Goal: Task Accomplishment & Management: Complete application form

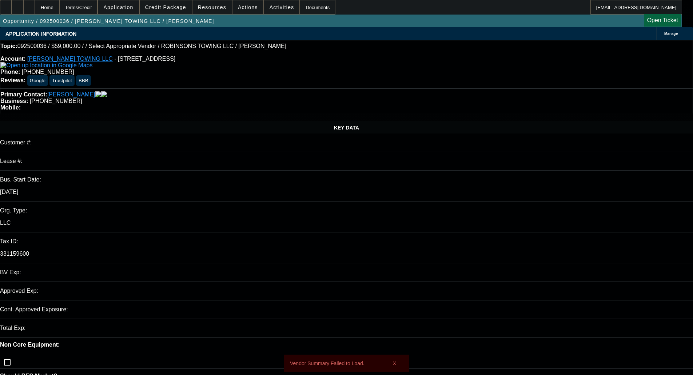
select select "0"
select select "2"
select select "0.1"
select select "4"
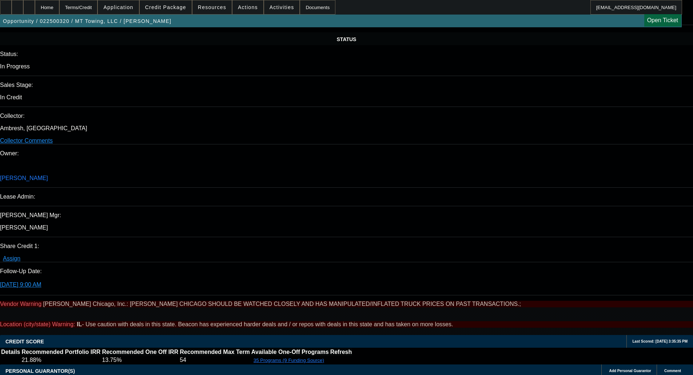
select select "0"
select select "3"
select select "0"
select select "6"
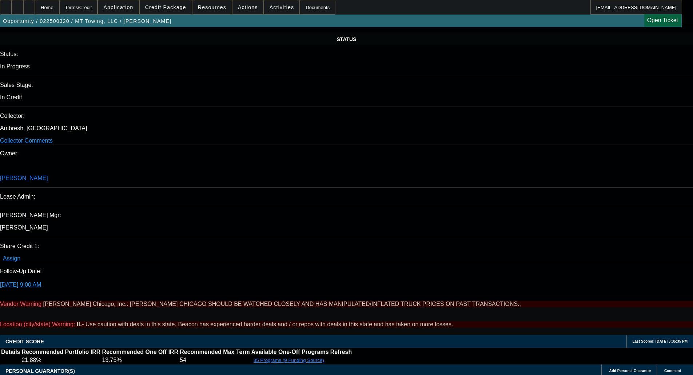
select select "0"
select select "3"
select select "0"
select select "6"
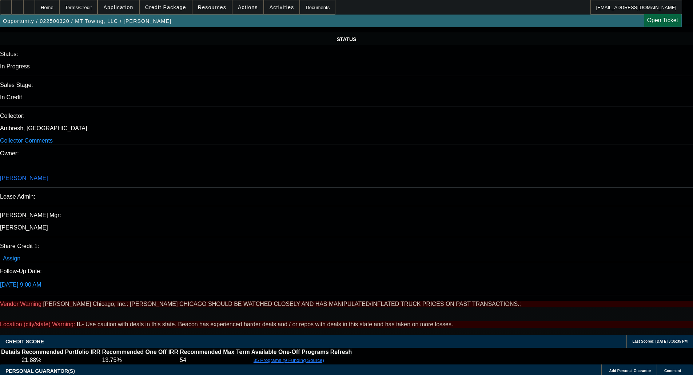
select select "0"
select select "2"
select select "0"
select select "6"
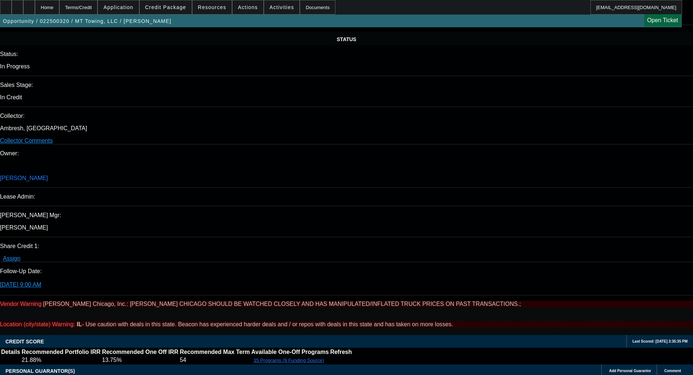
select select "0"
select select "2"
select select "0"
select select "6"
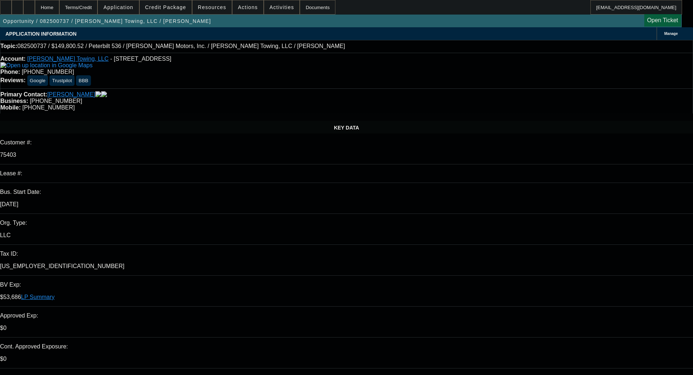
select select "0"
select select "2"
select select "0"
select select "6"
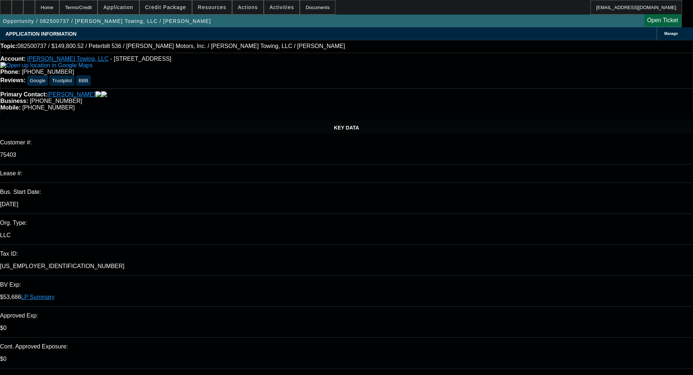
select select "0"
select select "6"
select select "0"
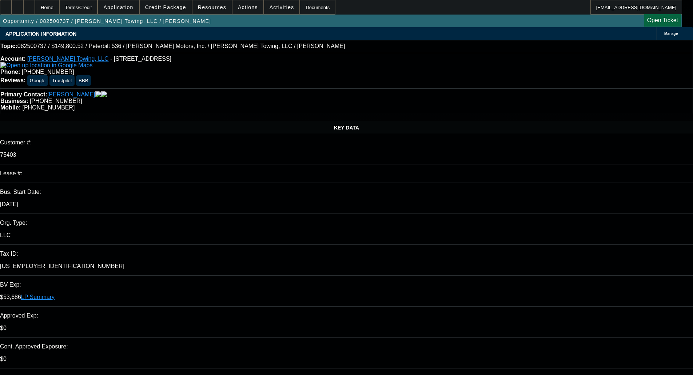
select select "0"
select select "2"
select select "0"
select select "6"
select select "0"
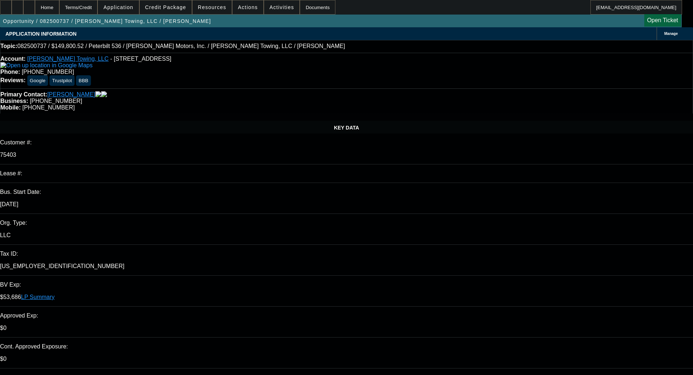
select select "0"
select select "2"
select select "0"
select select "6"
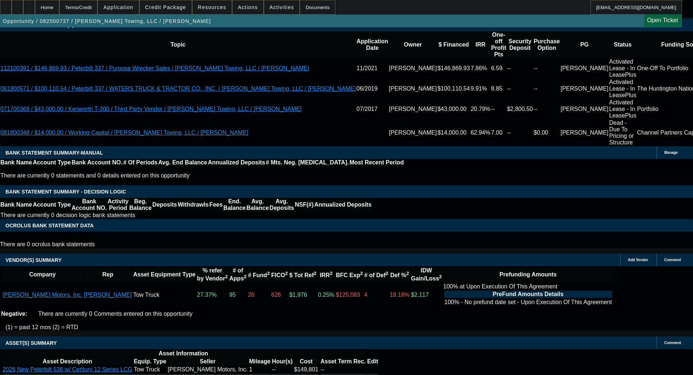
scroll to position [1387, 0]
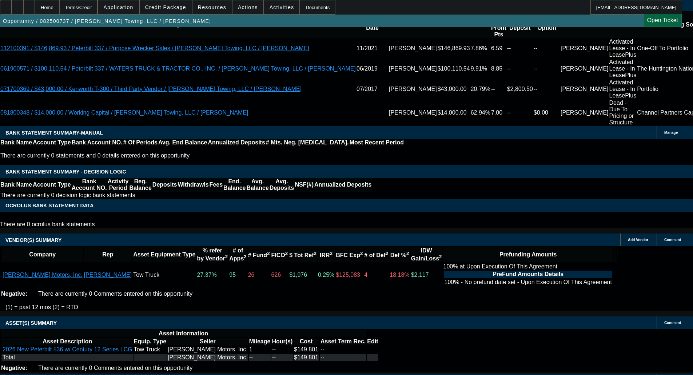
drag, startPoint x: 222, startPoint y: 337, endPoint x: 360, endPoint y: 336, distance: 137.2
copy span "APPROVED BY UNIFI - APPROVED COST: $149,800.52; TERM: 72 Months; Credit Grade -…"
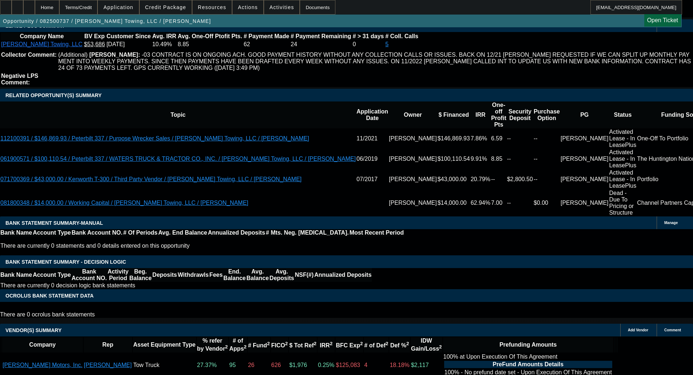
scroll to position [1314, 0]
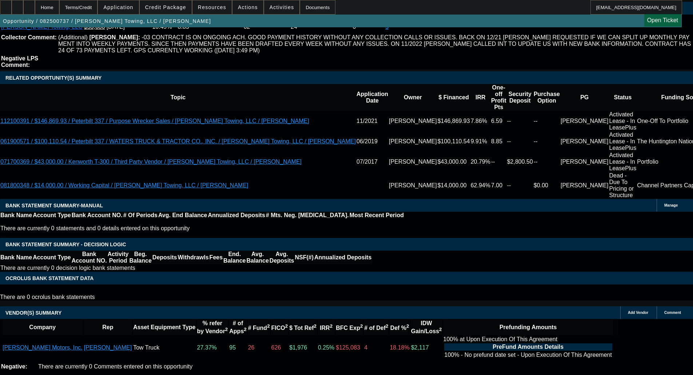
select select "3"
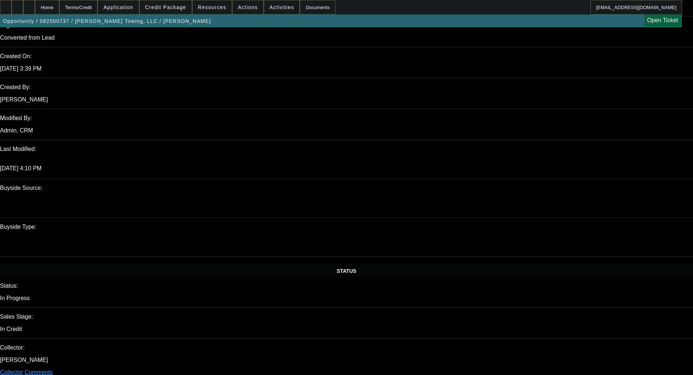
scroll to position [546, 0]
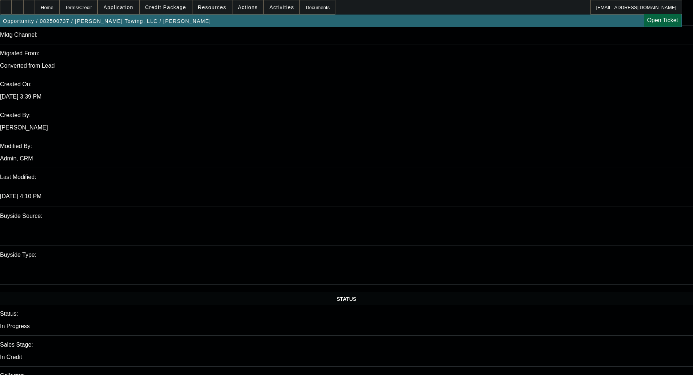
paste textarea "APPROVED BY UNIFI - APPROVED COST: $149,800.52; TERM: 72 Months; Credit Grade -…"
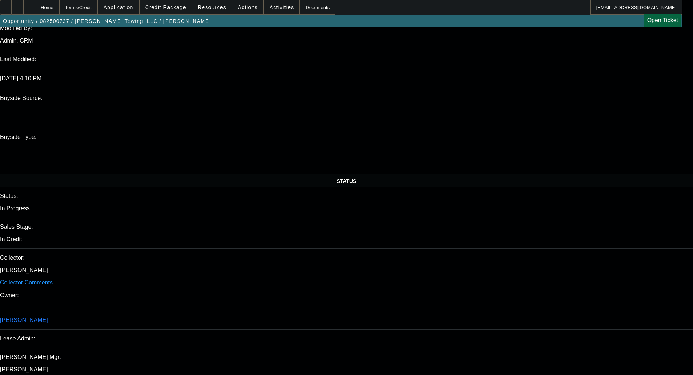
scroll to position [692, 0]
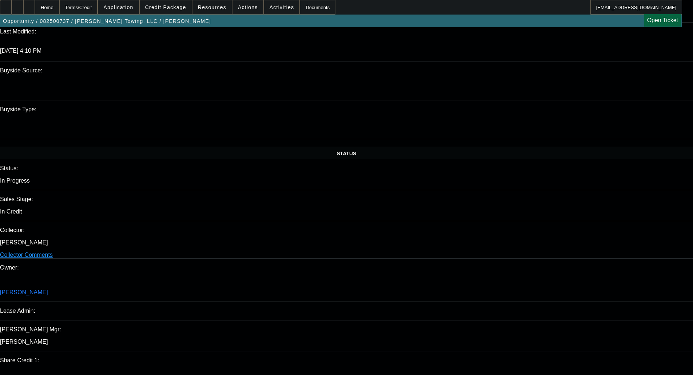
type textarea "APPROVED BY UNIFI - APPROVED COST: $149,800.52; TERM: 72 Months; Credit Grade -…"
click at [517, 272] on span "2" at bounding box center [518, 267] width 13 height 13
type input "9/2/2025"
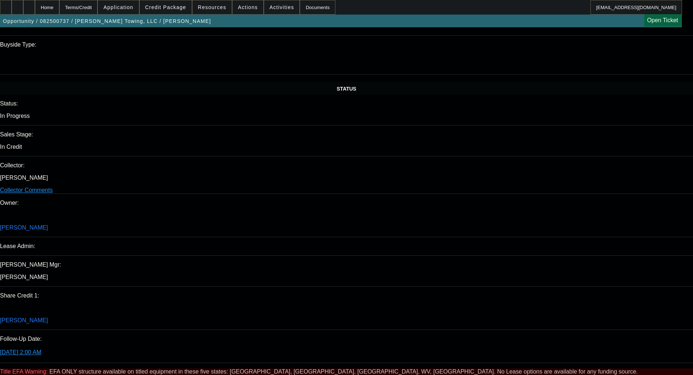
scroll to position [801, 0]
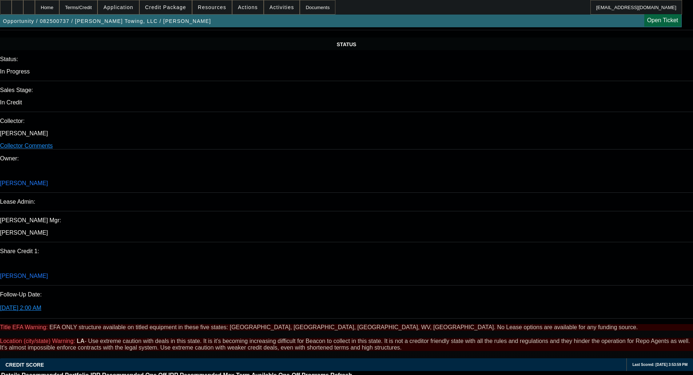
type input "08:12"
type input "04:10"
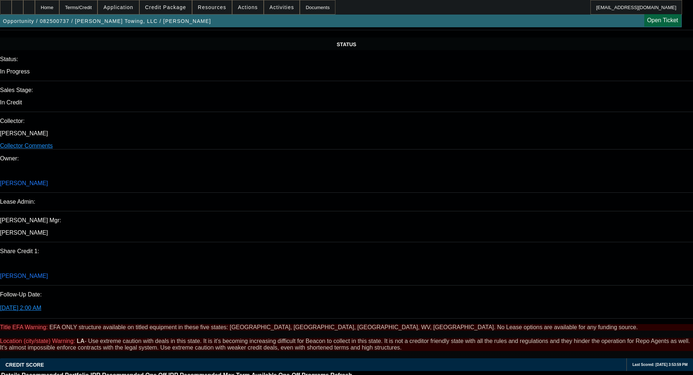
select select "0"
select select "2"
select select "0"
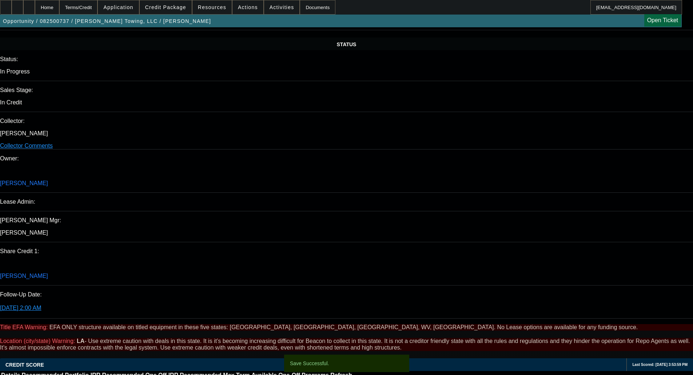
select select "6"
select select "0"
select select "6"
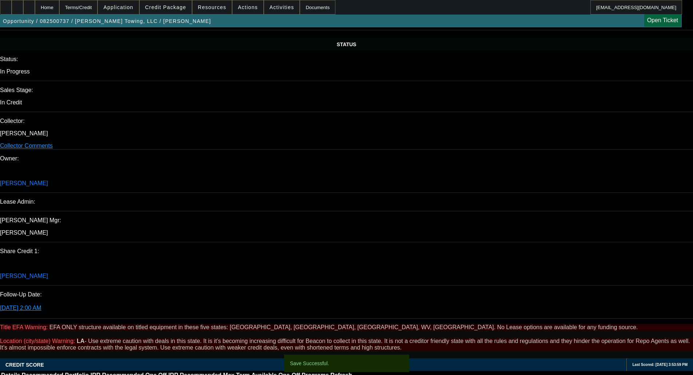
select select "0"
select select "2"
select select "0"
select select "6"
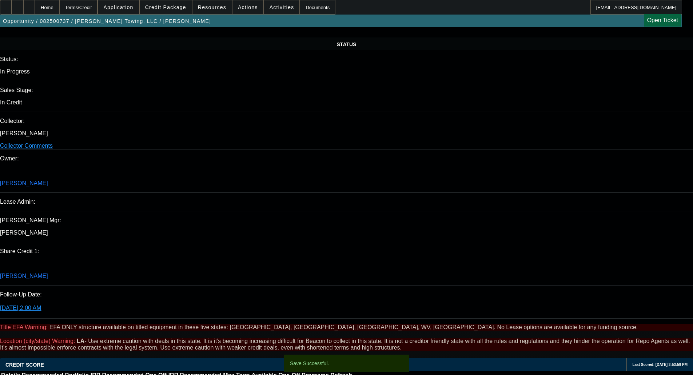
select select "0"
select select "2"
select select "0"
select select "6"
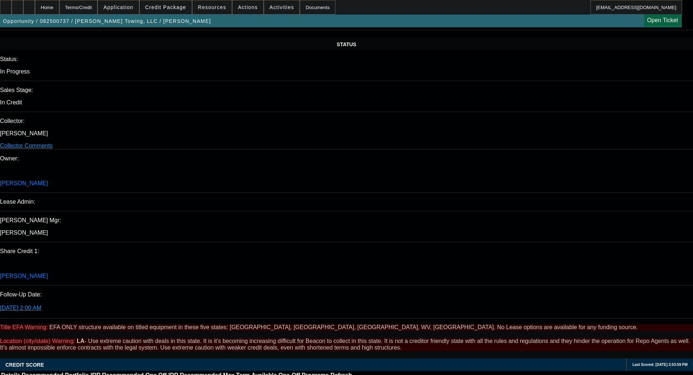
scroll to position [0, 0]
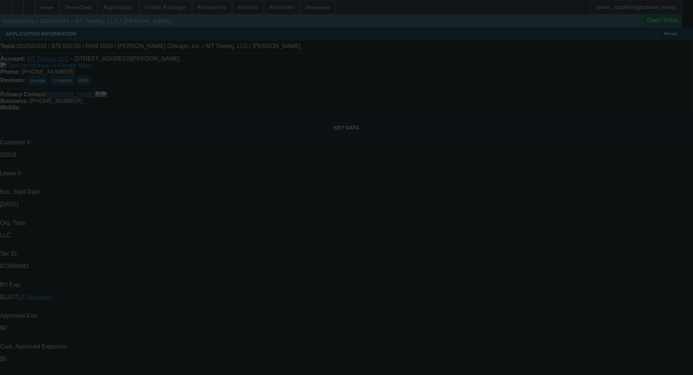
click at [520, 103] on div at bounding box center [346, 187] width 693 height 375
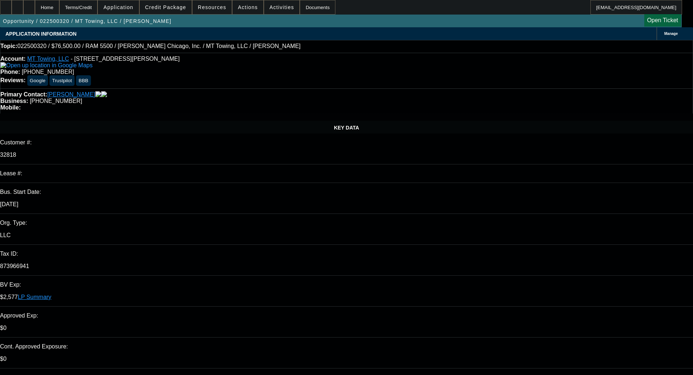
select select "0"
select select "3"
select select "0"
select select "6"
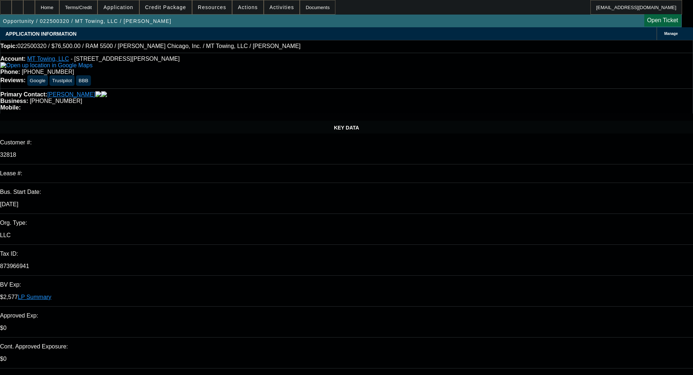
select select "0"
select select "3"
select select "0"
select select "6"
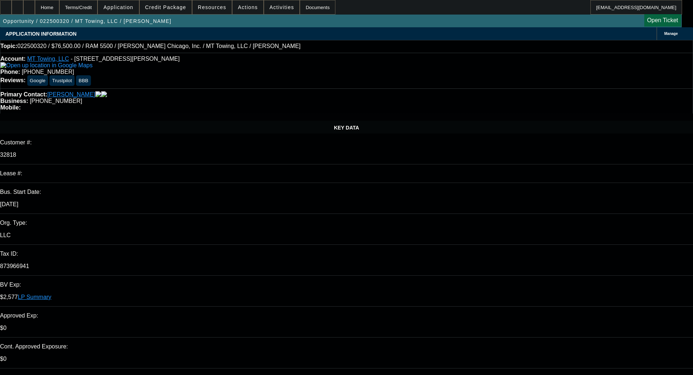
select select "0"
select select "2"
select select "0"
select select "6"
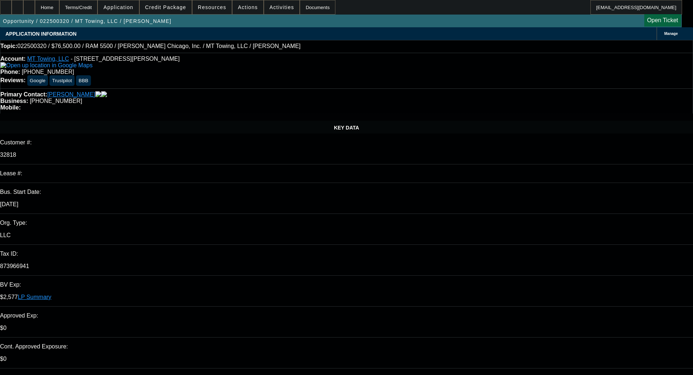
select select "0"
select select "2"
select select "0"
select select "6"
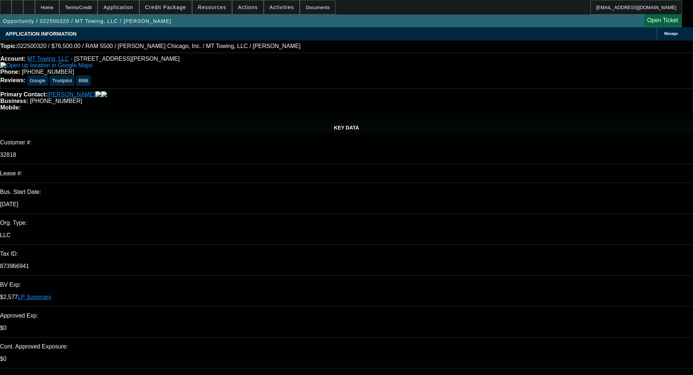
click at [169, 10] on span at bounding box center [166, 7] width 52 height 17
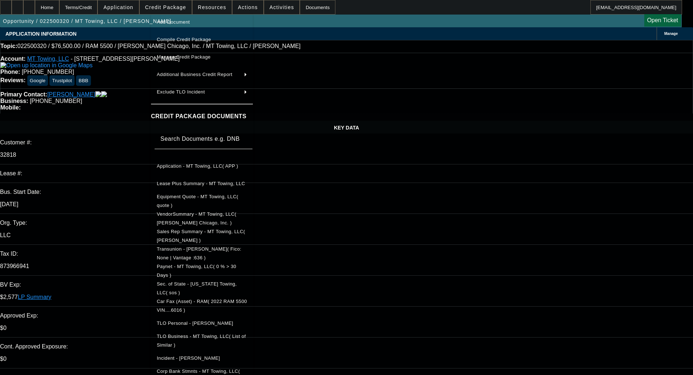
scroll to position [36, 0]
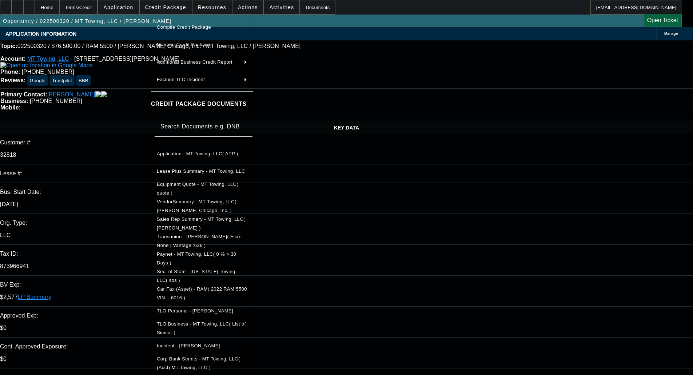
click at [197, 273] on span "Sec. of State - MT Towing, LLC( sos )" at bounding box center [197, 276] width 80 height 14
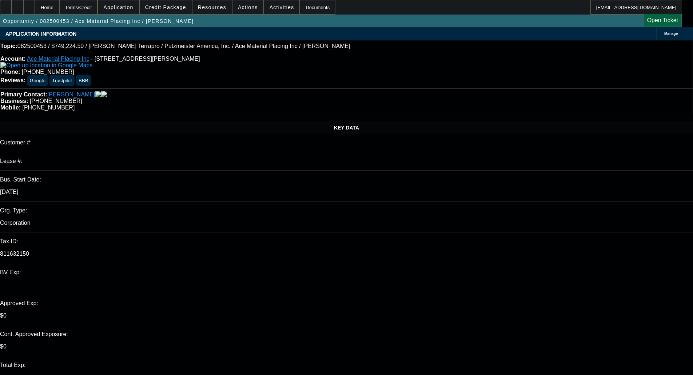
select select "0"
select select "6"
select select "0"
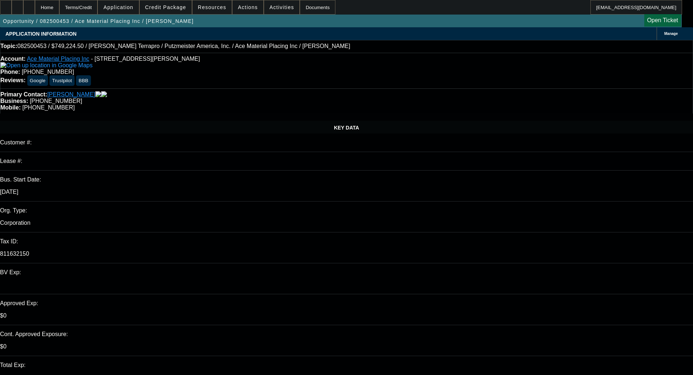
select select "0"
select select "6"
select select "0"
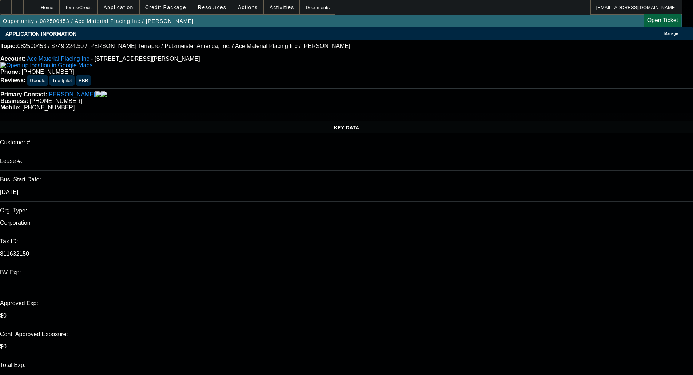
select select "0"
select select "6"
select select "0"
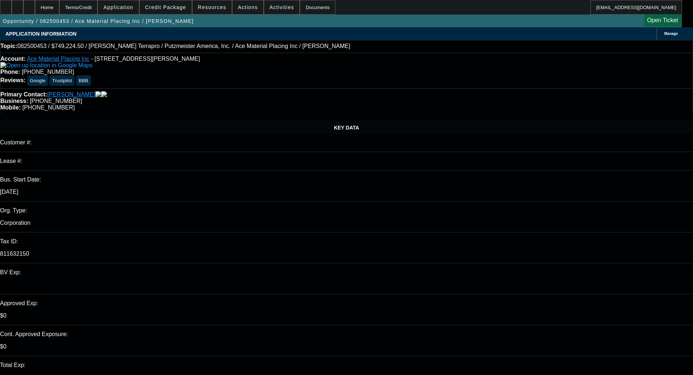
select select "6"
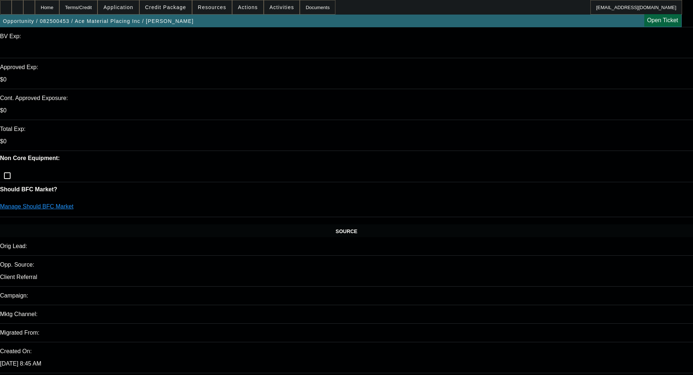
scroll to position [218, 0]
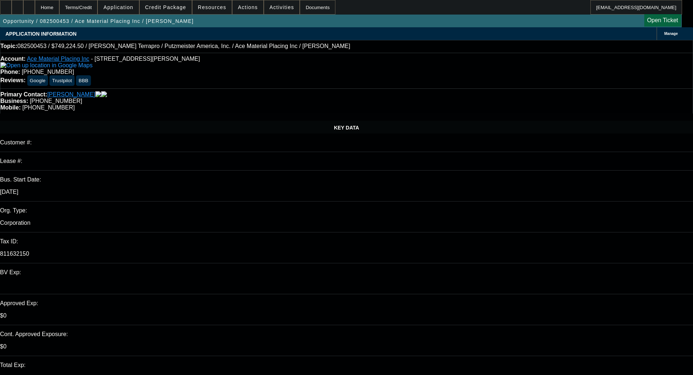
select select "0"
select select "6"
select select "0"
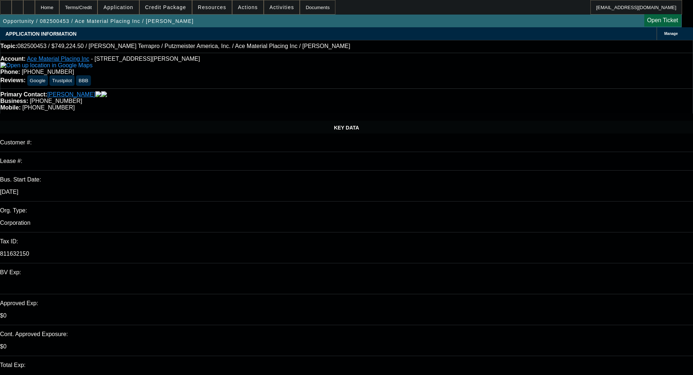
select select "0"
select select "6"
select select "0"
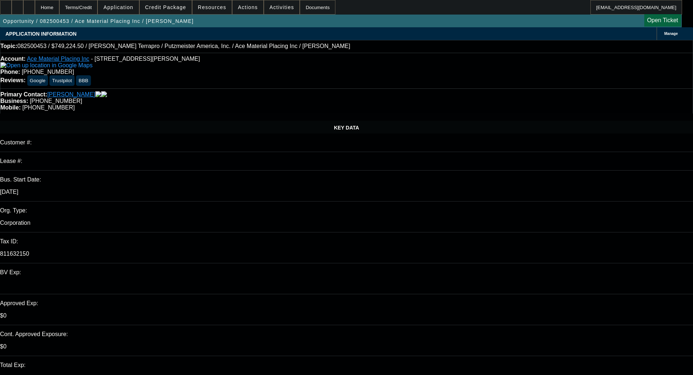
select select "0"
select select "6"
select select "0"
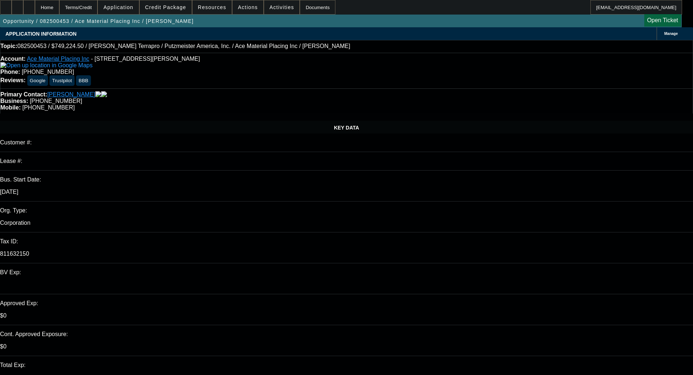
select select "6"
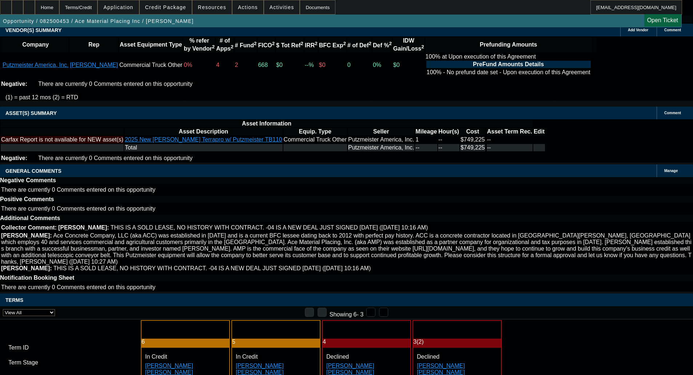
scroll to position [400, 0]
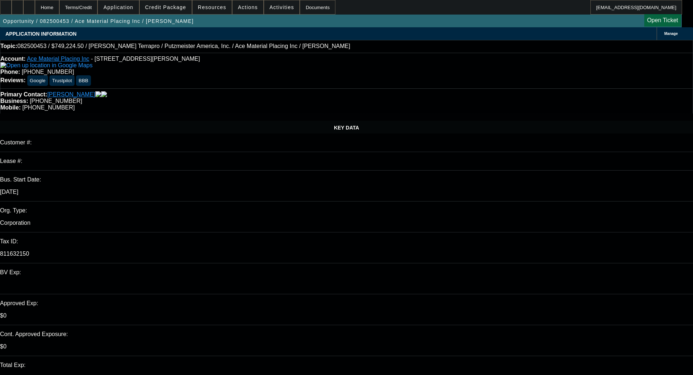
scroll to position [0, 0]
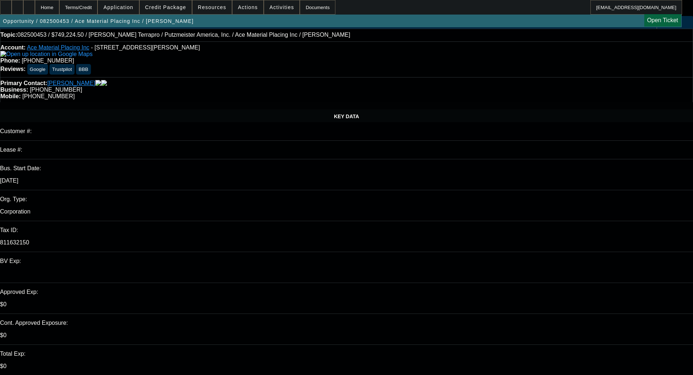
scroll to position [0, 0]
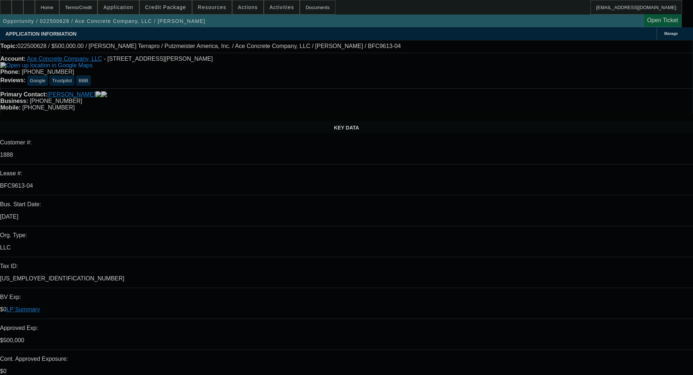
select select "0"
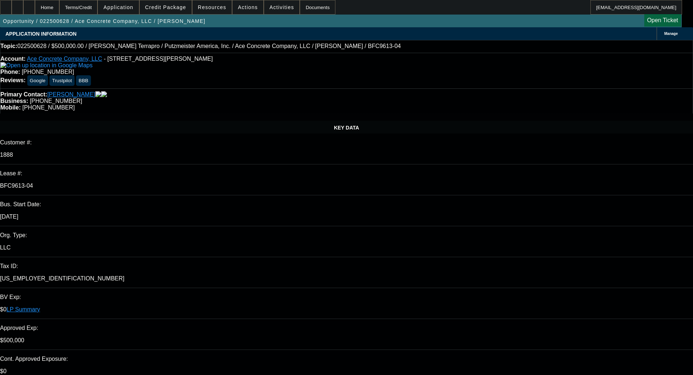
select select "0"
select select "3"
select select "0"
select select "6"
select select "0"
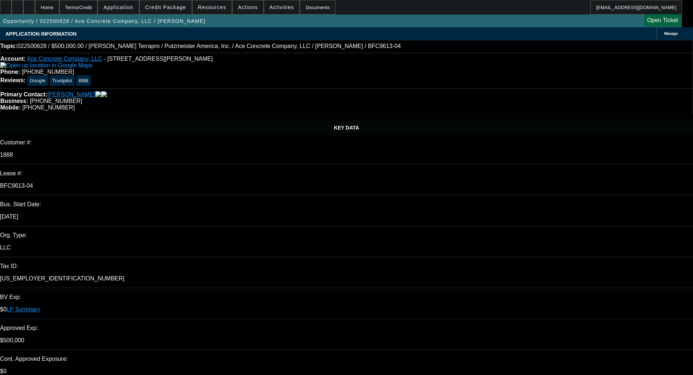
select select "0"
select select "3"
select select "0"
select select "6"
select select "0"
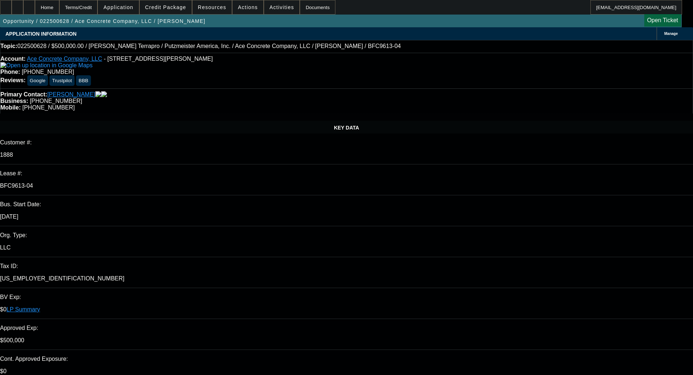
select select "2"
select select "0"
select select "6"
select select "0"
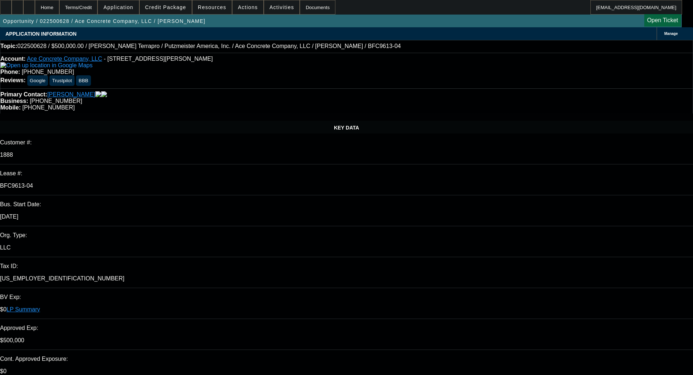
select select "2"
select select "0"
select select "6"
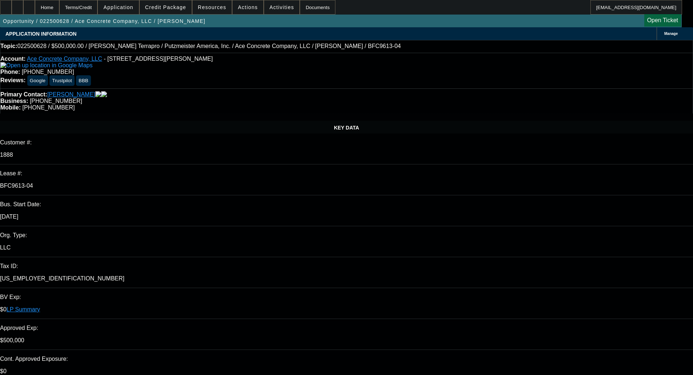
drag, startPoint x: 274, startPoint y: 84, endPoint x: 244, endPoint y: 86, distance: 30.3
click at [244, 88] on div "Primary Contact: Lange, Jonathon Business: (608) 439-5349 Mobile: (608) 214-4302" at bounding box center [346, 100] width 693 height 25
drag, startPoint x: 288, startPoint y: 118, endPoint x: 258, endPoint y: 110, distance: 30.4
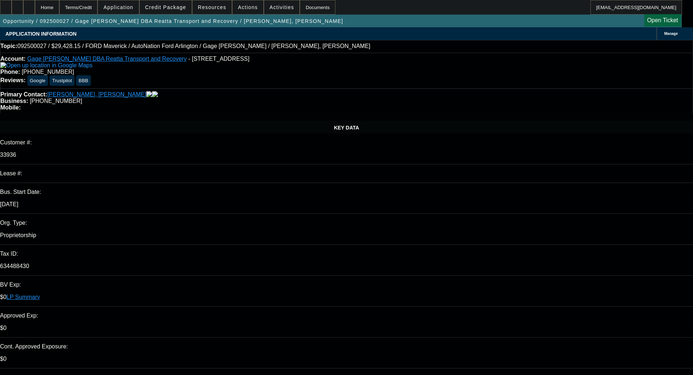
select select "0"
select select "3"
select select "0.1"
select select "4"
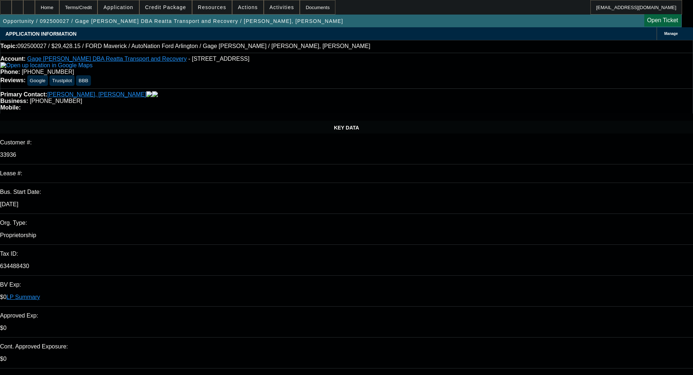
select select "0"
select select "3"
select select "0.1"
select select "4"
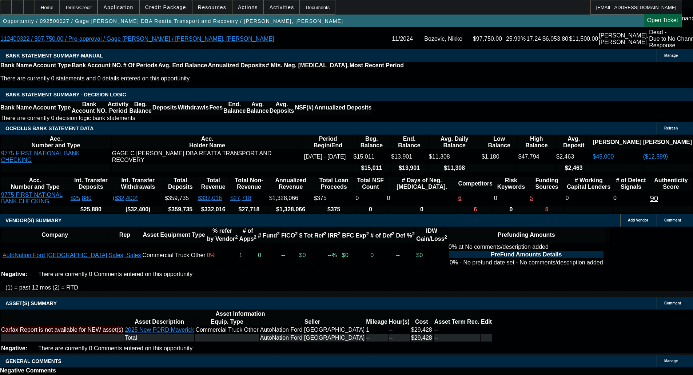
scroll to position [1316, 0]
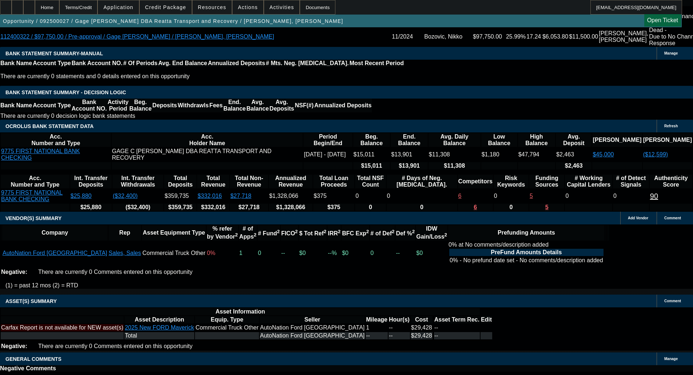
select select "6"
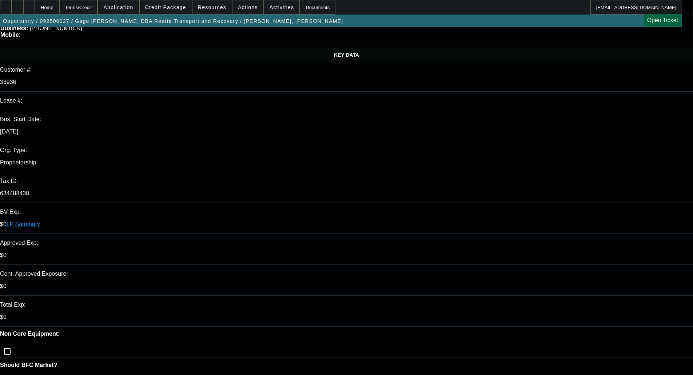
type textarea "NMEF won't consider with a recent repo. It's a flier to Finpac or Dakota."
checkbox input "true"
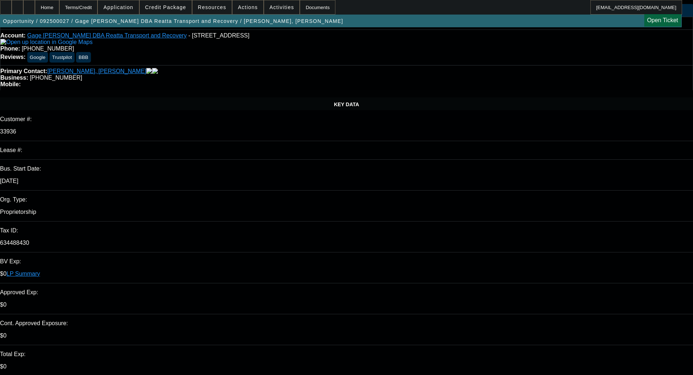
scroll to position [36, 0]
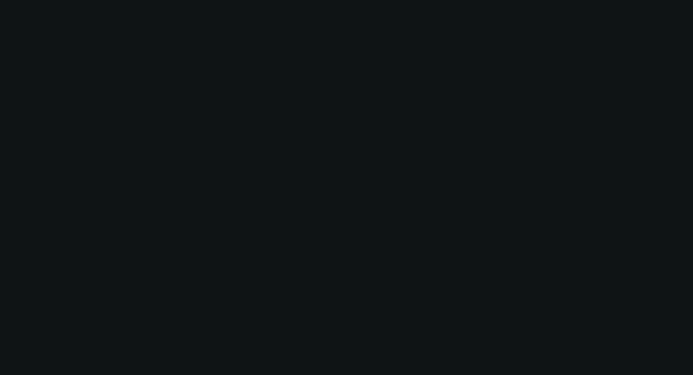
select select "0"
select select "3"
select select "0.1"
select select "4"
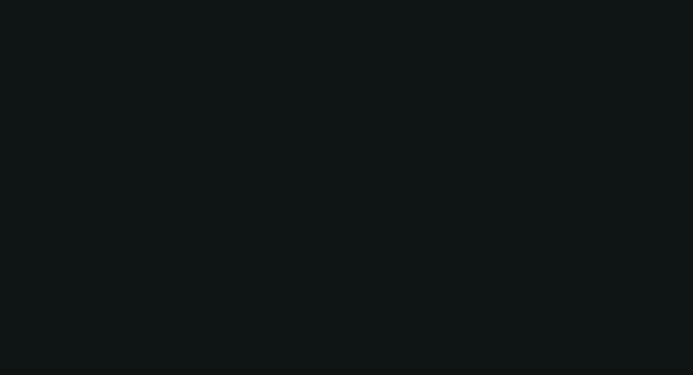
select select "0"
select select "3"
select select "0.1"
select select "4"
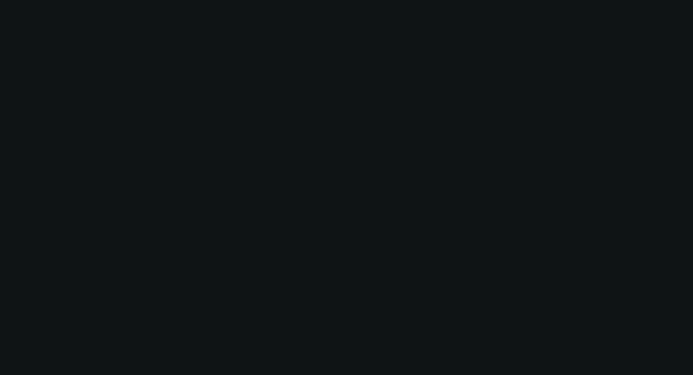
select select "0"
select select "3"
select select "0.1"
select select "4"
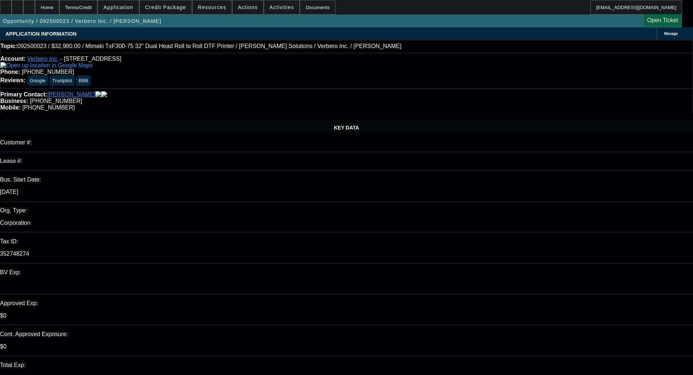
select select "0"
select select "2"
select select "0"
select select "6"
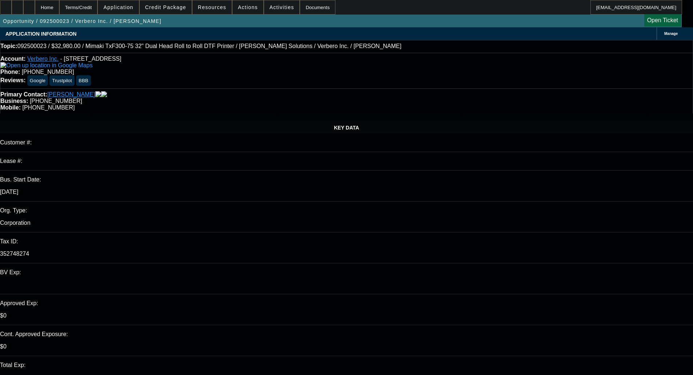
select select "0"
select select "2"
select select "0"
select select "6"
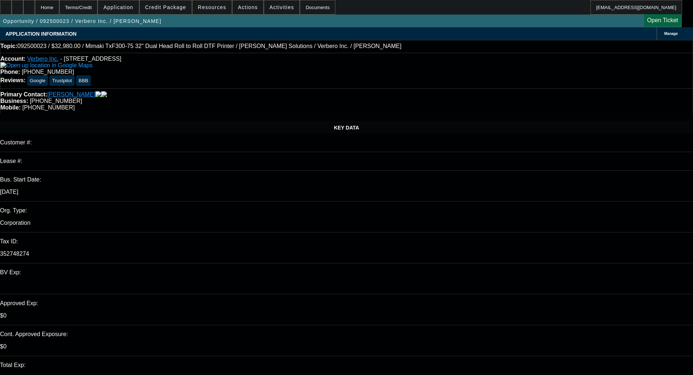
select select "0"
select select "2"
select select "0"
select select "6"
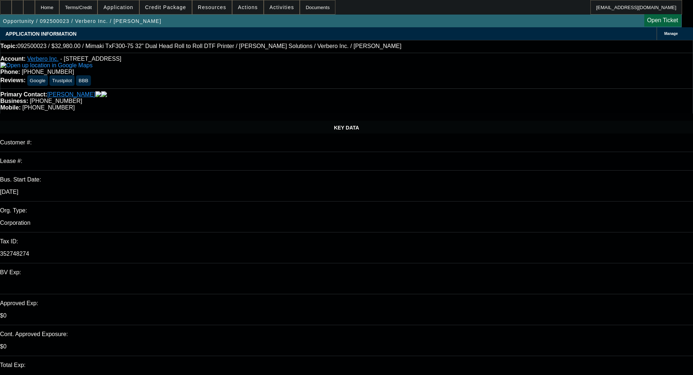
select select "0"
select select "2"
select select "0"
select select "6"
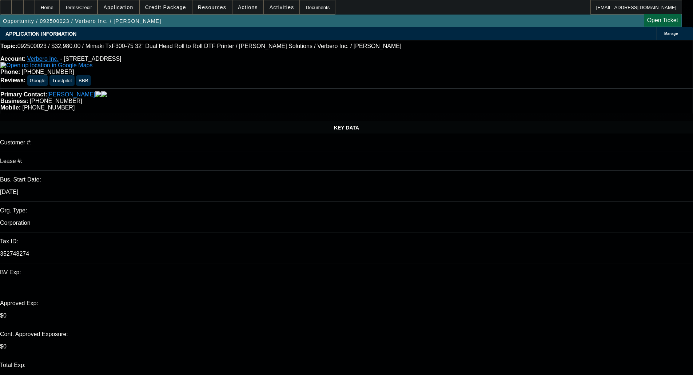
select select "0"
select select "2"
select select "0"
select select "6"
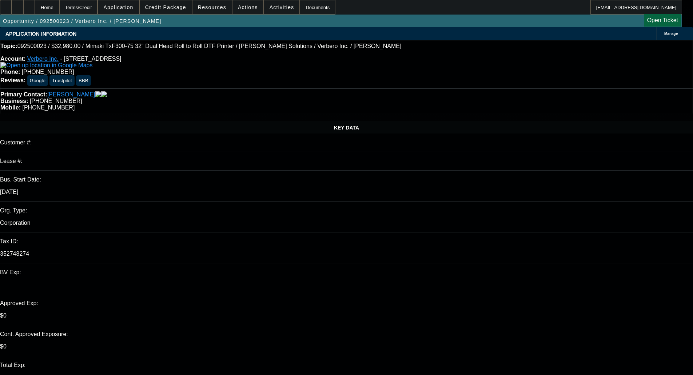
select select "0"
select select "2"
select select "0"
select select "6"
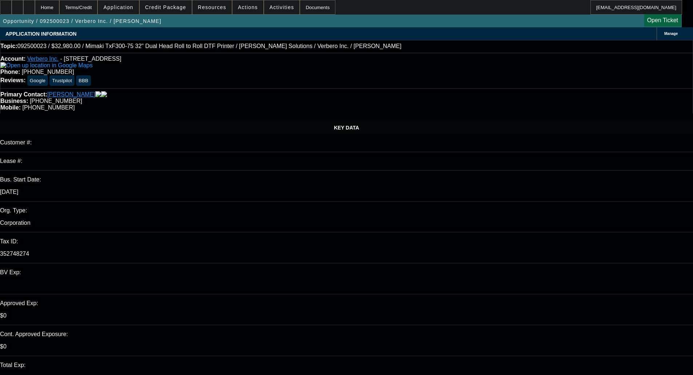
select select "0"
select select "2"
select select "0"
select select "6"
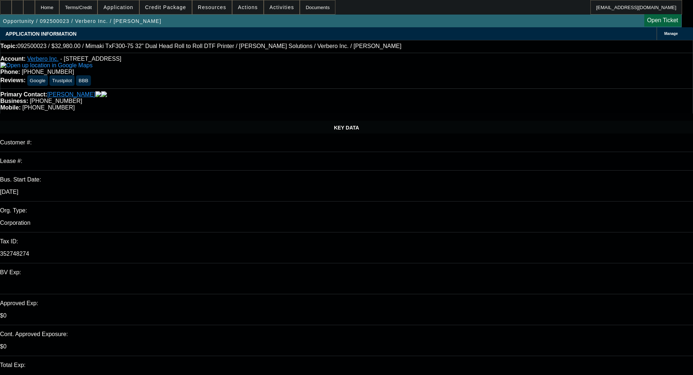
select select "0"
select select "2"
select select "0"
select select "6"
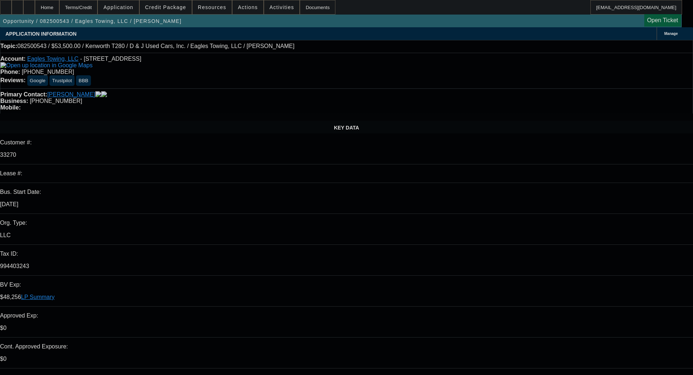
select select "0"
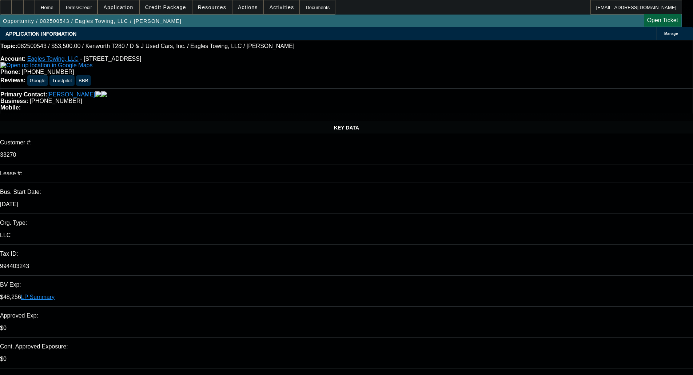
select select "0"
select select "0.1"
select select "4"
select select "0"
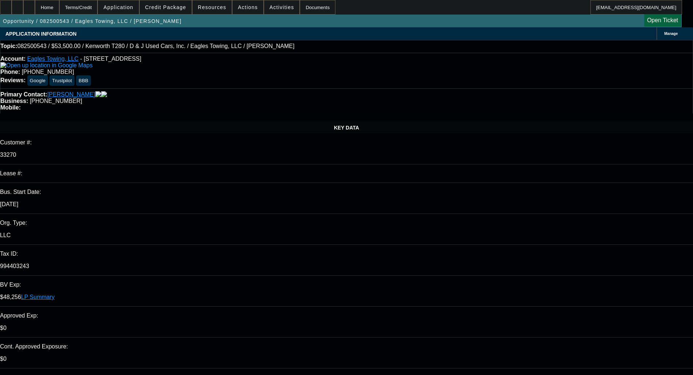
select select "0.1"
select select "4"
select select "0"
select select "2"
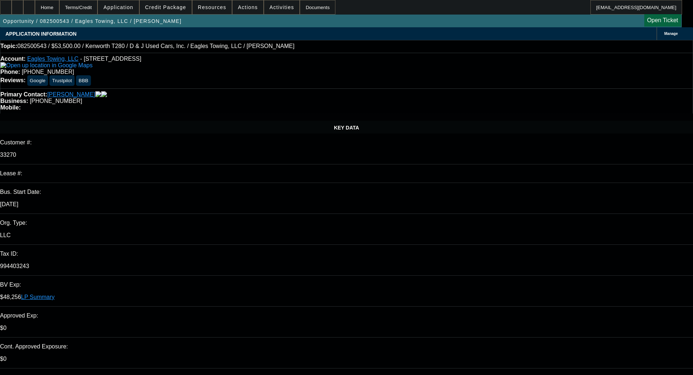
select select "0.1"
select select "4"
select select "0"
select select "2"
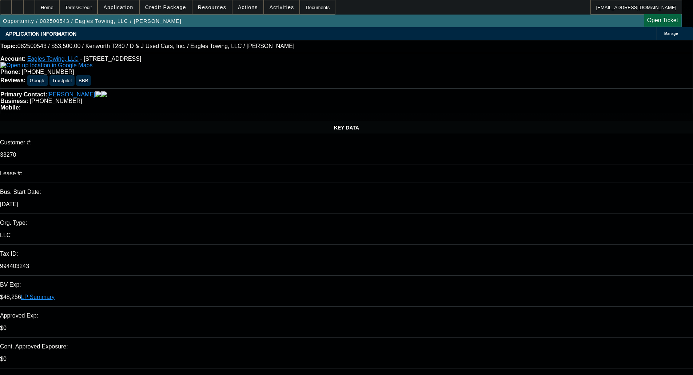
select select "0.1"
select select "4"
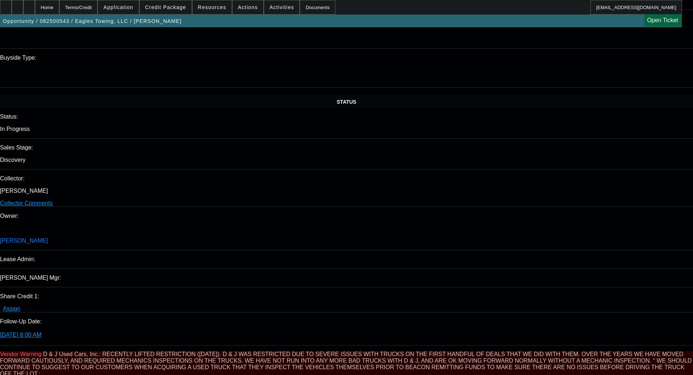
scroll to position [728, 0]
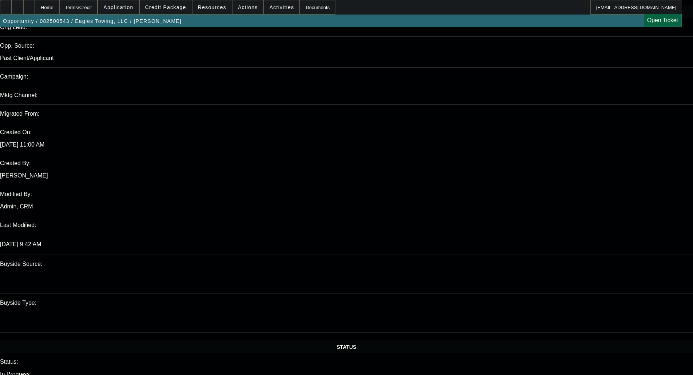
scroll to position [437, 0]
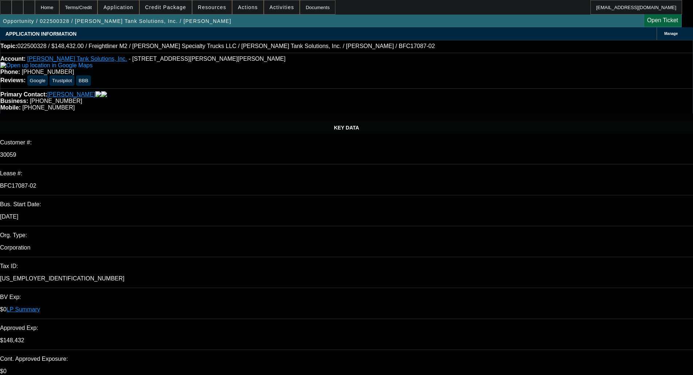
select select "0"
select select "2"
select select "0"
select select "6"
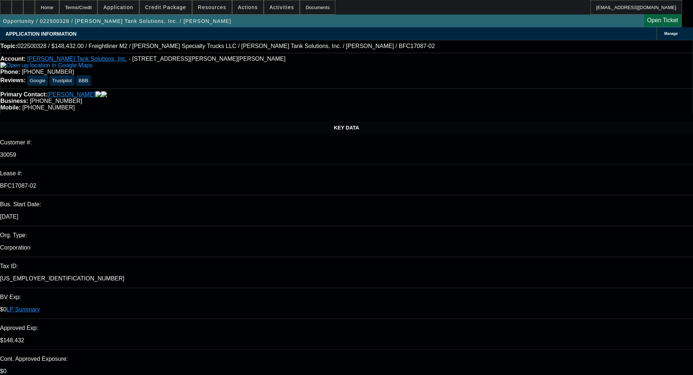
select select "0"
select select "2"
select select "0"
select select "6"
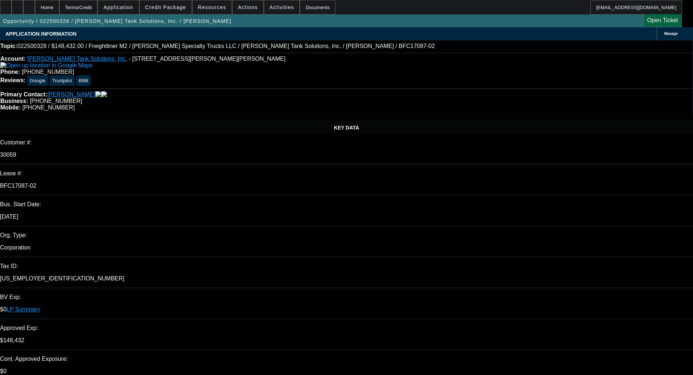
select select "0"
select select "2"
select select "0"
select select "6"
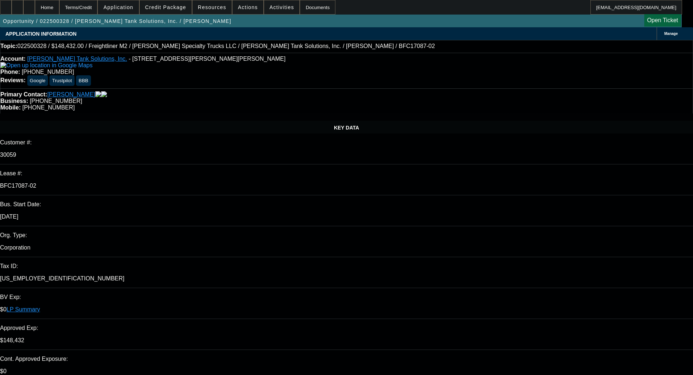
select select "0"
select select "2"
select select "0"
select select "6"
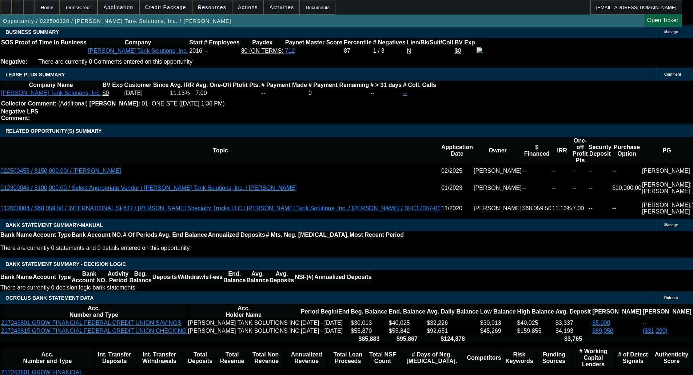
scroll to position [1236, 0]
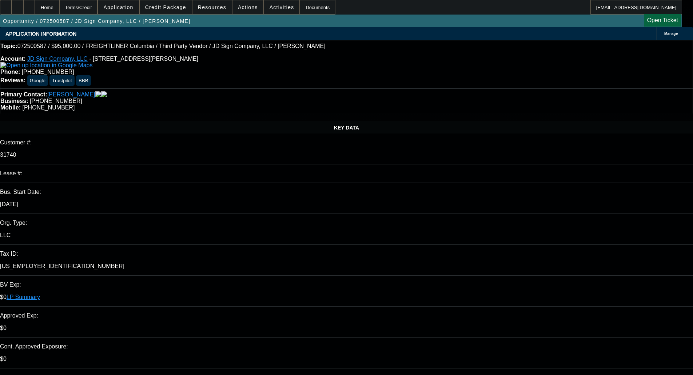
select select "0"
select select "2"
select select "0"
select select "6"
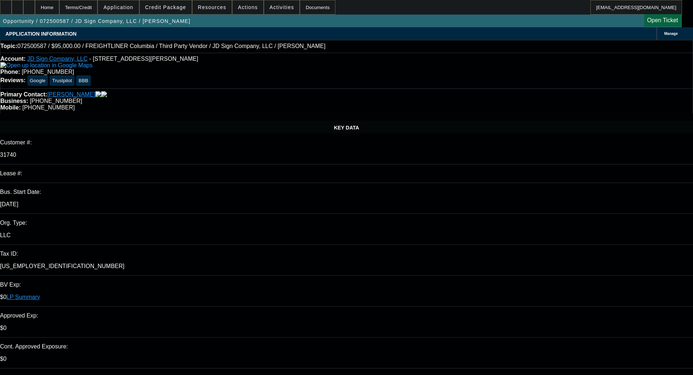
select select "0"
select select "6"
select select "0"
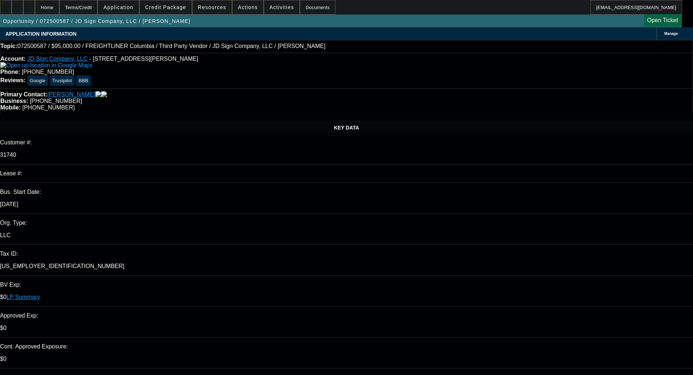
select select "0"
select select "6"
select select "0"
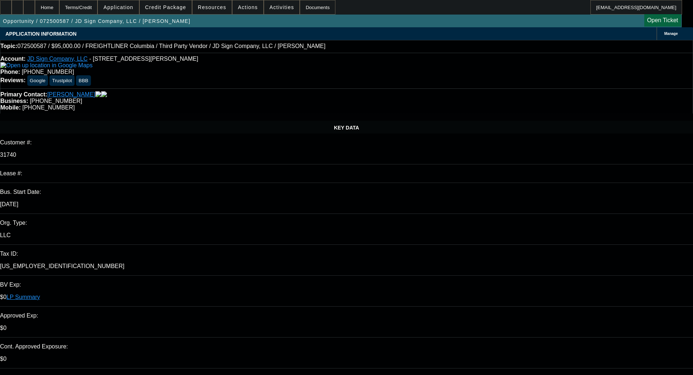
select select "0"
select select "6"
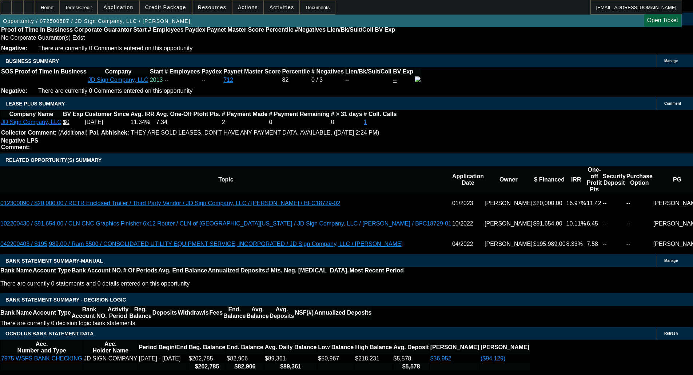
scroll to position [1113, 0]
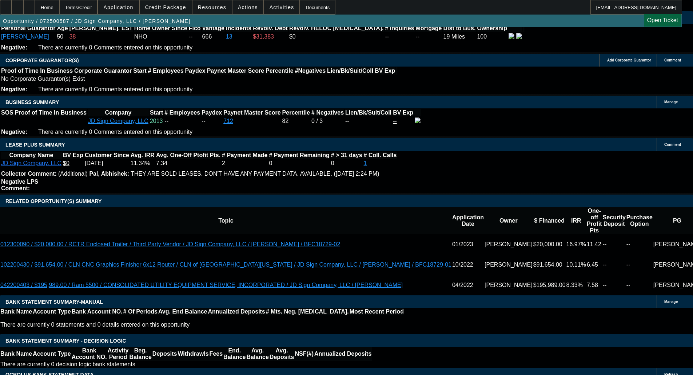
click at [171, 10] on span "Credit Package" at bounding box center [165, 7] width 41 height 6
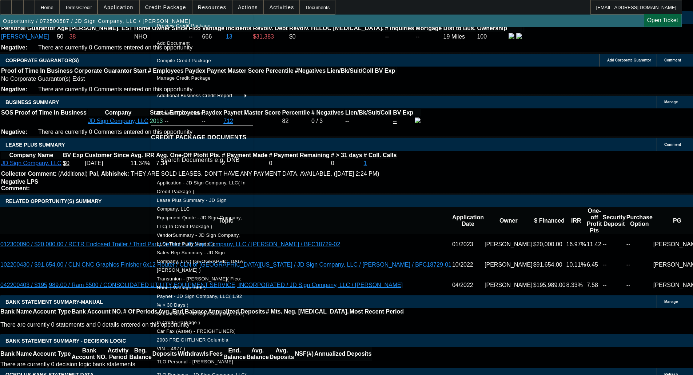
click at [82, 156] on div at bounding box center [346, 187] width 693 height 375
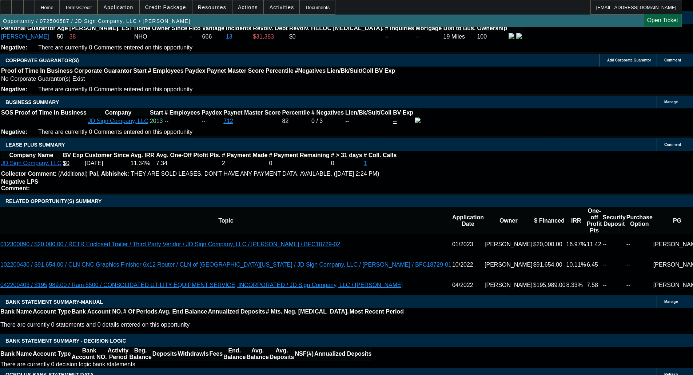
click at [174, 14] on span at bounding box center [166, 7] width 52 height 17
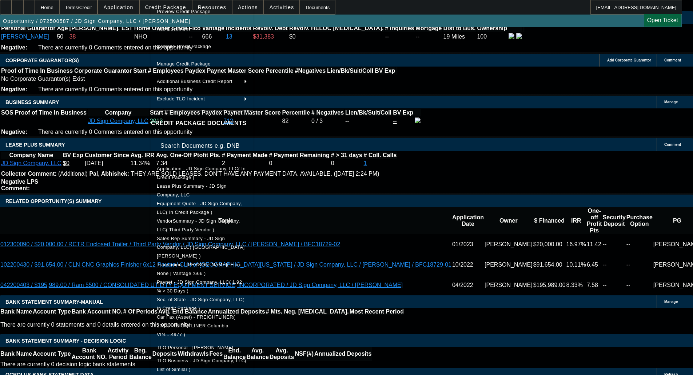
click at [187, 207] on span "Equipment Quote - JD Sign Company, LLC( In Credit Package )" at bounding box center [199, 208] width 85 height 14
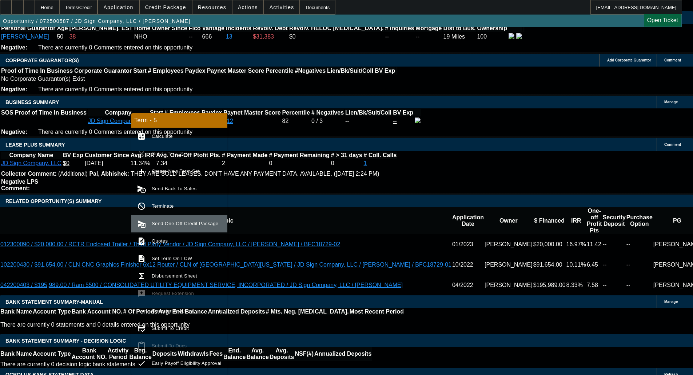
click at [168, 219] on span "Send One-Off Credit Package" at bounding box center [187, 223] width 70 height 9
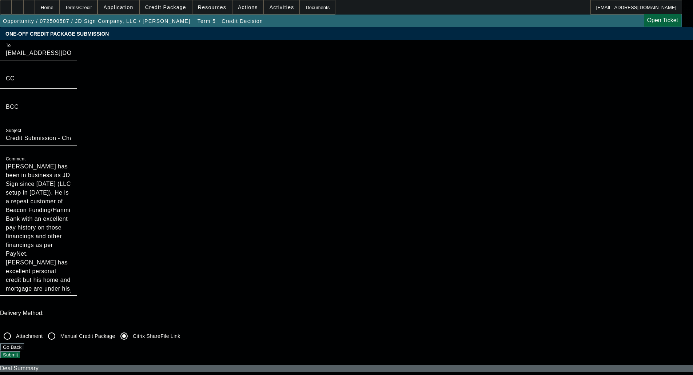
drag, startPoint x: 417, startPoint y: 122, endPoint x: 382, endPoint y: 192, distance: 79.1
click at [77, 192] on mat-form-field "Comment [PERSON_NAME] has been in business as JD Sign since [DATE] (LLC setup i…" at bounding box center [38, 229] width 77 height 151
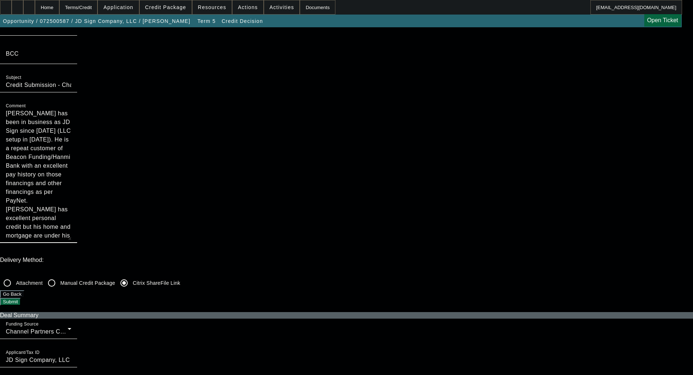
scroll to position [146, 0]
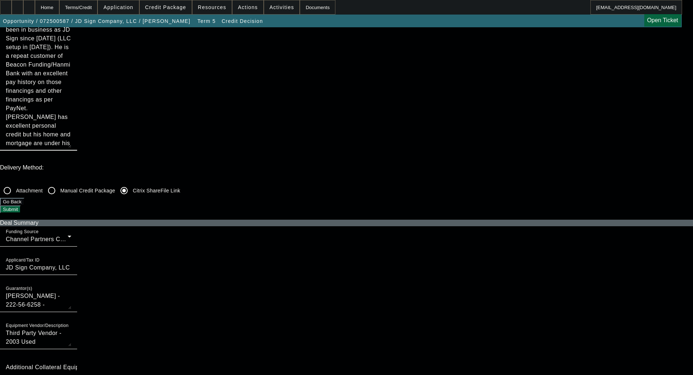
type textarea "Jason has been in business as JD Sign since 2004 (LLC setup in 2013). He is a r…"
checkbox input "true"
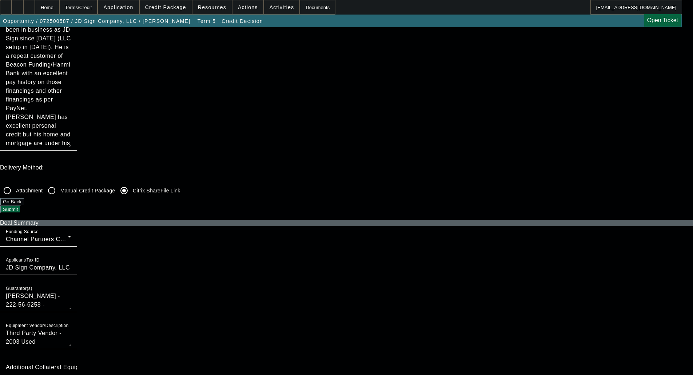
checkbox input "true"
checkbox input "false"
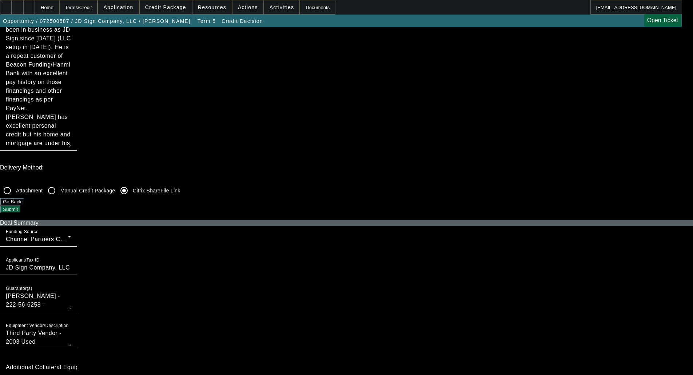
checkbox input "false"
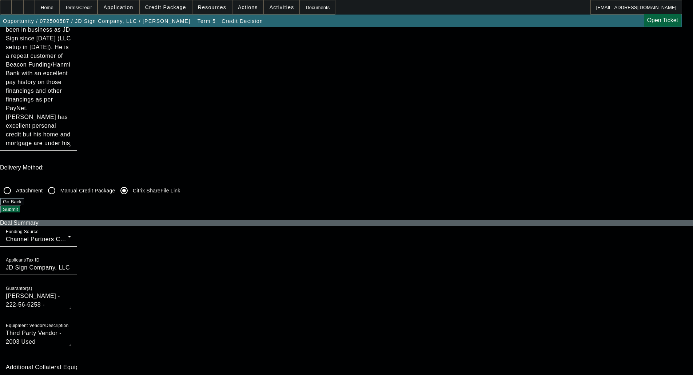
checkbox input "false"
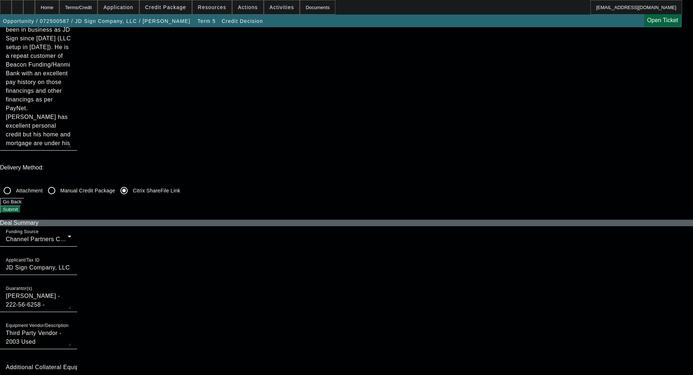
checkbox input "false"
checkbox input "true"
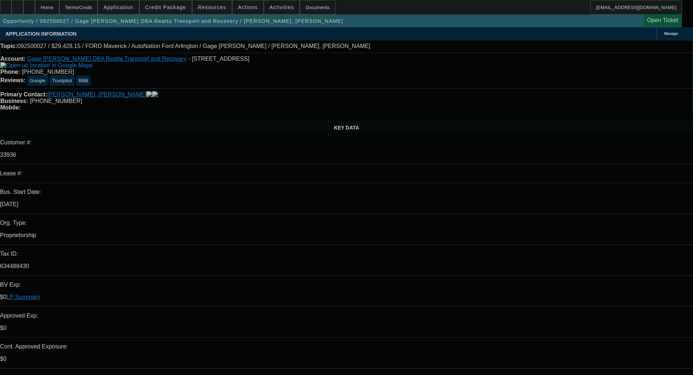
select select "0"
select select "3"
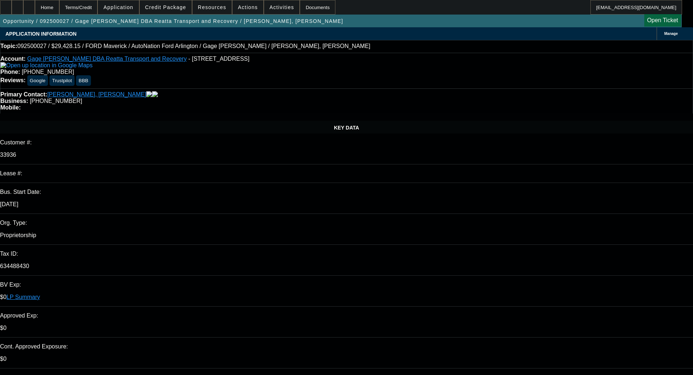
select select "0.1"
select select "4"
select select "0"
select select "3"
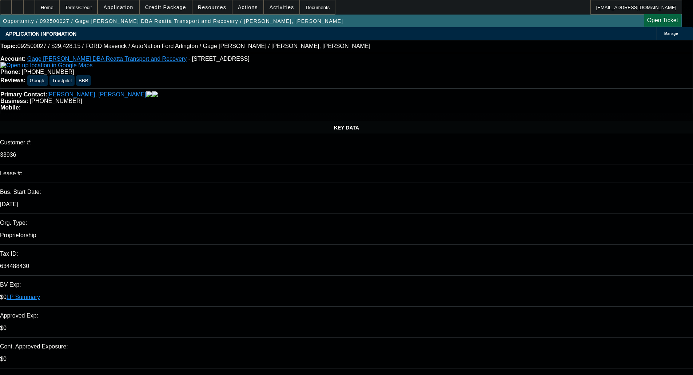
select select "0.1"
select select "4"
select select "0"
select select "3"
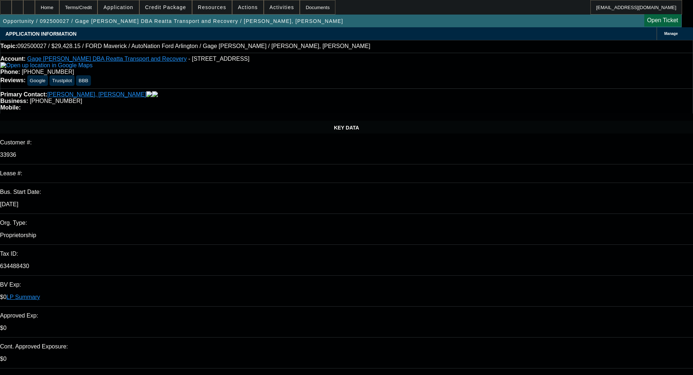
select select "0.1"
select select "4"
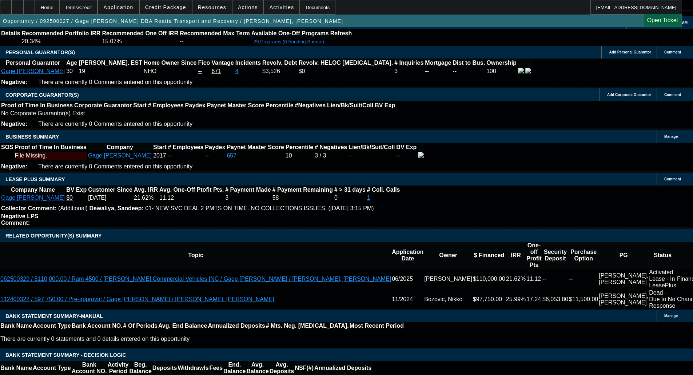
scroll to position [1056, 0]
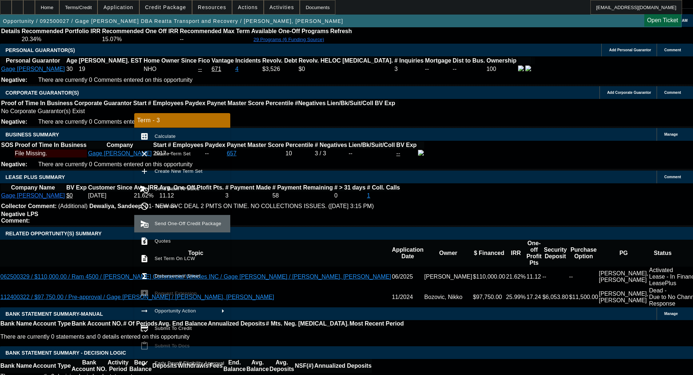
click at [177, 225] on span "Send One-Off Credit Package" at bounding box center [188, 223] width 67 height 5
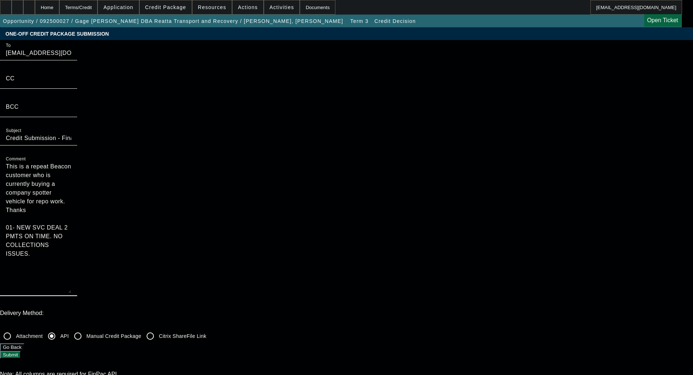
drag, startPoint x: 372, startPoint y: 80, endPoint x: 356, endPoint y: 179, distance: 100.5
click at [77, 179] on div "Comment This is a repeat Beacon customer who is currently buying a company spot…" at bounding box center [38, 225] width 77 height 143
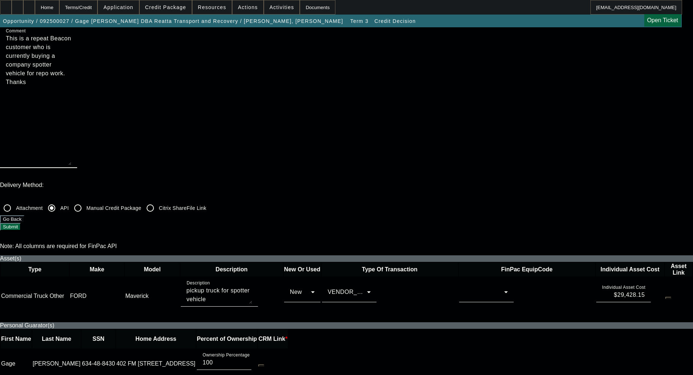
scroll to position [146, 0]
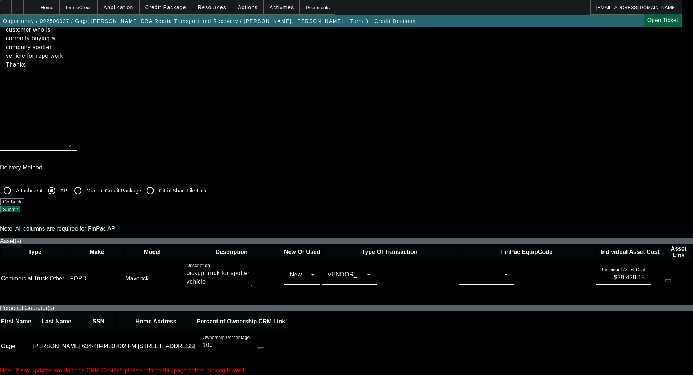
type textarea "This is a repeat Beacon customer who is currently buying a company spotter vehi…"
click at [465, 270] on div at bounding box center [484, 274] width 39 height 9
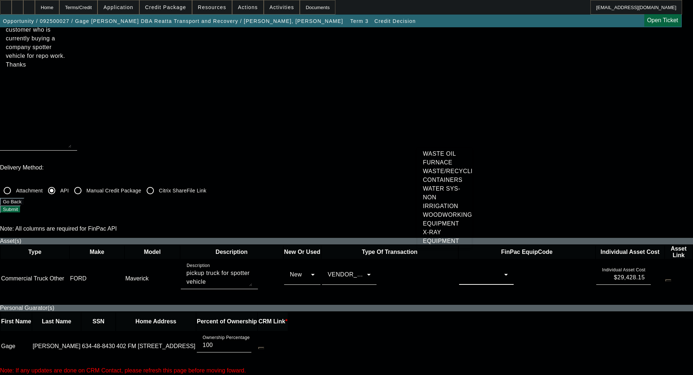
scroll to position [2919, 0]
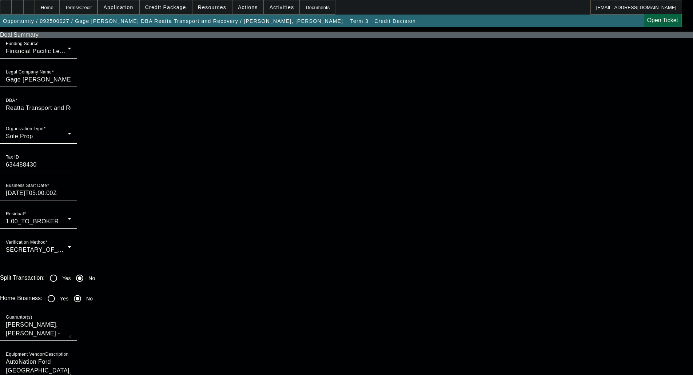
scroll to position [510, 0]
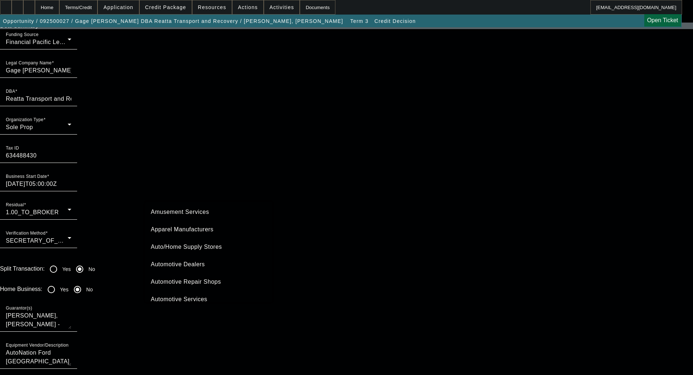
scroll to position [36, 0]
click at [180, 280] on span "Automotive Services" at bounding box center [179, 281] width 56 height 9
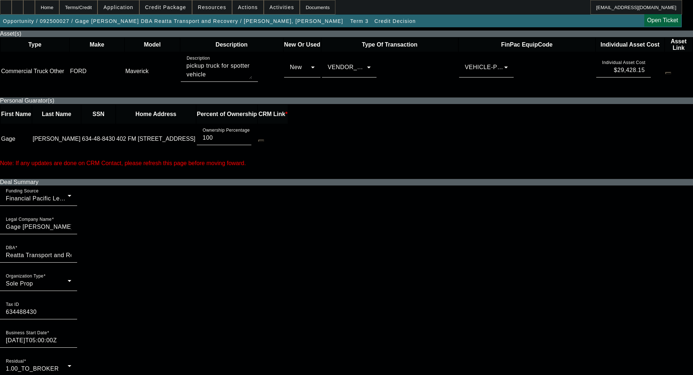
scroll to position [291, 0]
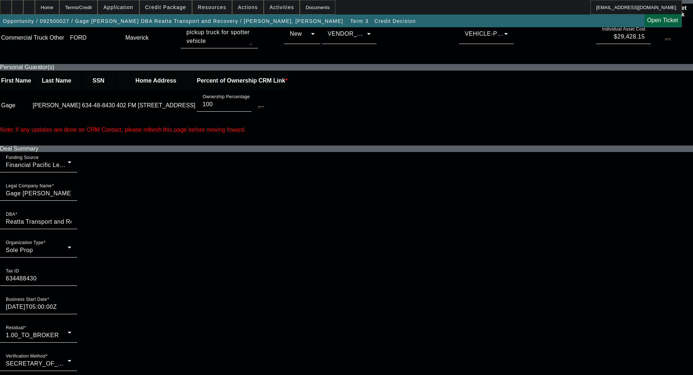
scroll to position [400, 0]
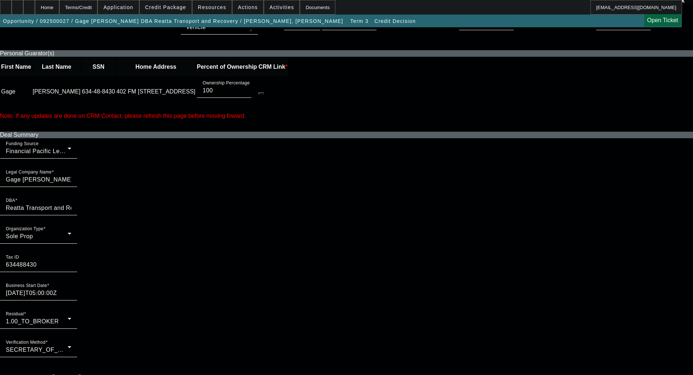
radio input "true"
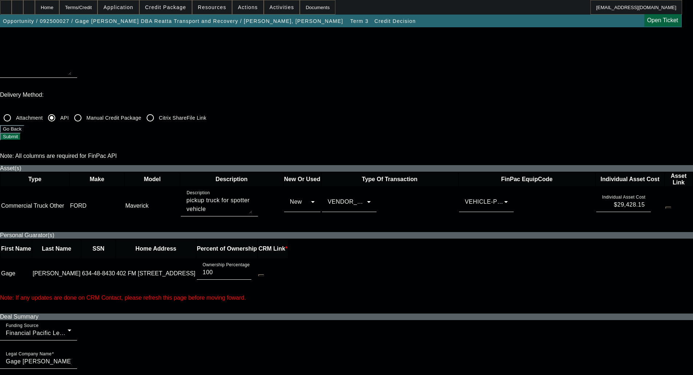
scroll to position [73, 0]
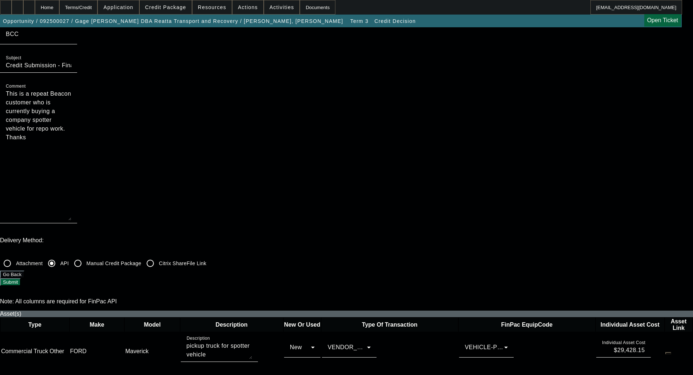
click at [21, 278] on button "Submit" at bounding box center [10, 282] width 21 height 8
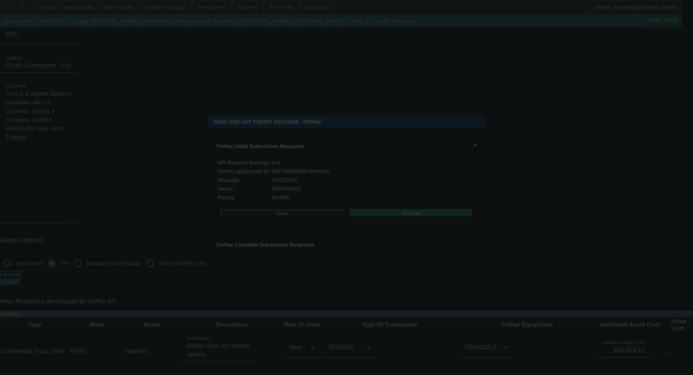
scroll to position [0, 0]
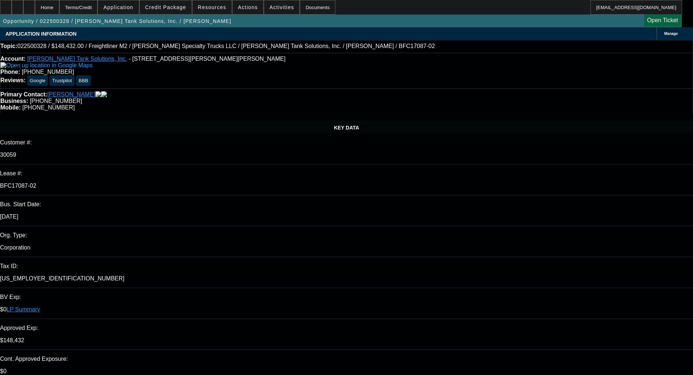
select select "0"
select select "2"
select select "0"
select select "6"
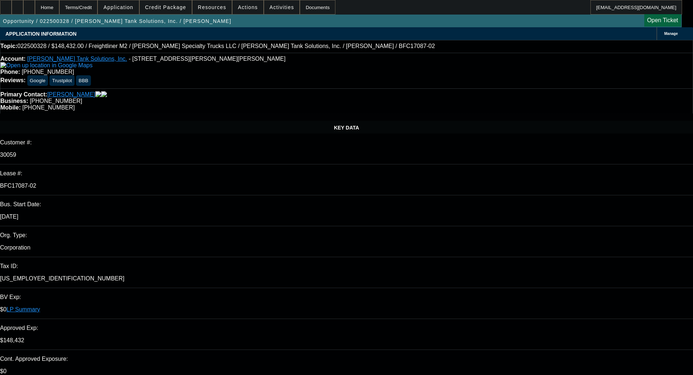
select select "0"
select select "2"
select select "0"
select select "6"
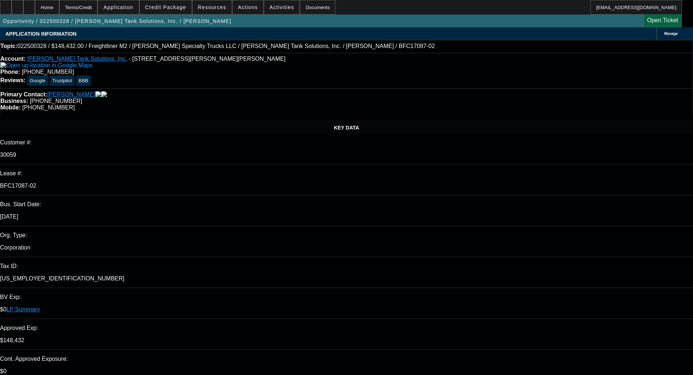
select select "0"
select select "2"
select select "0"
select select "6"
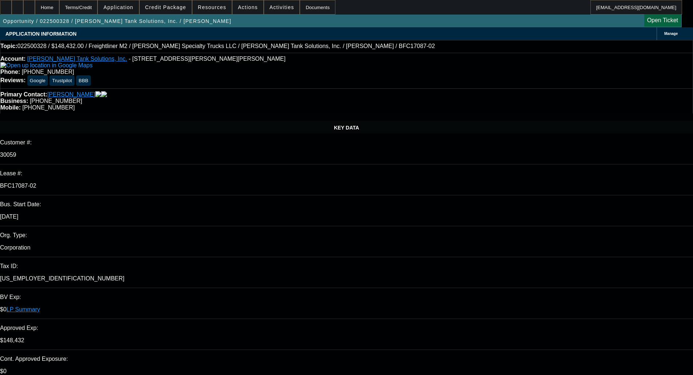
select select "0"
select select "2"
select select "0"
select select "6"
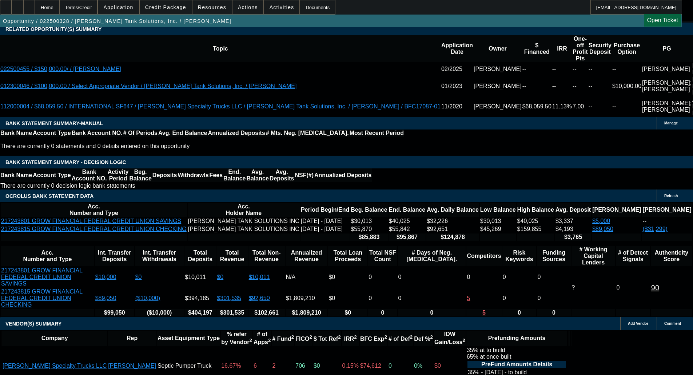
scroll to position [1272, 0]
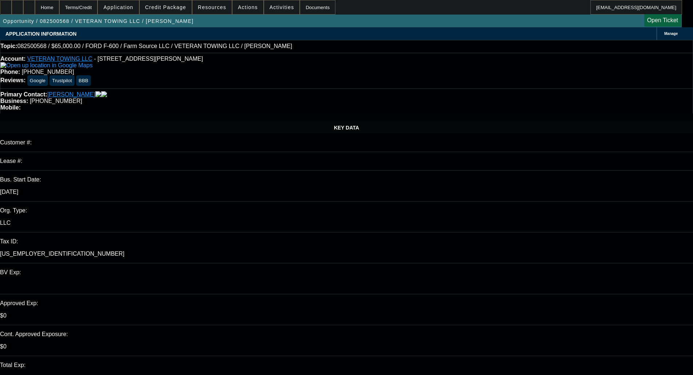
select select "0"
select select "6"
select select "0"
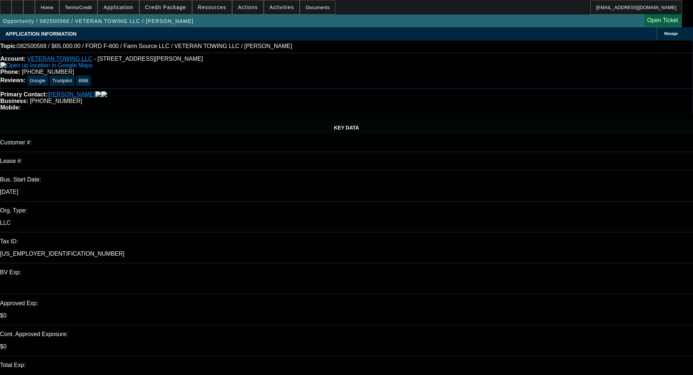
select select "0"
select select "6"
select select "0"
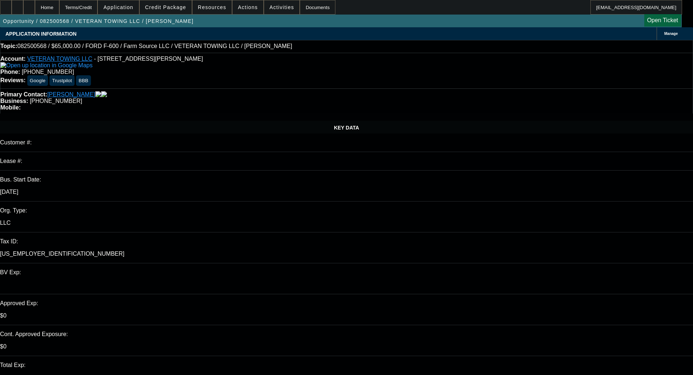
select select "0"
select select "6"
select select "0"
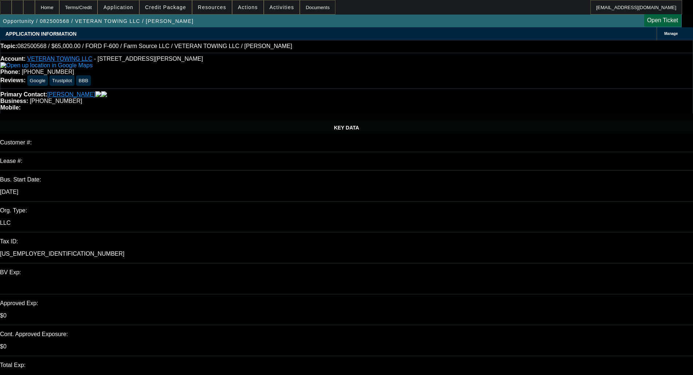
select select "6"
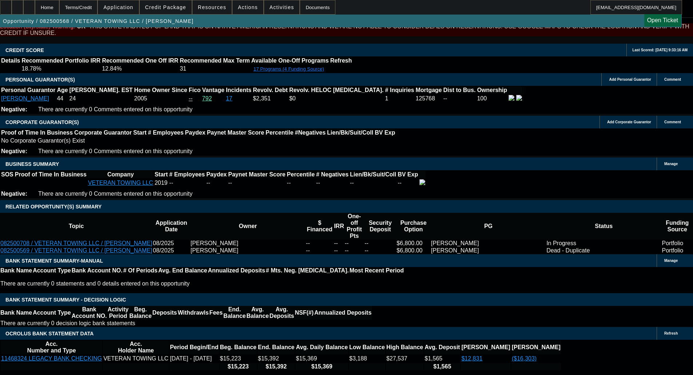
scroll to position [976, 0]
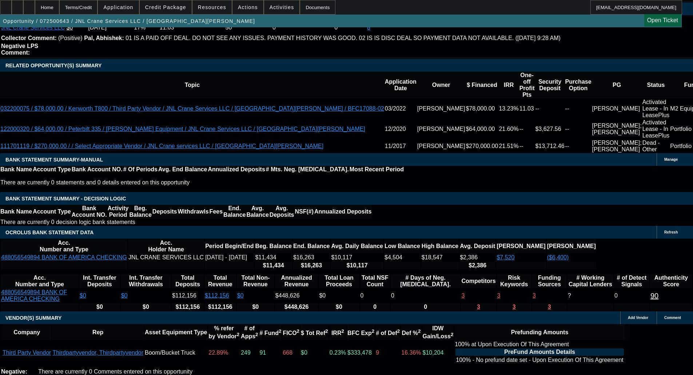
select select "0"
select select "2"
select select "0"
select select "6"
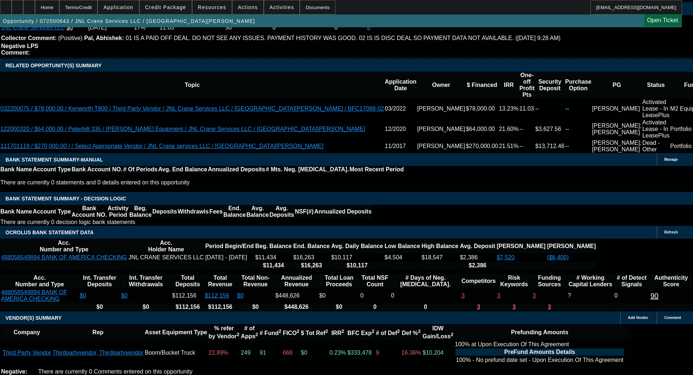
select select "0"
select select "2"
select select "0"
select select "6"
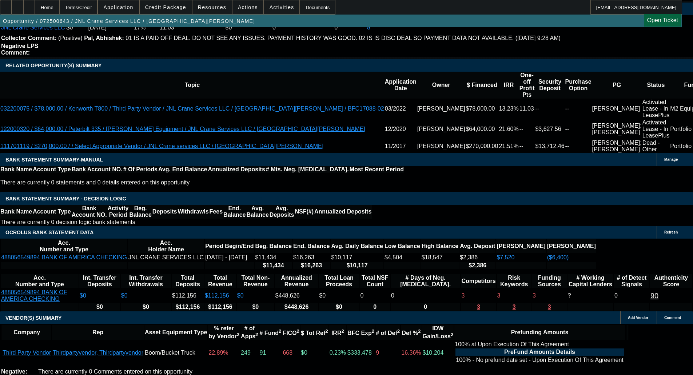
select select "0"
select select "2"
select select "0"
select select "6"
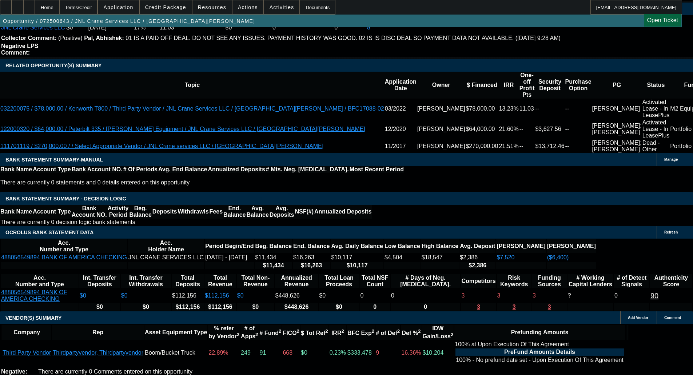
select select "0"
select select "2"
select select "0"
select select "6"
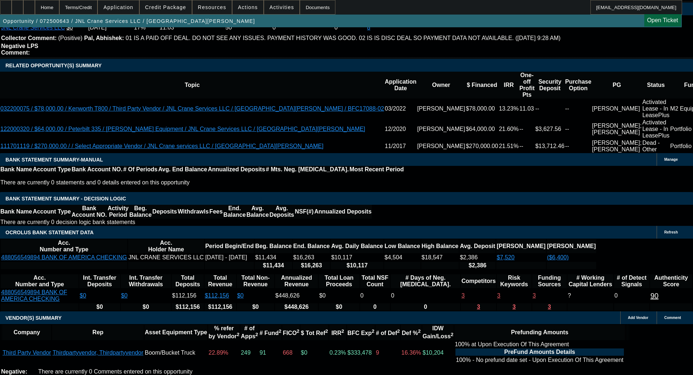
scroll to position [1378, 0]
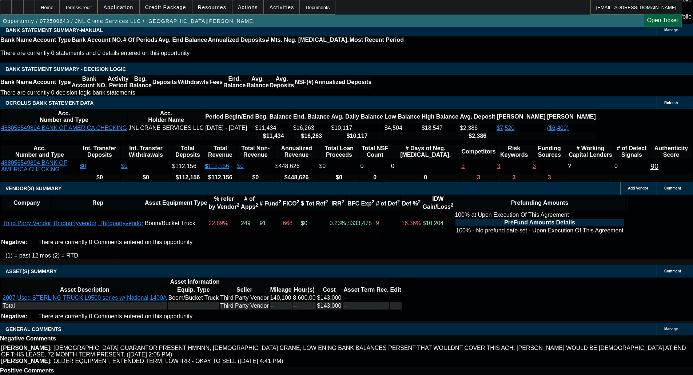
drag, startPoint x: 145, startPoint y: 233, endPoint x: 147, endPoint y: 240, distance: 7.4
select select "6"
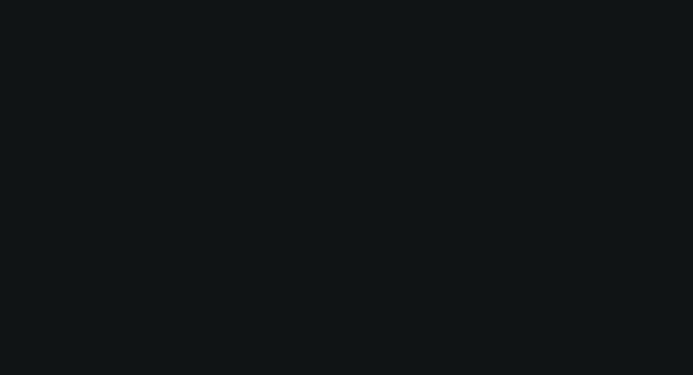
scroll to position [0, 0]
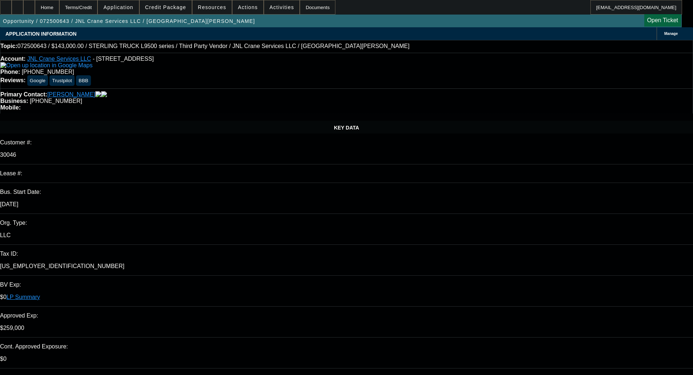
paste textarea "do you have any comps on the new equipment by chance?"
type textarea "Per Finwise - "do you have any comps on the new equipment by chance? ""
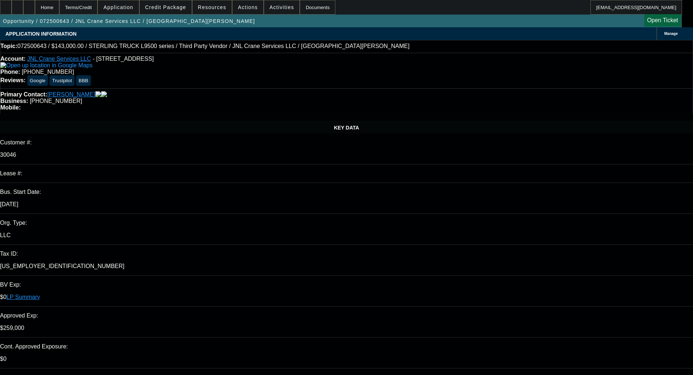
type input "10:40"
click at [563, 195] on span "Previous month" at bounding box center [563, 195] width 15 height 15
click at [548, 284] on span "28" at bounding box center [547, 283] width 13 height 13
type input "8/28/2025"
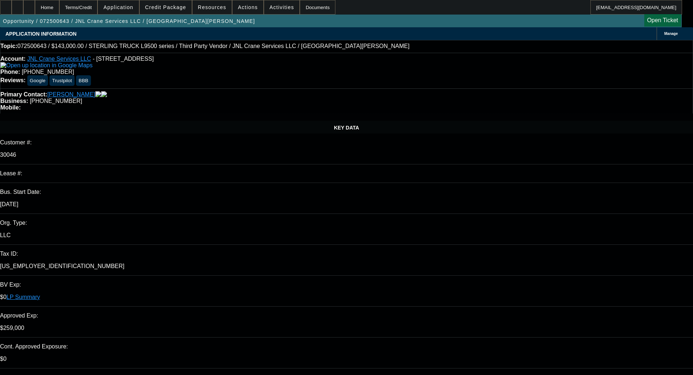
type input "10:30"
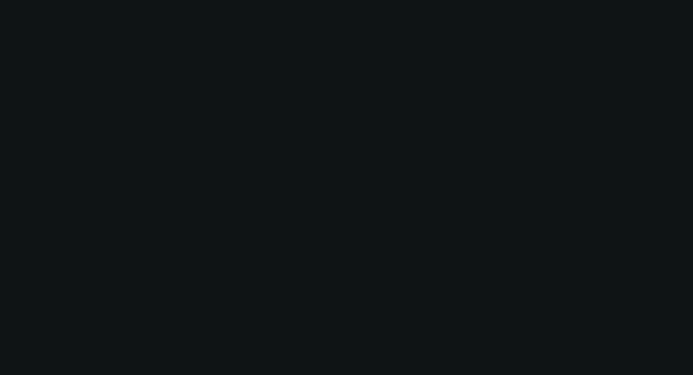
select select "0"
select select "2"
select select "0"
select select "6"
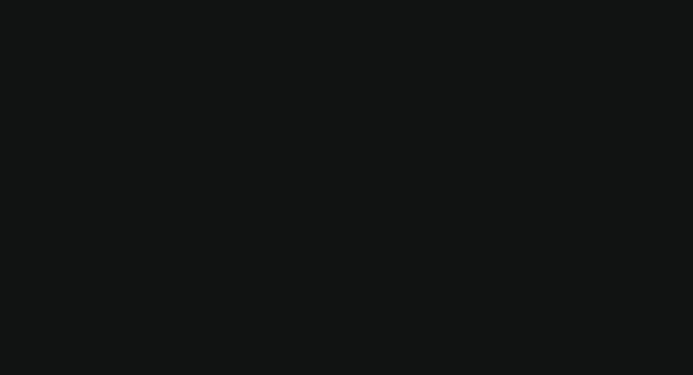
select select "0"
select select "2"
select select "0"
select select "6"
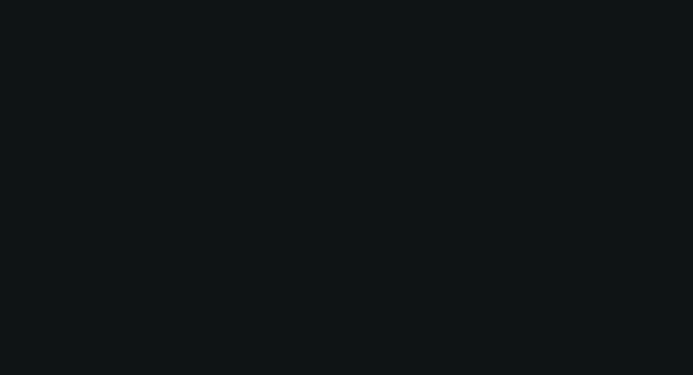
select select "0"
select select "2"
select select "0"
select select "6"
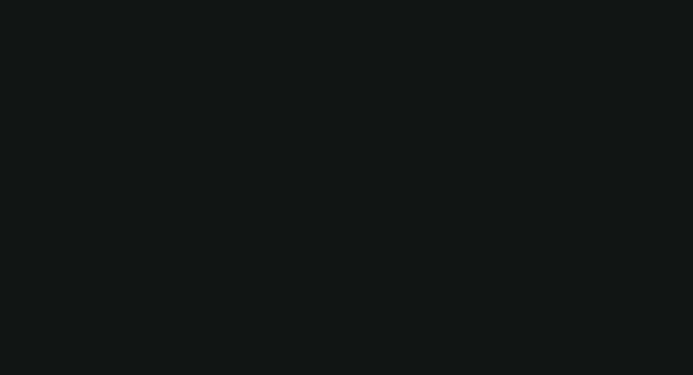
select select "0"
select select "2"
select select "0"
select select "6"
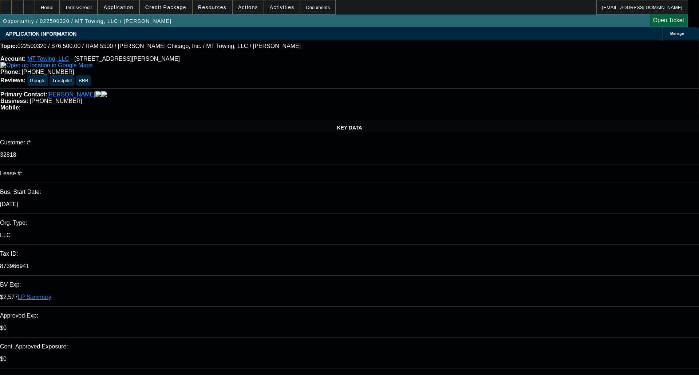
select select "0"
select select "3"
select select "0"
select select "6"
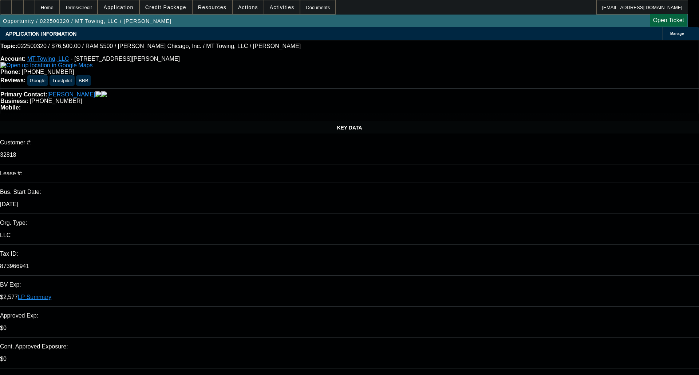
select select "0"
select select "3"
select select "0"
select select "6"
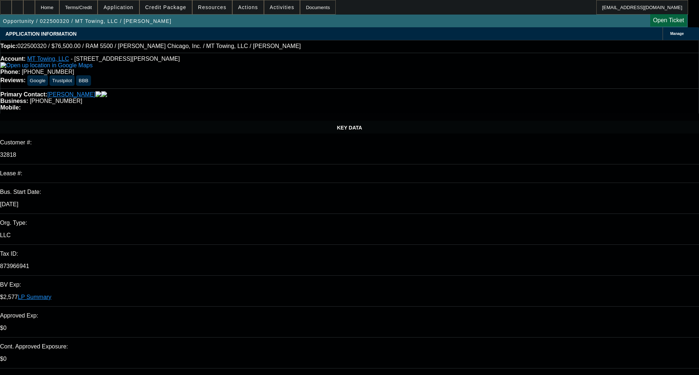
select select "0"
select select "2"
select select "0"
select select "6"
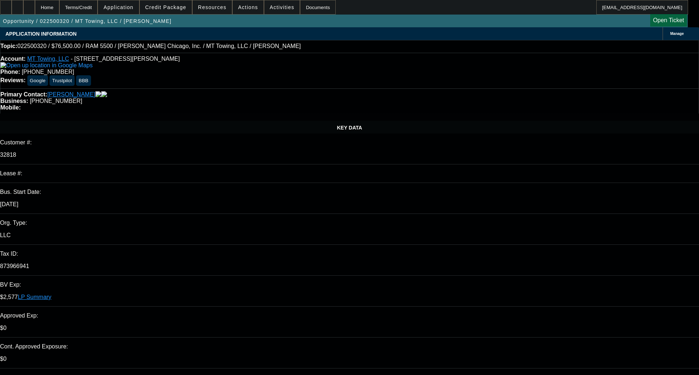
select select "0"
select select "2"
select select "0"
select select "6"
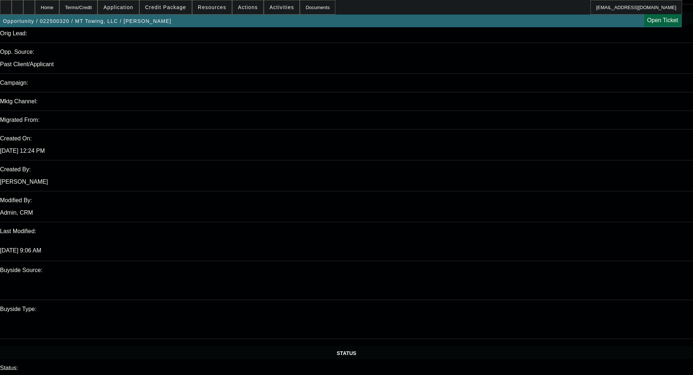
scroll to position [1402, 0]
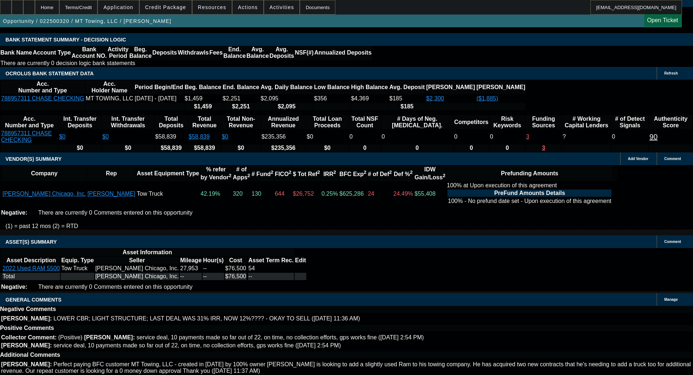
select select "4"
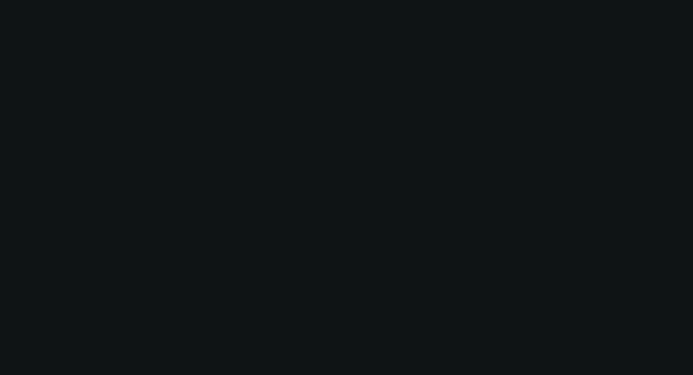
scroll to position [0, 0]
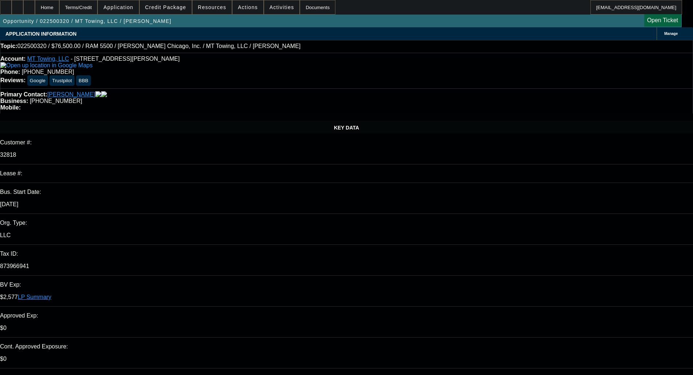
type input "09:06"
type input "10:42"
click at [537, 268] on span "3" at bounding box center [532, 268] width 13 height 13
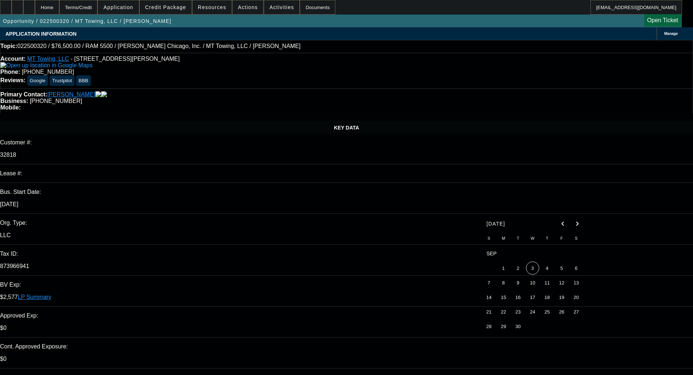
type input "9/3/2025"
type textarea "d"
paste textarea "Thank you for the additional information. Upon further review, due to the expos…"
type textarea "DECLINED BY FINPAC - "Thank you for the additional information. Upon further re…"
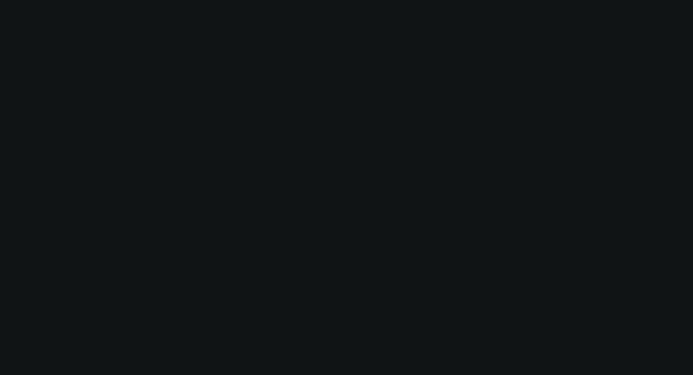
select select "0"
select select "3"
select select "0"
select select "6"
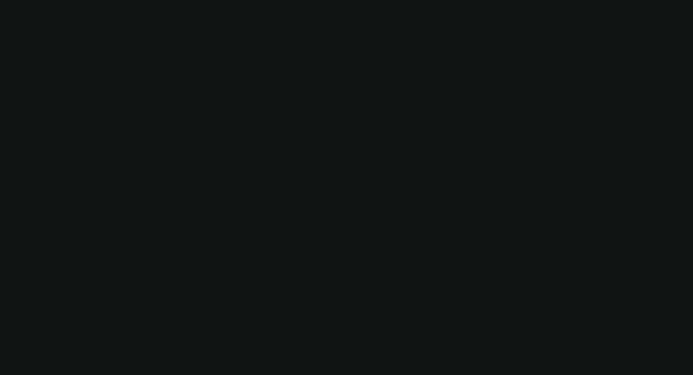
select select "0"
select select "3"
select select "0"
select select "6"
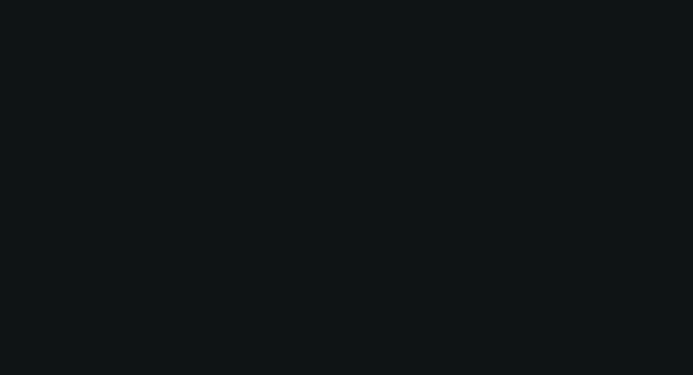
select select "0"
select select "2"
select select "0"
select select "6"
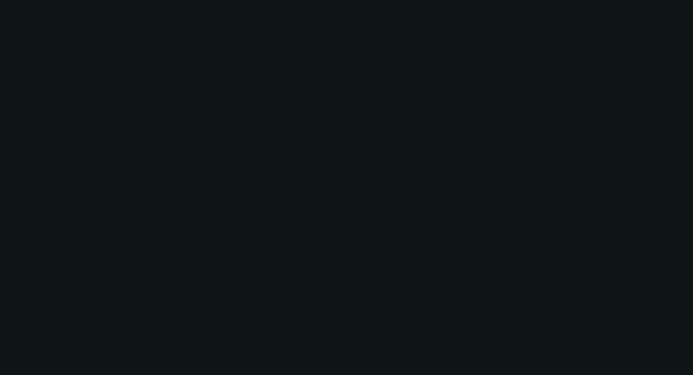
select select "0"
select select "2"
select select "0"
select select "6"
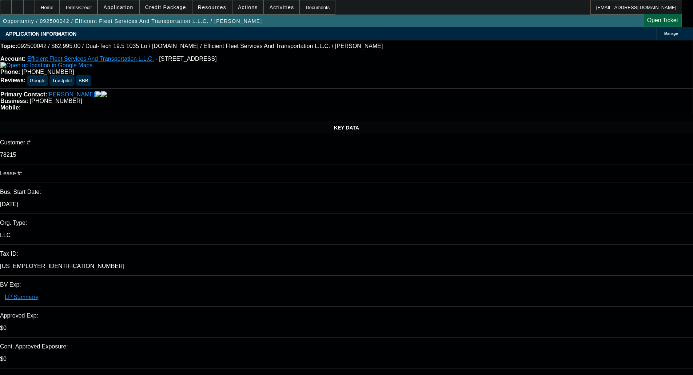
select select "0"
select select "6"
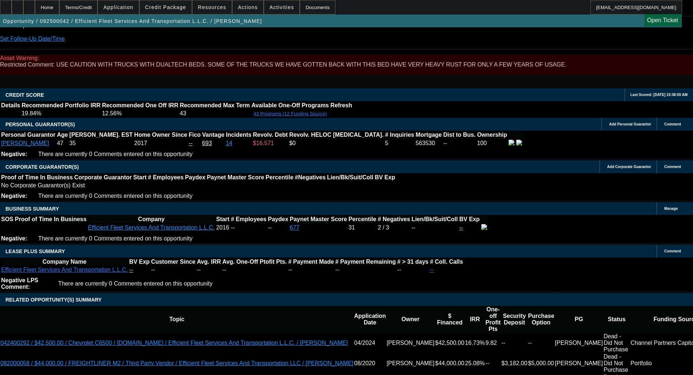
scroll to position [1019, 0]
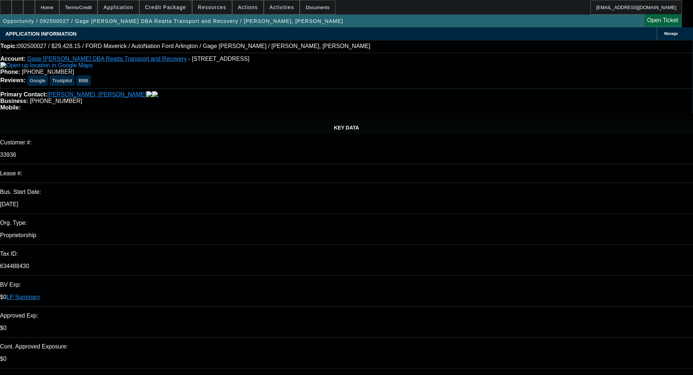
select select "0"
select select "3"
select select "0.1"
select select "4"
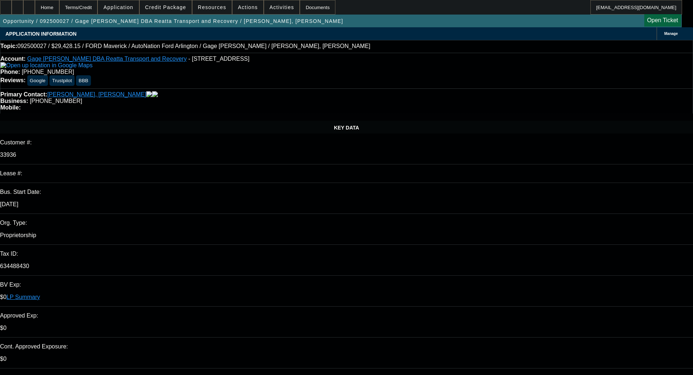
select select "0"
select select "3"
select select "0.1"
select select "4"
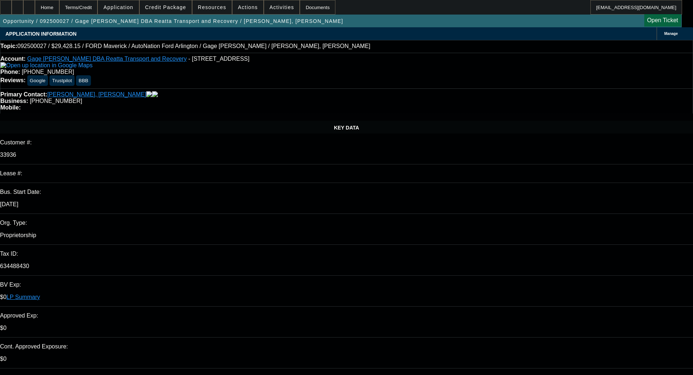
select select "0"
select select "3"
select select "0.1"
select select "4"
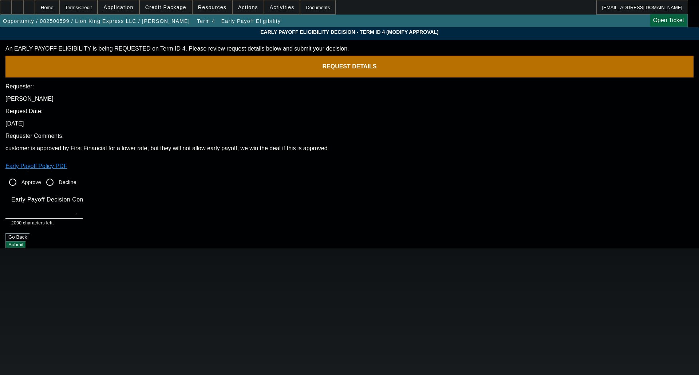
click at [20, 175] on input "Approve" at bounding box center [12, 182] width 15 height 15
radio input "true"
click at [77, 198] on textarea "Early Payoff Decision Comment" at bounding box center [44, 206] width 66 height 17
type textarea "o"
type textarea "OKAY FOR SERVICED EBO"
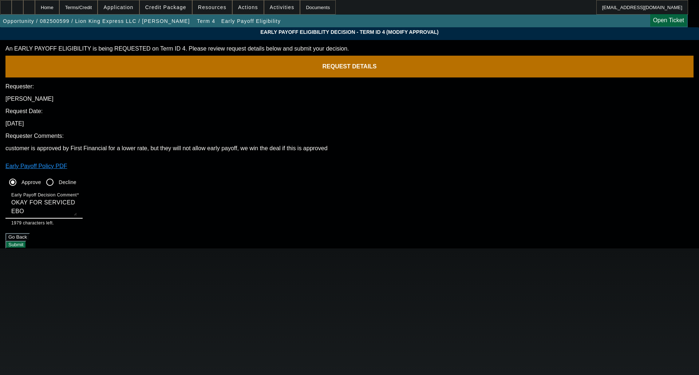
click at [26, 241] on button "Submit" at bounding box center [15, 245] width 21 height 8
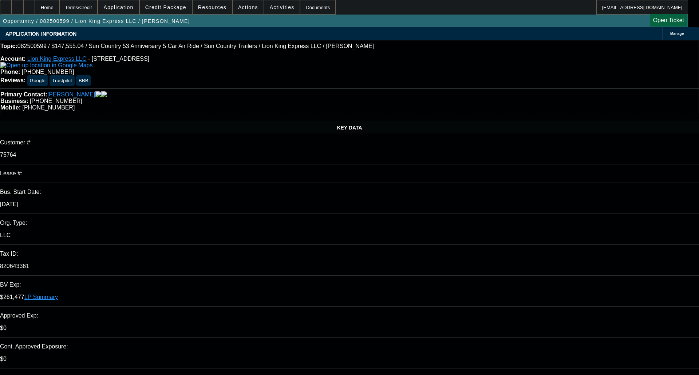
select select "0"
select select "6"
select select "0"
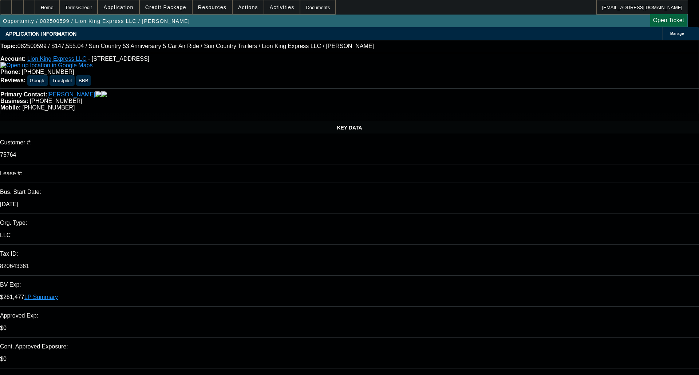
select select "0"
select select "6"
select select "0"
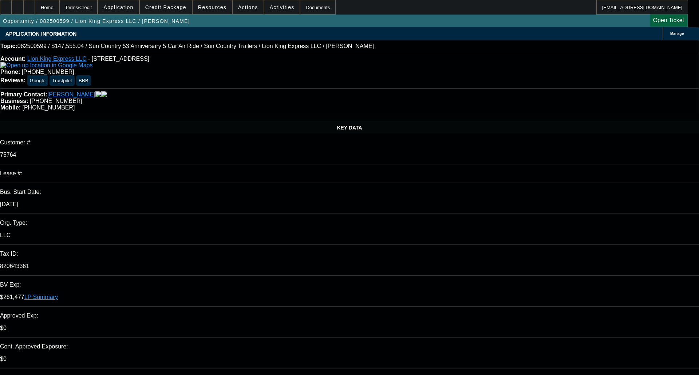
select select "0"
select select "6"
select select "0"
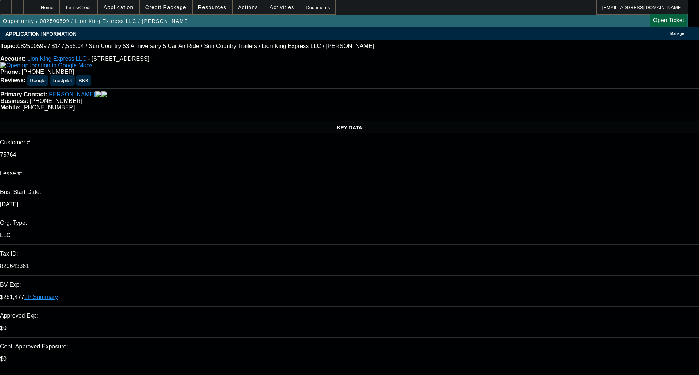
select select "6"
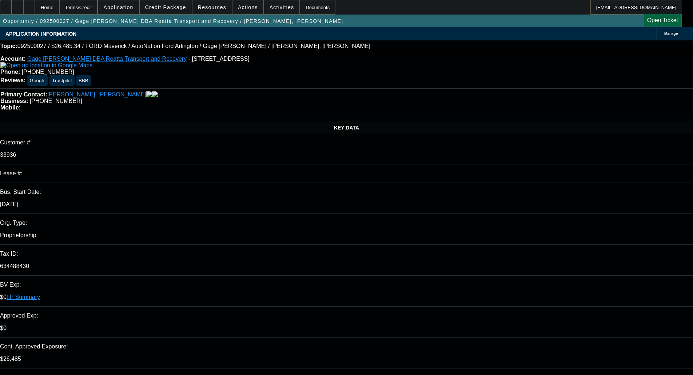
select select "0.1"
select select "2"
select select "0"
select select "6"
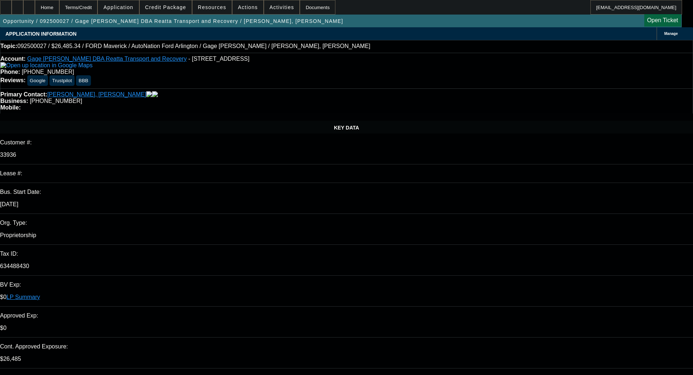
select select "0.1"
select select "2"
select select "0"
select select "6"
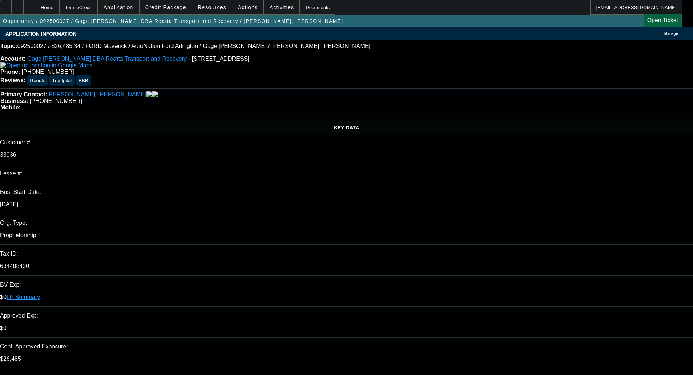
select select "2"
select select "0"
select select "6"
select select "0"
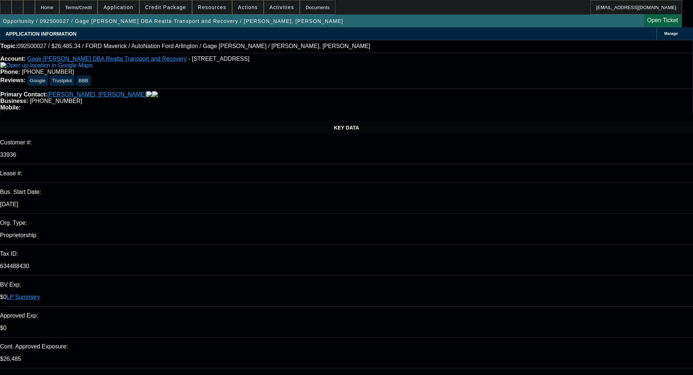
select select "0"
select select "3"
select select "0.1"
select select "4"
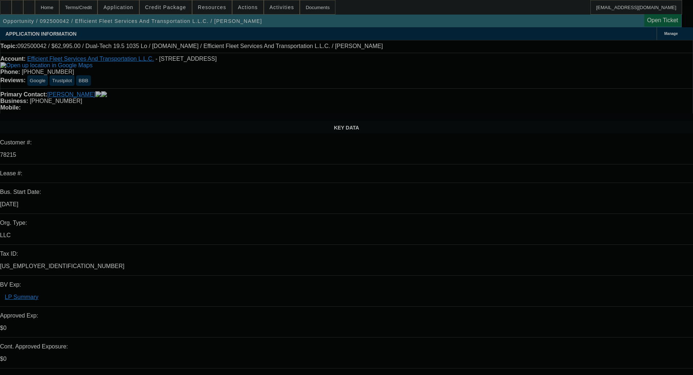
select select "0"
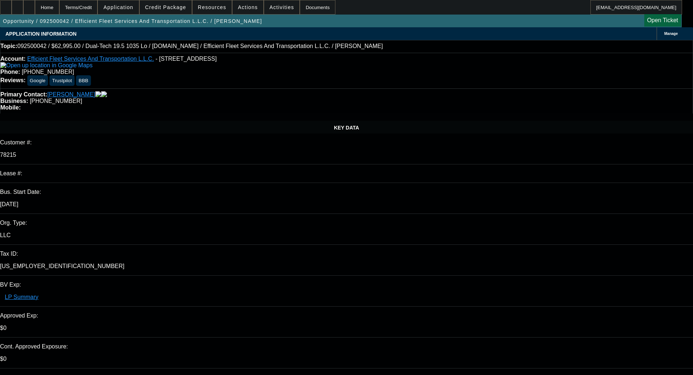
select select "0"
select select "6"
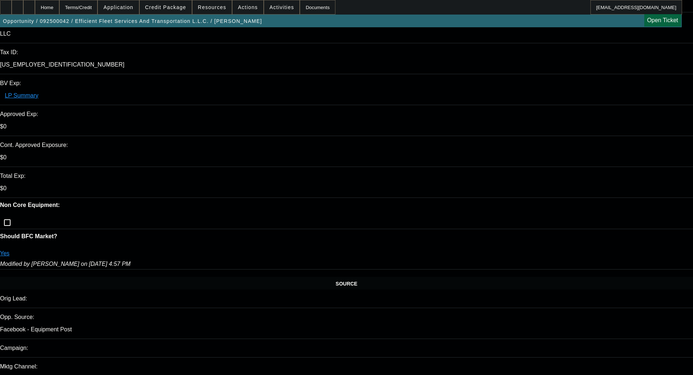
scroll to position [109, 0]
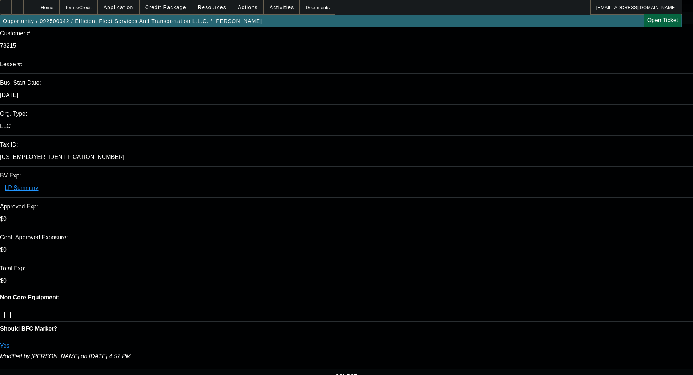
click at [175, 4] on span "Credit Package" at bounding box center [165, 7] width 41 height 6
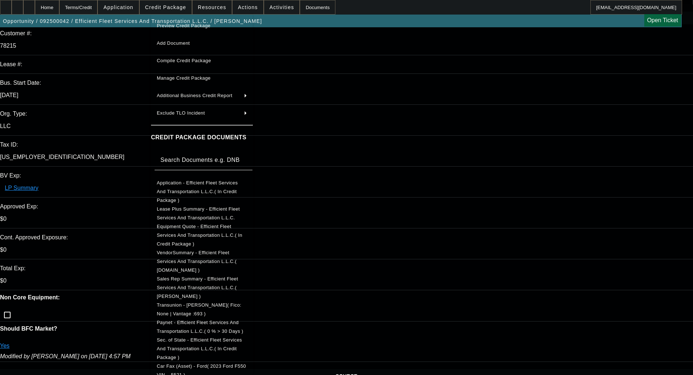
click at [190, 25] on span "Preview Credit Package" at bounding box center [184, 25] width 54 height 5
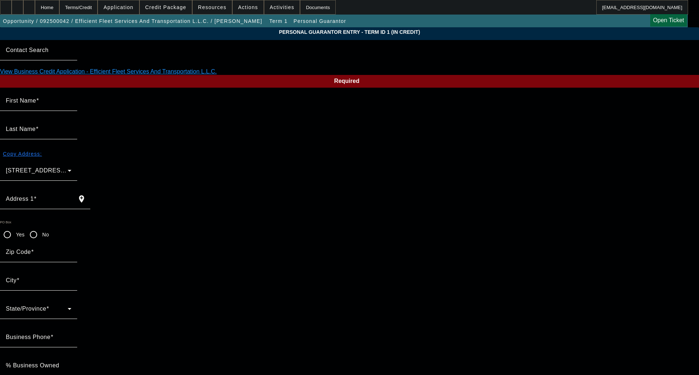
type input "Antonio"
type input "Smith"
type input "605 Post Knoll"
radio input "true"
type input "30224"
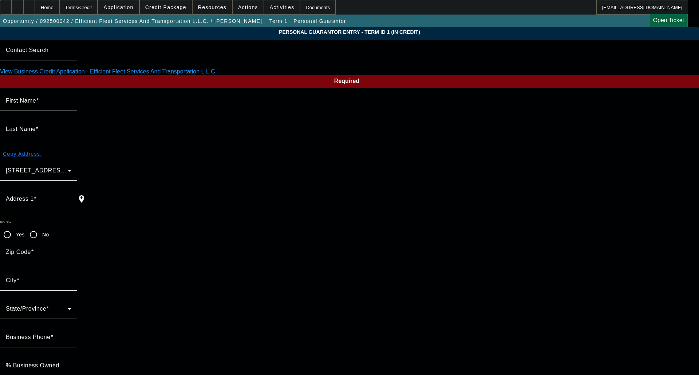
type input "Griffin"
type input "[PHONE_NUMBER]"
type input "100"
type input "252-43-3497"
type input "boodie3585@gmail.com"
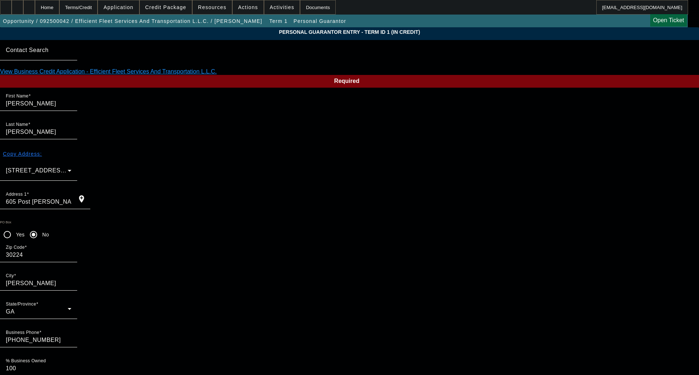
click at [71, 364] on input "100" at bounding box center [39, 368] width 66 height 9
type input "15"
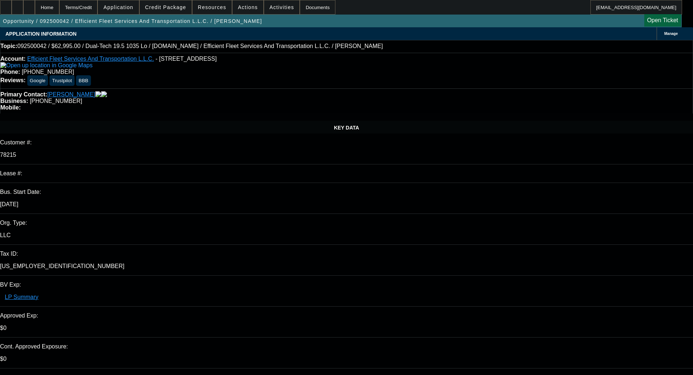
select select "0"
select select "6"
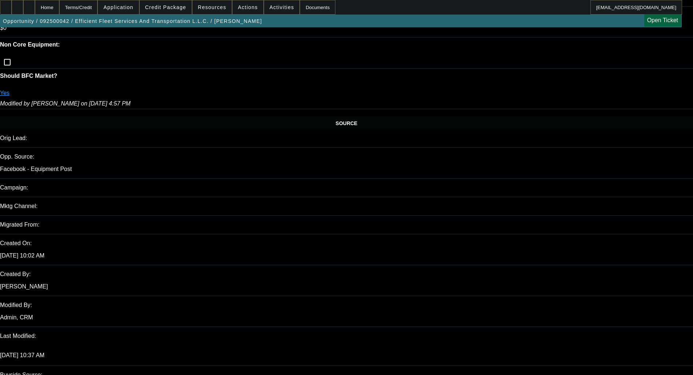
scroll to position [364, 0]
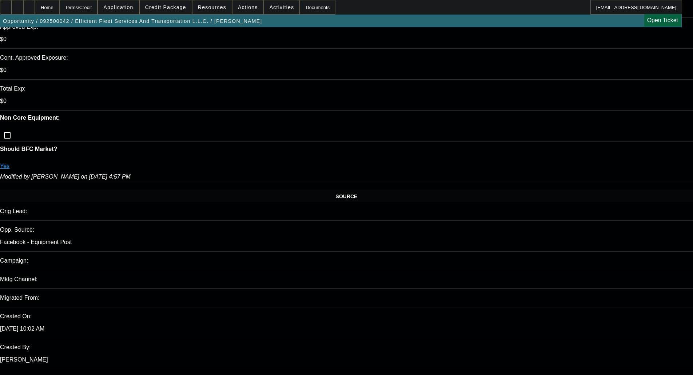
scroll to position [218, 0]
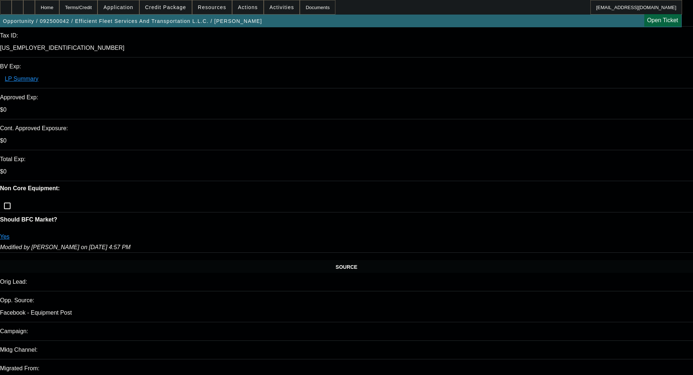
click at [173, 9] on span "Credit Package" at bounding box center [165, 7] width 41 height 6
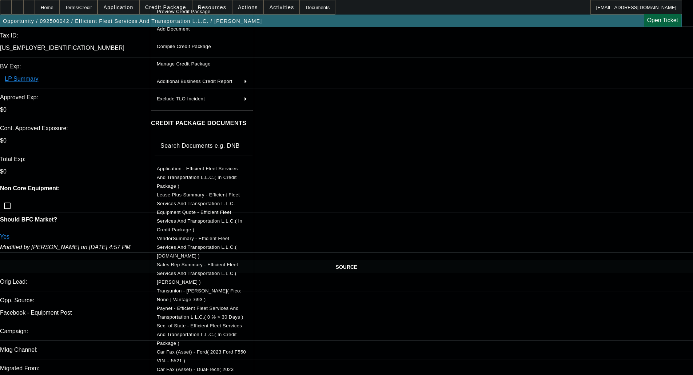
click at [189, 167] on span "Application - Efficient Fleet Services And Transportation L.L.C.( In Credit Pac…" at bounding box center [202, 178] width 90 height 26
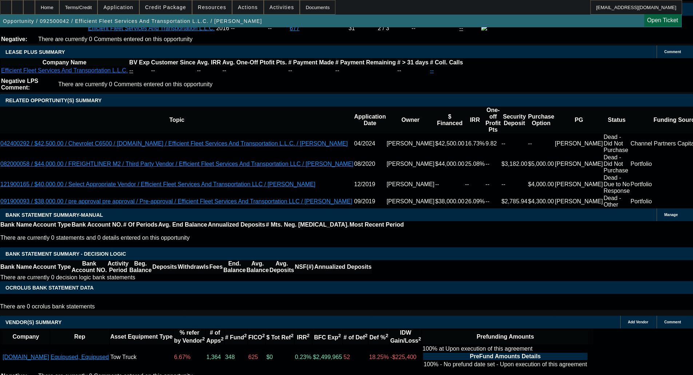
scroll to position [1278, 0]
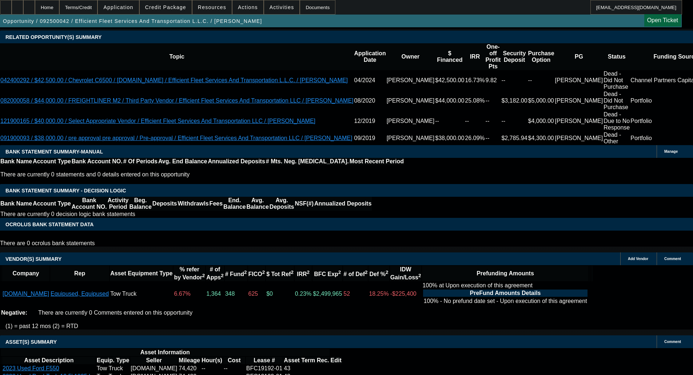
select select "6"
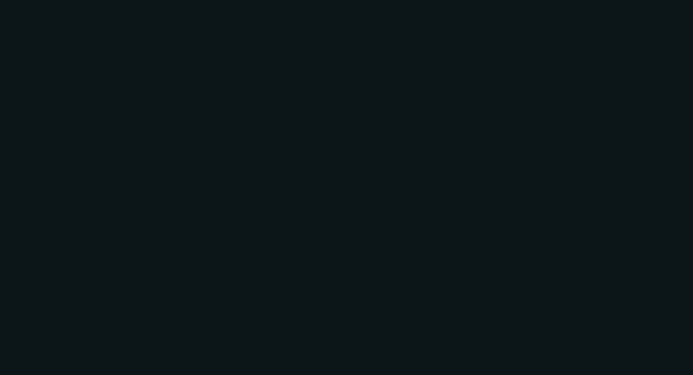
scroll to position [0, 0]
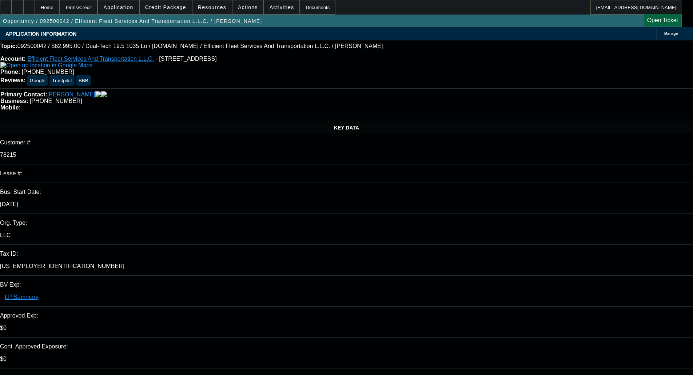
type textarea "t"
type textarea "The application has a completely different SSN listed, we'll need a corrected a…"
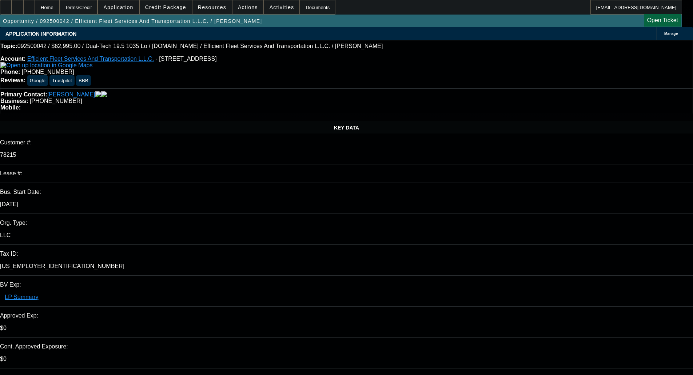
checkbox input "true"
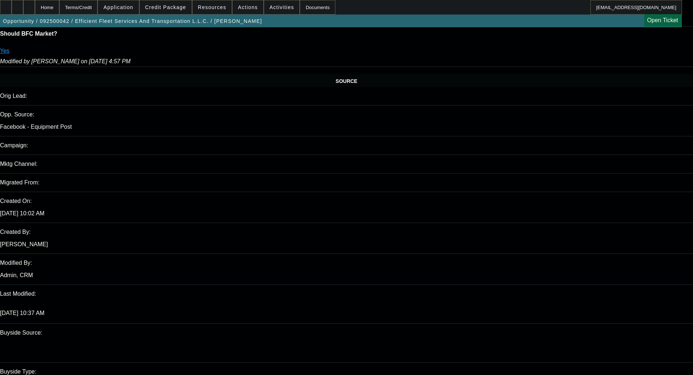
scroll to position [437, 0]
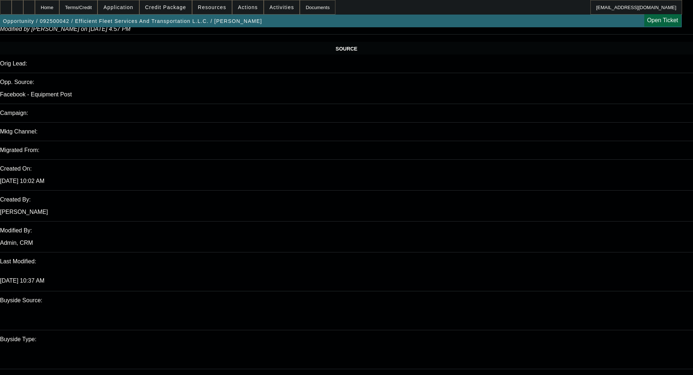
click at [166, 4] on span at bounding box center [166, 7] width 52 height 17
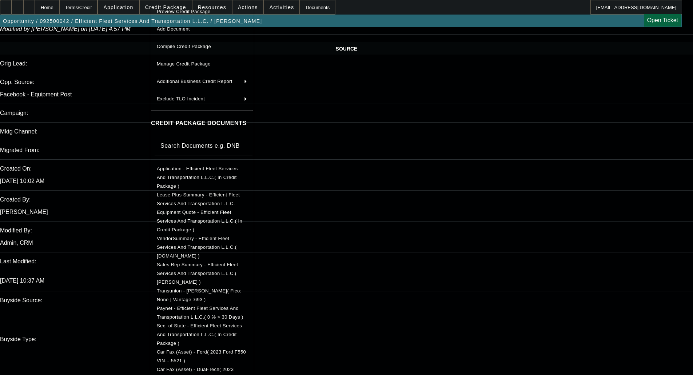
click at [193, 171] on span "Application - Efficient Fleet Services And Transportation L.L.C.( In Credit Pac…" at bounding box center [197, 177] width 81 height 23
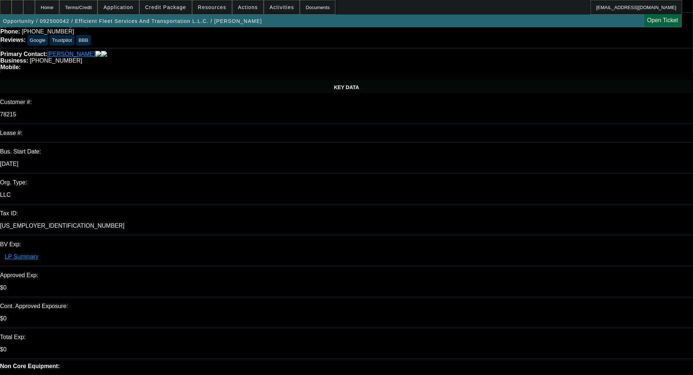
scroll to position [0, 0]
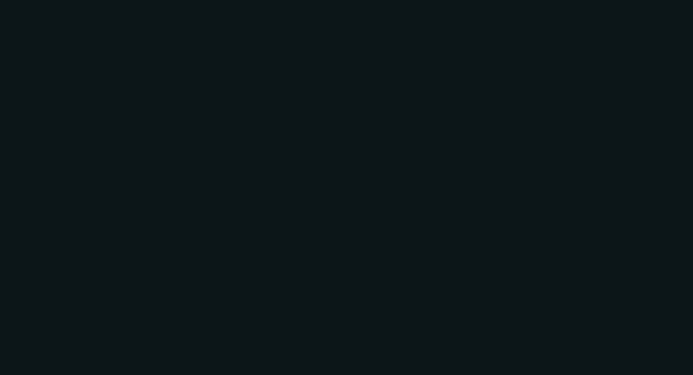
select select "0"
select select "6"
select select "0"
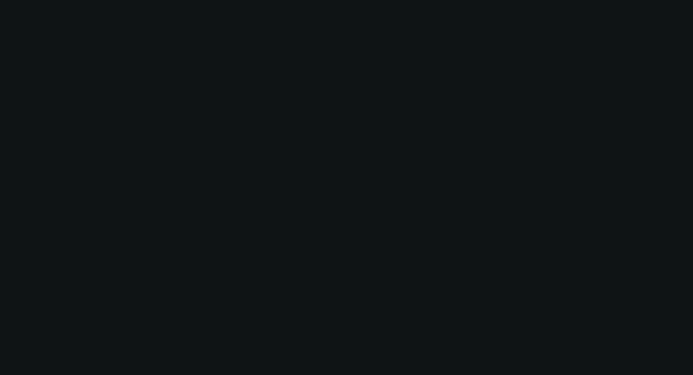
select select "0"
select select "6"
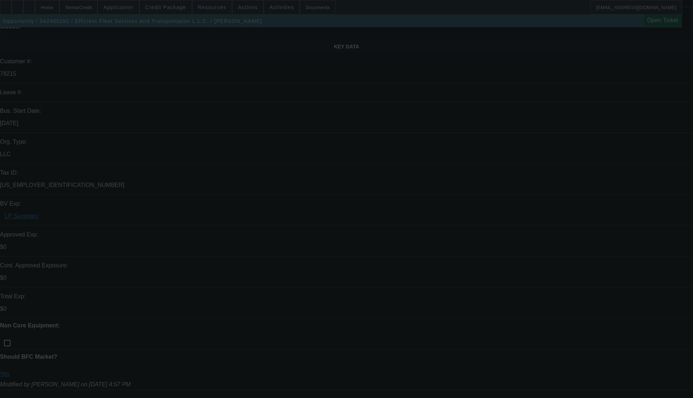
select select "0"
select select "6"
select select "0"
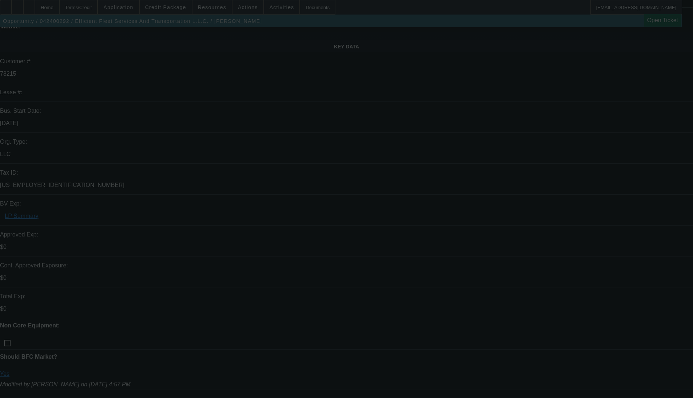
select select "0"
select select "6"
select select "0"
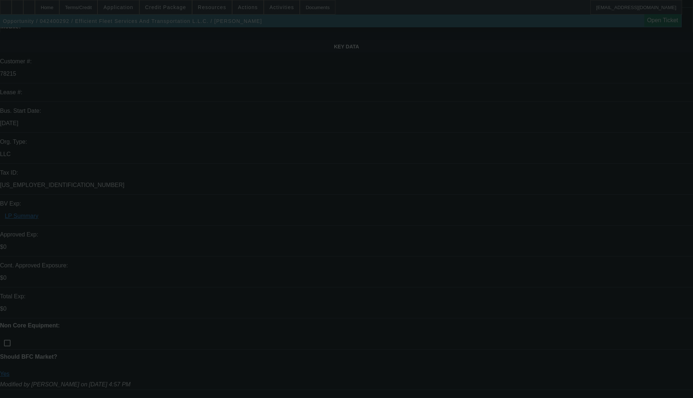
select select "0"
select select "6"
select select "0"
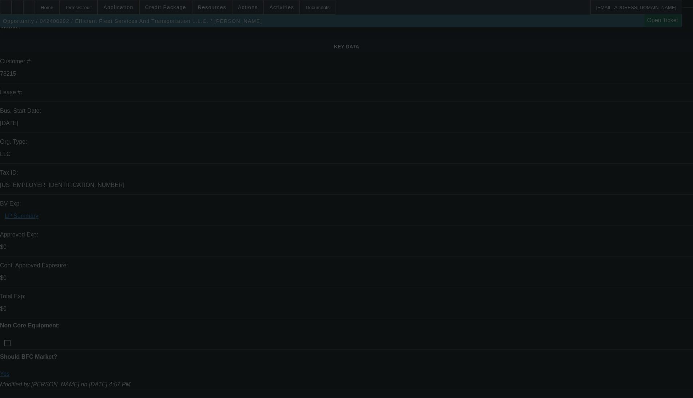
select select "6"
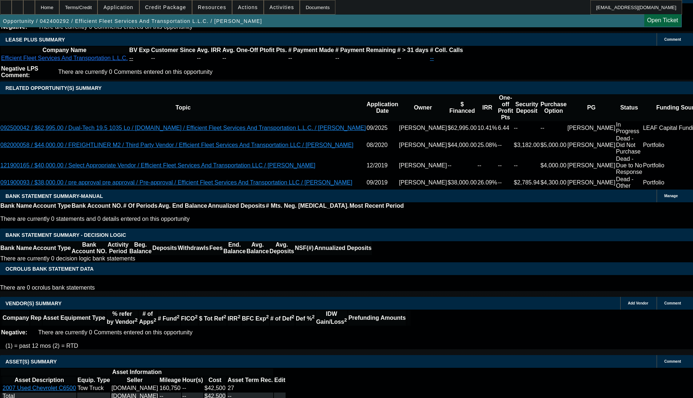
scroll to position [1260, 0]
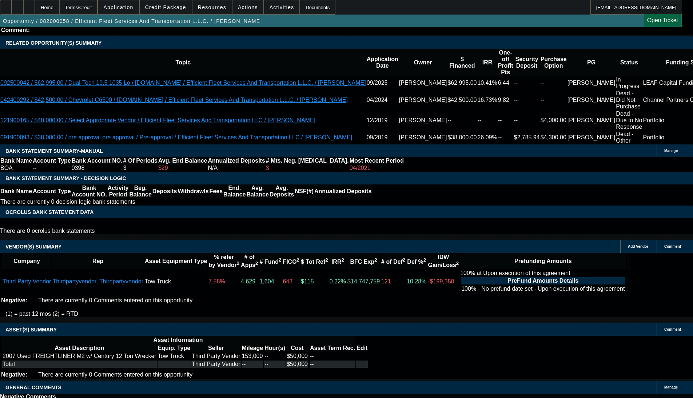
select select "0"
select select "2"
select select "0.1"
select select "4"
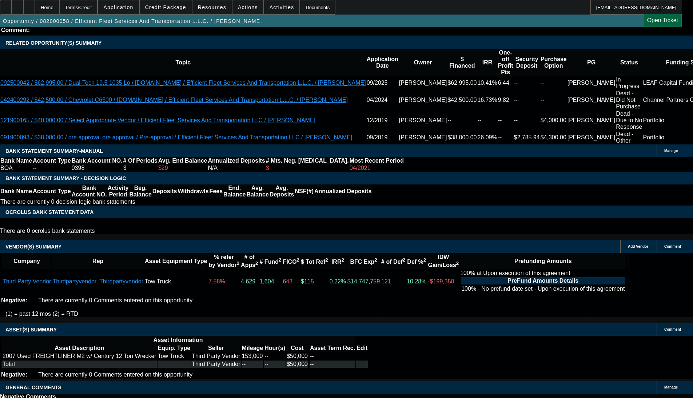
select select "0"
select select "2"
select select "0.1"
select select "4"
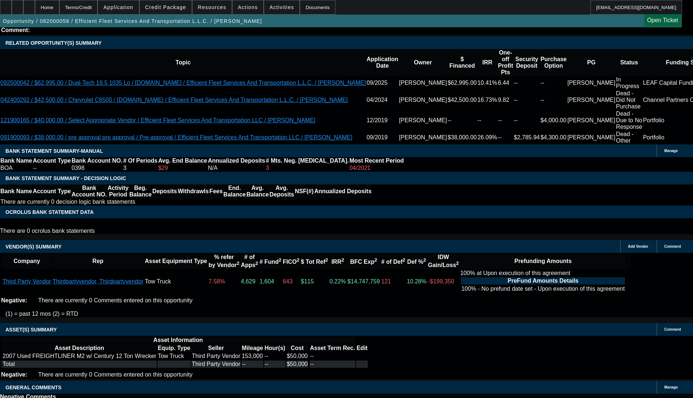
select select "0"
select select "2"
select select "0.1"
select select "4"
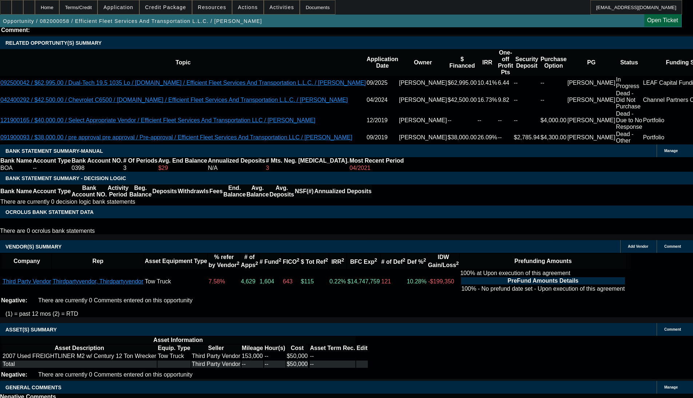
select select "0"
select select "2"
select select "0.1"
select select "4"
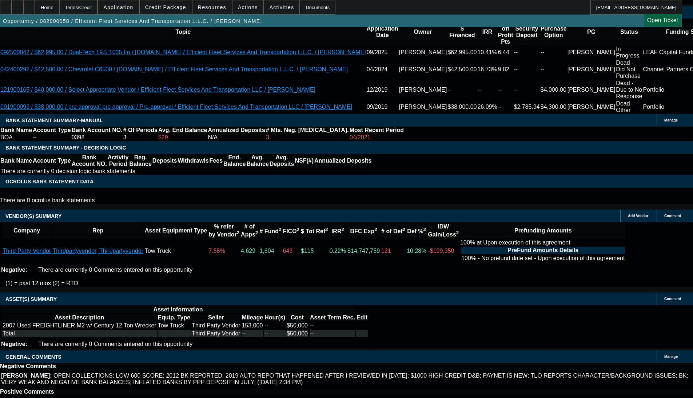
scroll to position [1342, 0]
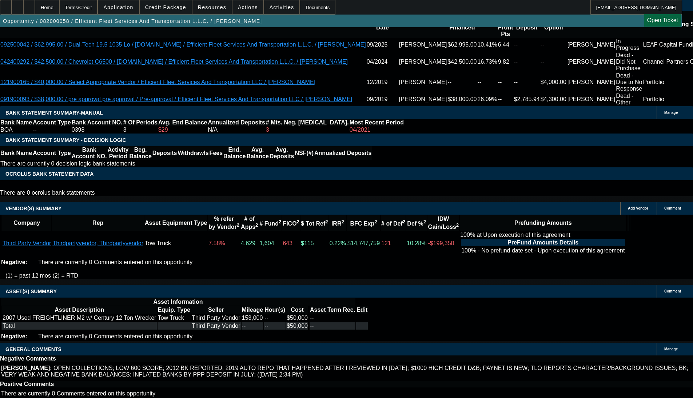
click at [173, 8] on span "Credit Package" at bounding box center [165, 7] width 41 height 6
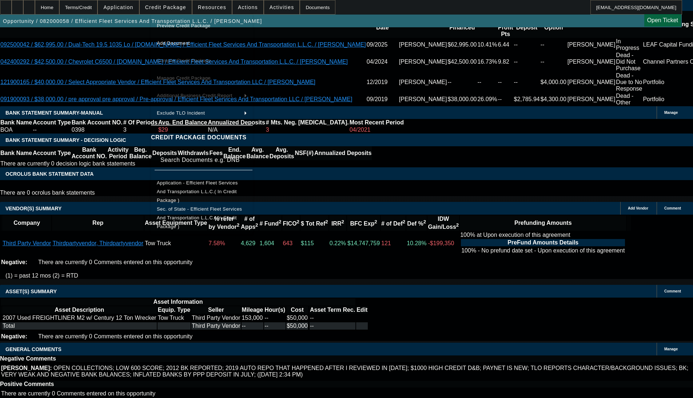
click at [169, 24] on span "Preview Credit Package" at bounding box center [184, 25] width 54 height 5
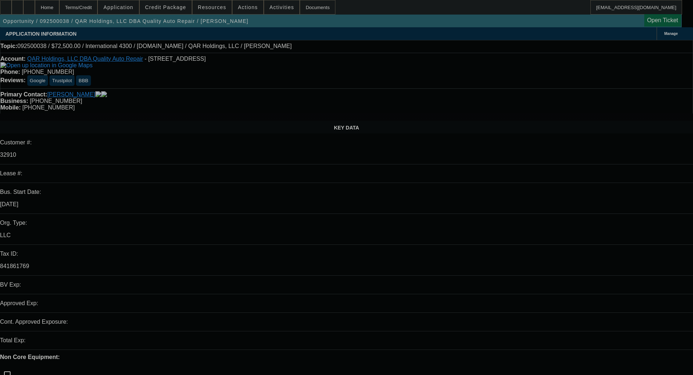
select select "0"
select select "2"
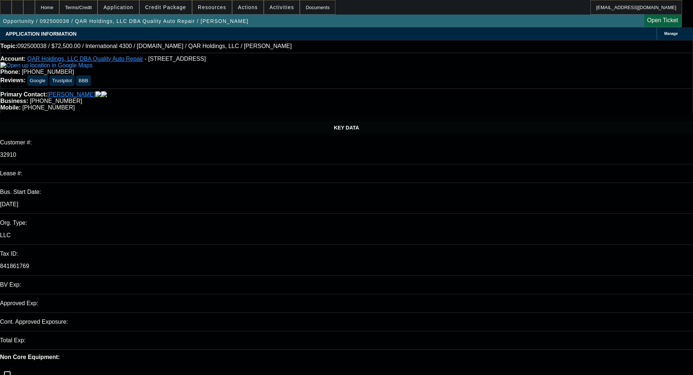
select select "0"
select select "6"
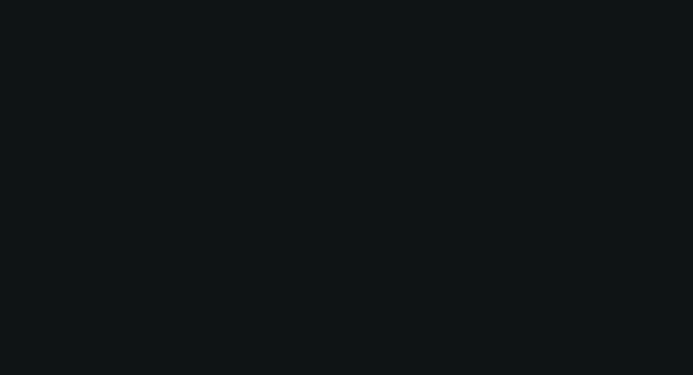
scroll to position [1015, 0]
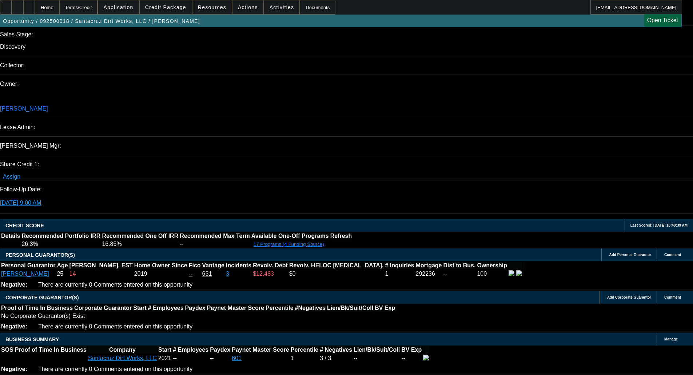
select select "0"
select select "3"
select select "0"
select select "6"
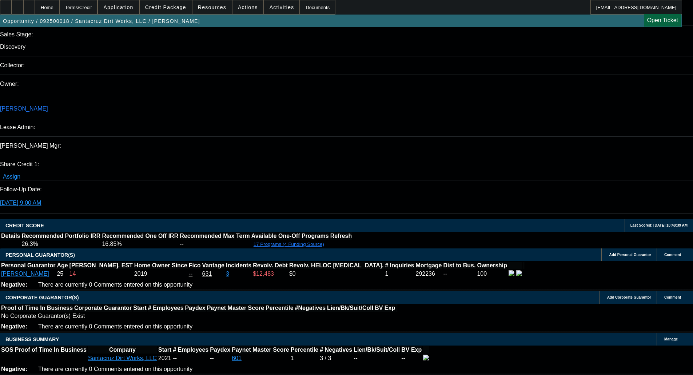
select select "0"
select select "3"
select select "0"
select select "6"
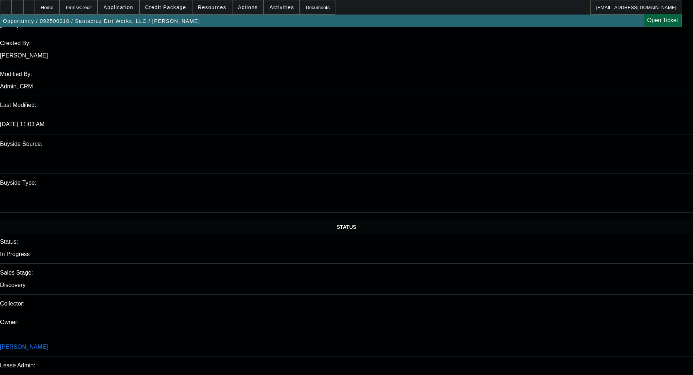
scroll to position [563, 0]
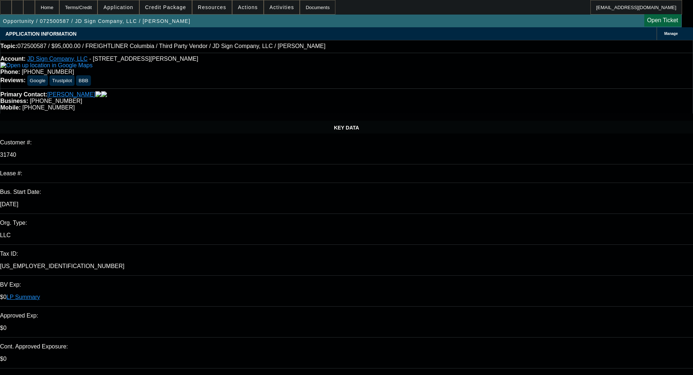
select select "0"
select select "2"
select select "0"
select select "6"
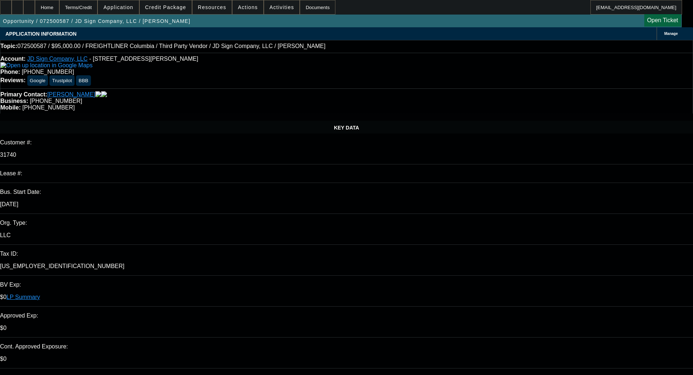
select select "0"
select select "6"
select select "0"
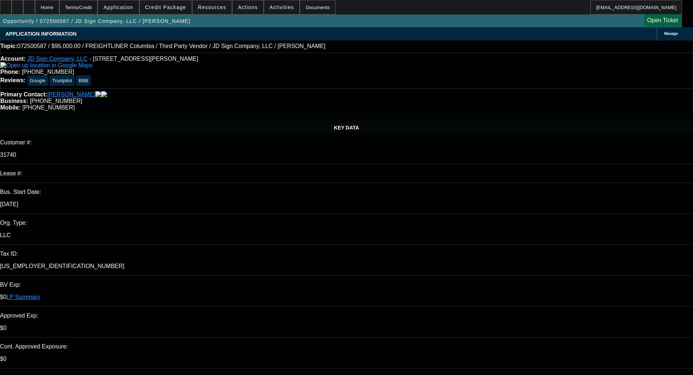
select select "0"
select select "6"
select select "0"
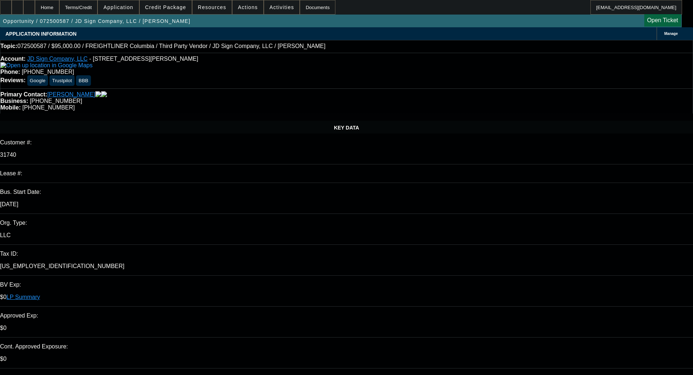
select select "0"
select select "6"
click at [171, 1] on span at bounding box center [166, 7] width 52 height 17
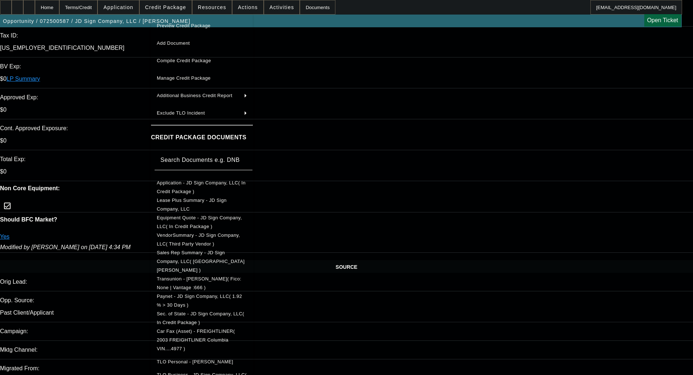
click at [126, 167] on div at bounding box center [346, 187] width 693 height 375
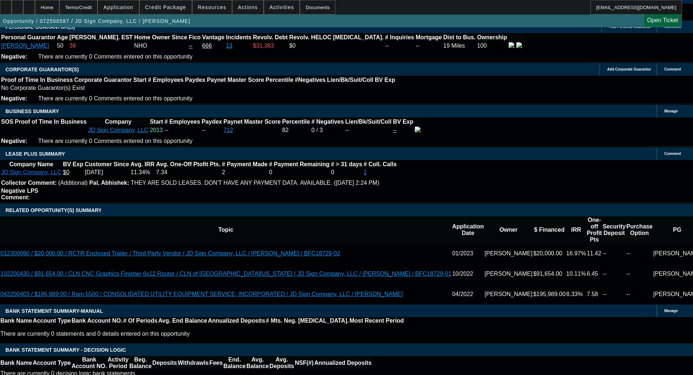
scroll to position [1056, 0]
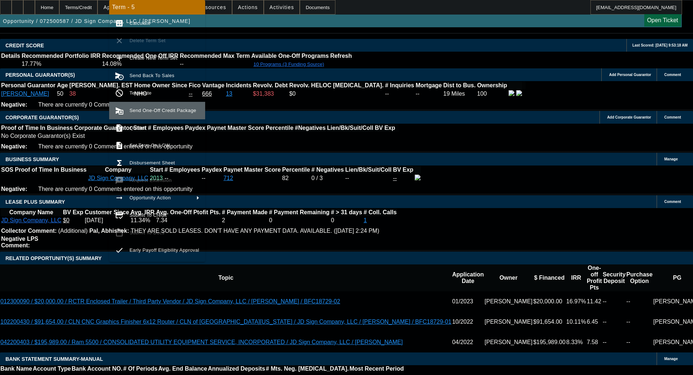
click at [154, 114] on span "Send One-Off Credit Package" at bounding box center [165, 110] width 70 height 9
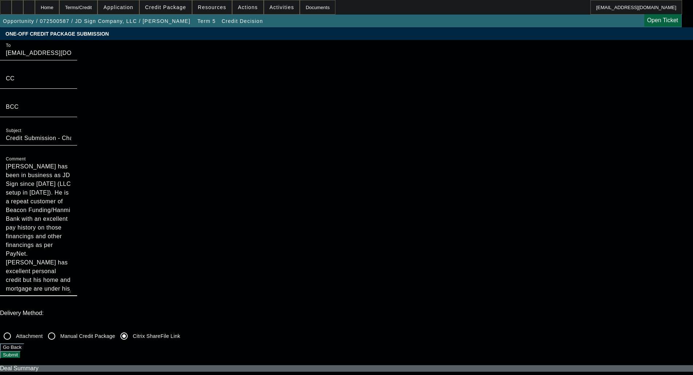
drag, startPoint x: 379, startPoint y: 122, endPoint x: 375, endPoint y: 201, distance: 79.8
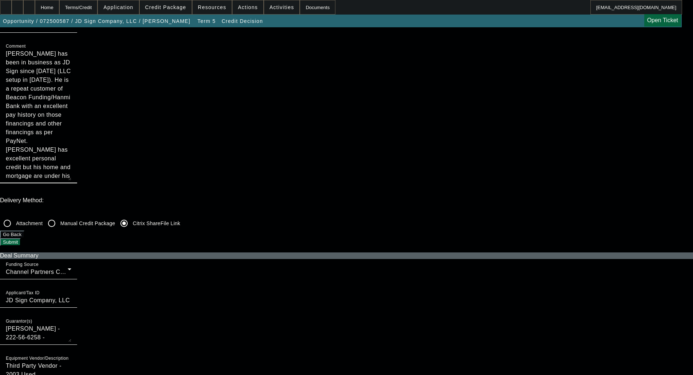
scroll to position [146, 0]
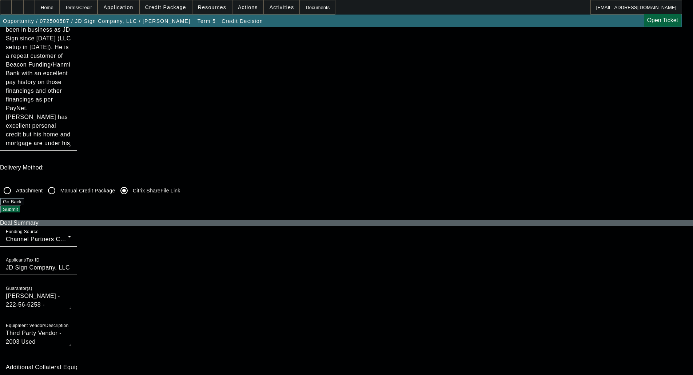
type textarea "[PERSON_NAME] has been in business as JD Sign since [DATE] (LLC setup in [DATE]…"
checkbox input "true"
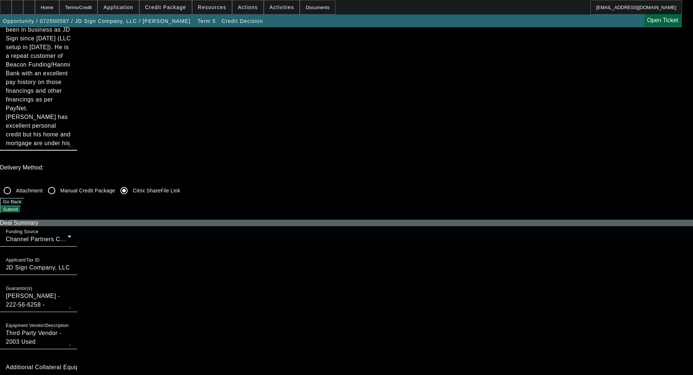
checkbox input "true"
checkbox input "false"
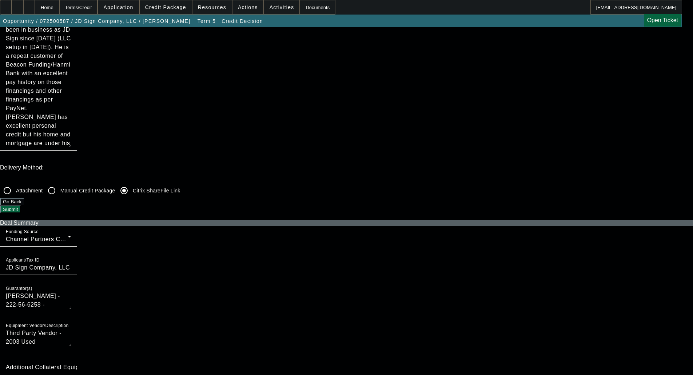
checkbox input "false"
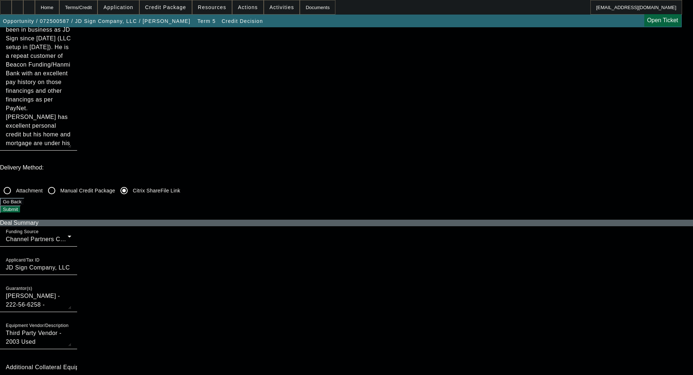
checkbox input "false"
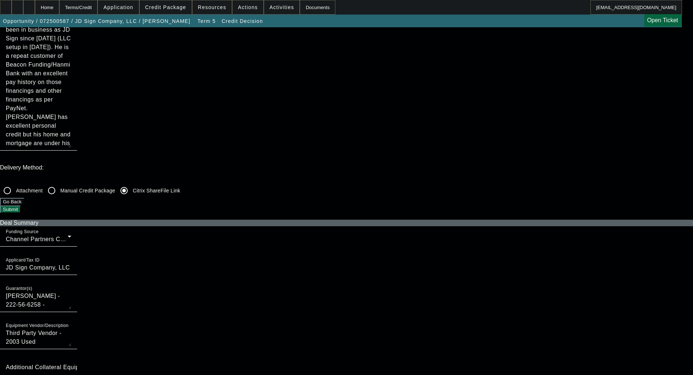
checkbox input "false"
checkbox input "true"
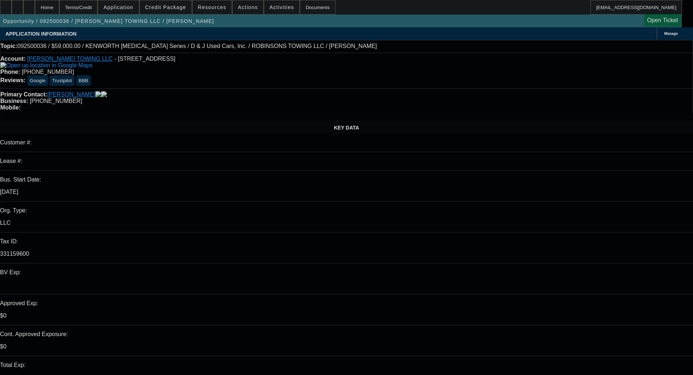
select select "0"
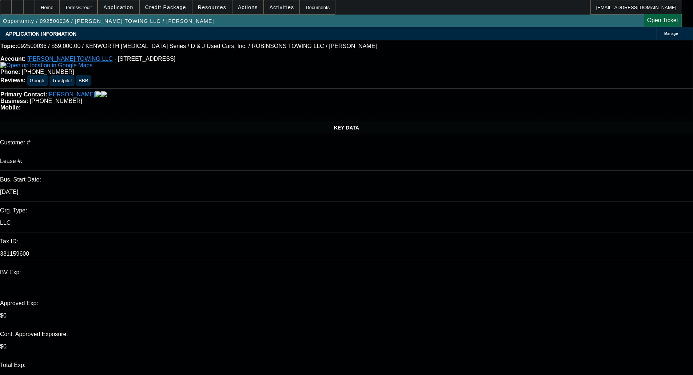
select select "0.1"
select select "4"
select select "0"
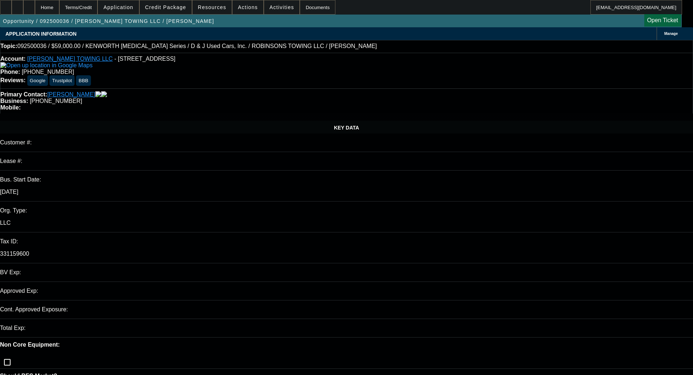
select select "0"
select select "0.1"
select select "4"
select select "0"
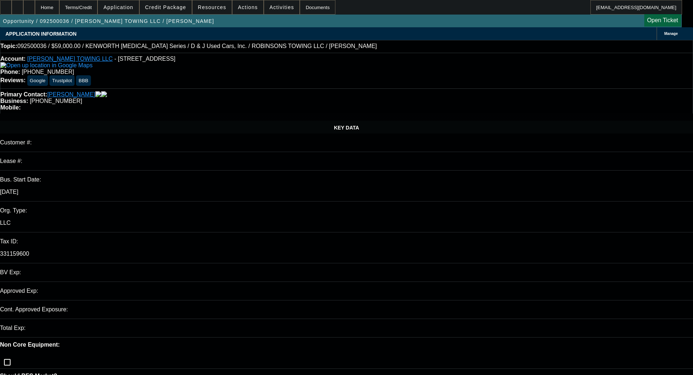
select select "0.1"
select select "4"
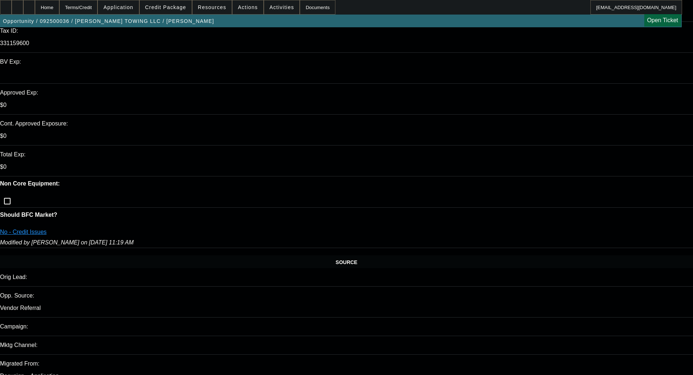
scroll to position [218, 0]
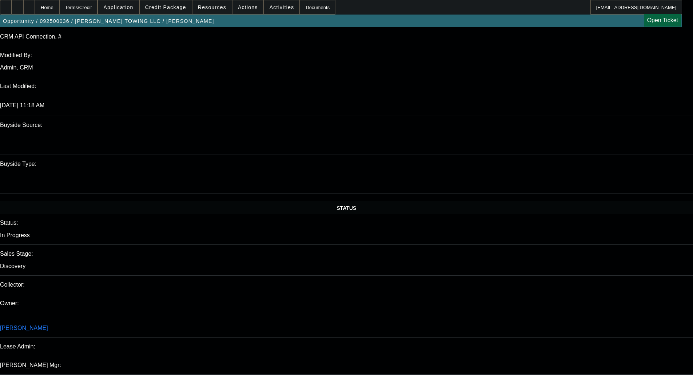
scroll to position [0, 0]
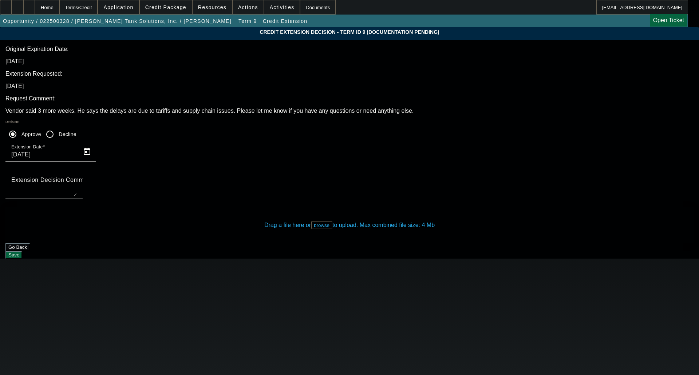
click at [92, 177] on mat-label "Extension Decision Comment" at bounding box center [51, 180] width 81 height 6
click at [77, 179] on textarea "Extension Decision Comment" at bounding box center [44, 187] width 66 height 17
click at [96, 143] on span "Open calendar" at bounding box center [86, 151] width 17 height 17
click at [451, 119] on span "Next month" at bounding box center [453, 116] width 15 height 15
click at [455, 118] on span "Next month" at bounding box center [453, 116] width 15 height 15
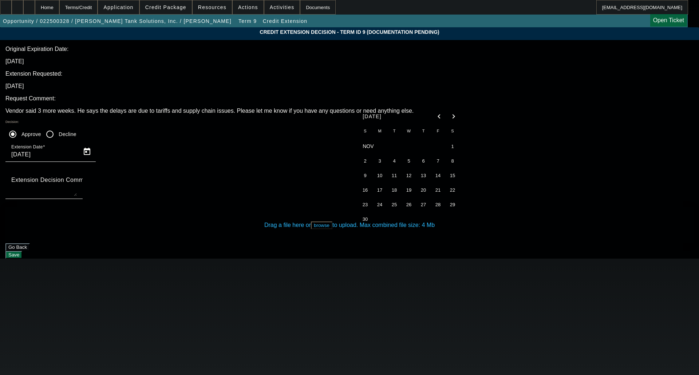
click at [363, 162] on span "2" at bounding box center [365, 160] width 13 height 13
type input "[DATE]"
click at [77, 179] on textarea "Extension Decision Comment" at bounding box center [44, 187] width 66 height 17
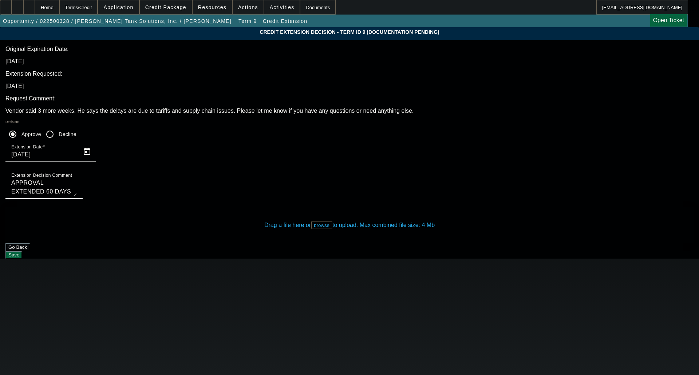
type textarea "APPROVAL EXTENDED 60 DAYS"
click at [319, 207] on div "Drag a file here or browse to upload. Max combined file size: 4 Mb" at bounding box center [349, 225] width 688 height 36
click at [319, 222] on button "browse" at bounding box center [321, 226] width 21 height 8
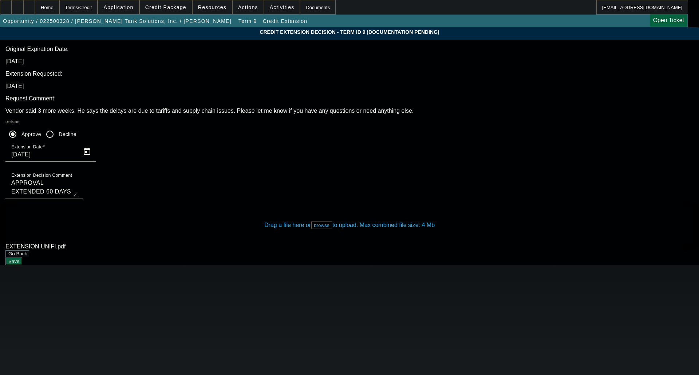
click at [22, 258] on button "Save" at bounding box center [13, 262] width 17 height 8
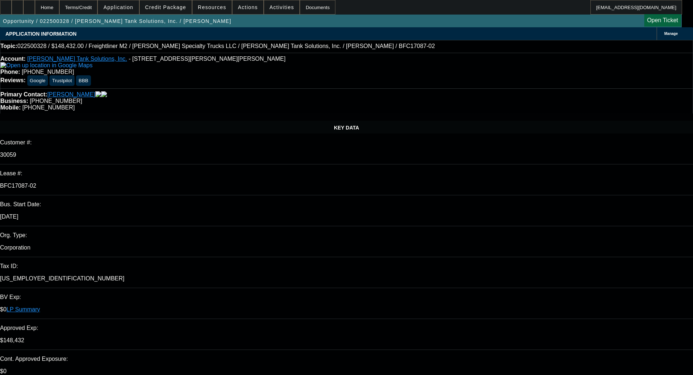
select select "0"
select select "2"
select select "0"
select select "6"
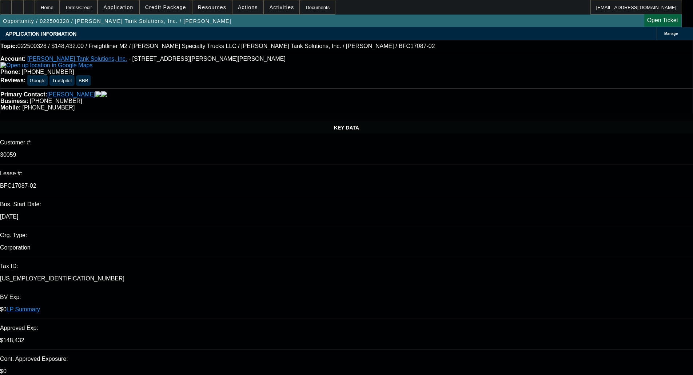
select select "0"
select select "2"
select select "0"
select select "6"
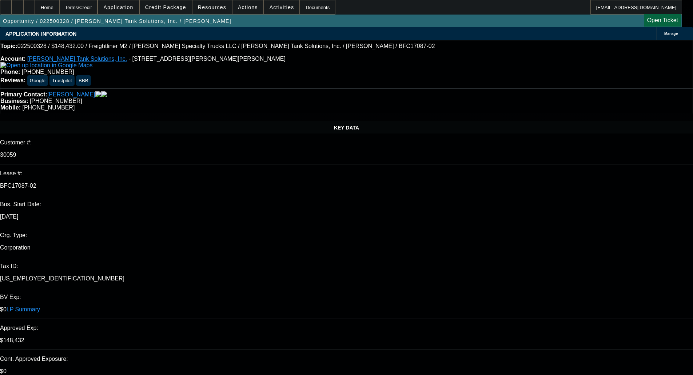
select select "0"
select select "2"
select select "0"
select select "6"
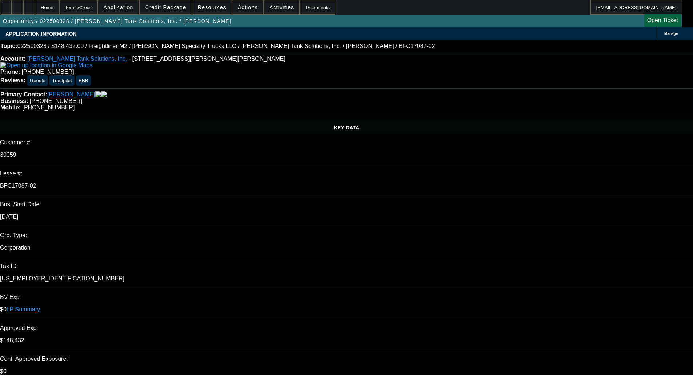
select select "0"
select select "2"
select select "0"
select select "6"
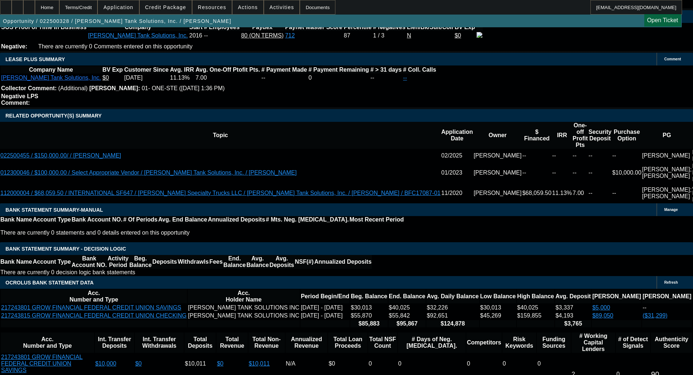
scroll to position [1238, 0]
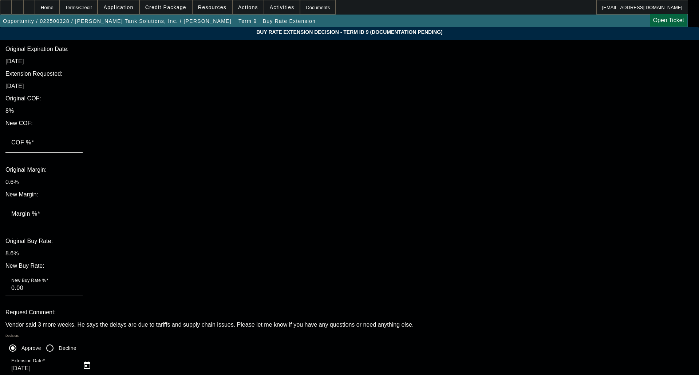
click at [34, 139] on label "COF %" at bounding box center [22, 142] width 23 height 7
click at [77, 141] on input "COF %" at bounding box center [44, 145] width 66 height 9
type input "8"
type input "8.00"
type input "8"
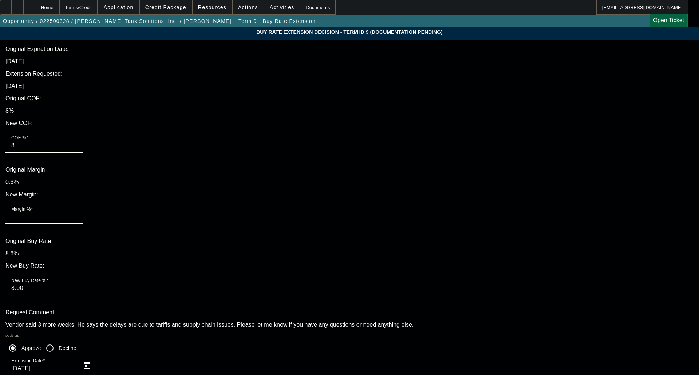
type input ".6"
type input "8.60"
type input ".6"
type textarea "OKAY TO HOLD RATE THROUGH EOM"
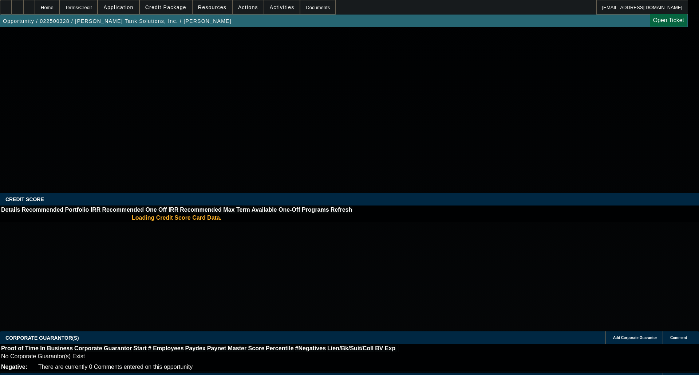
select select "0"
select select "2"
select select "0"
select select "6"
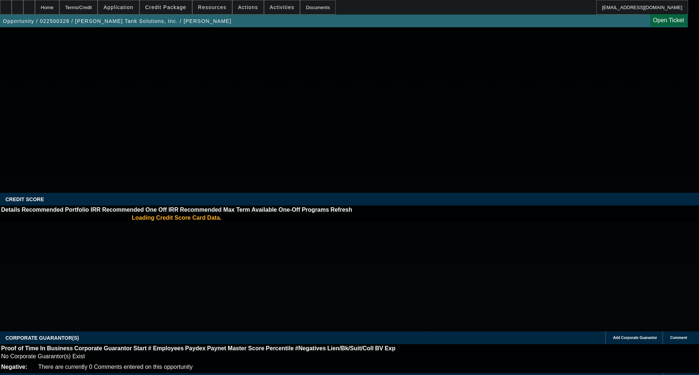
select select "0"
select select "2"
select select "0"
select select "6"
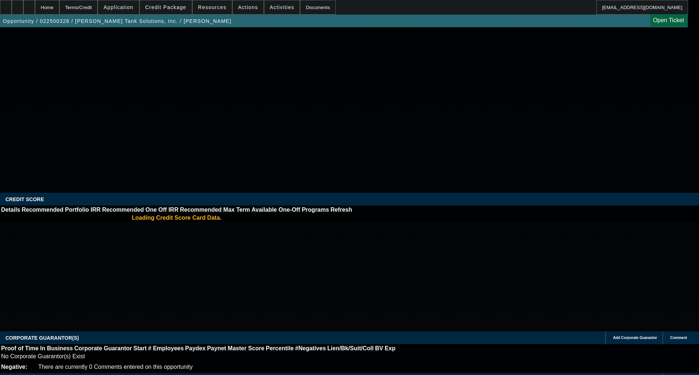
select select "0"
select select "2"
select select "0"
select select "6"
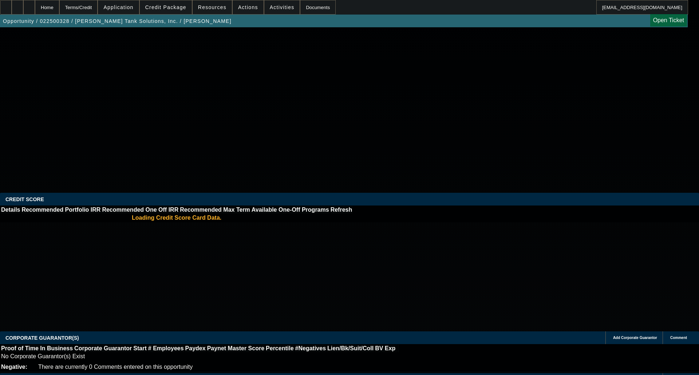
select select "0"
select select "2"
select select "0"
select select "6"
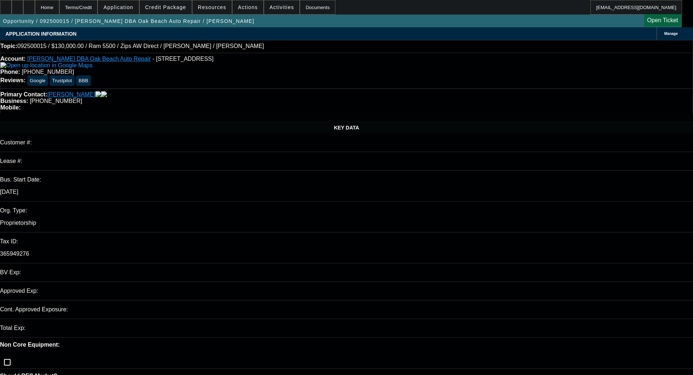
select select "0"
select select "6"
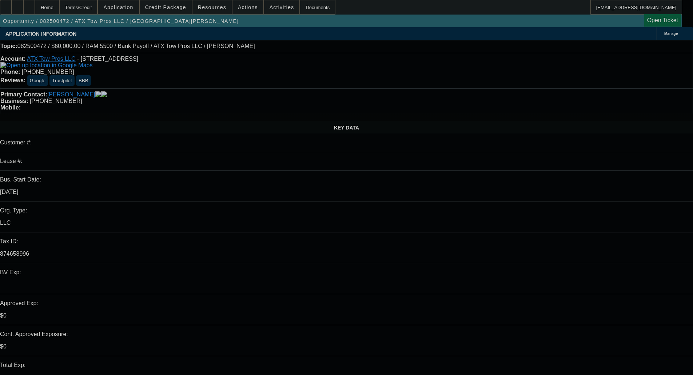
select select "0"
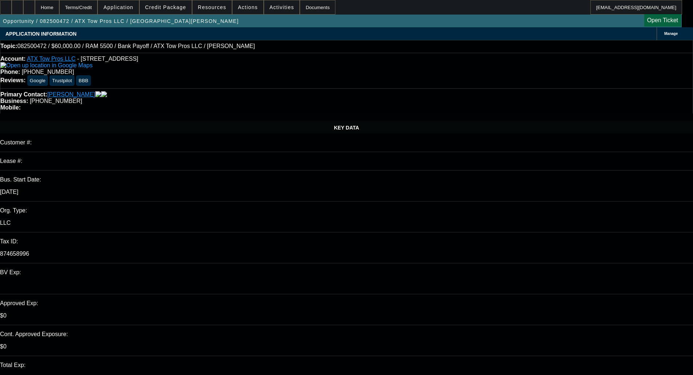
select select "0"
select select "3"
select select "0.1"
select select "4"
select select "0"
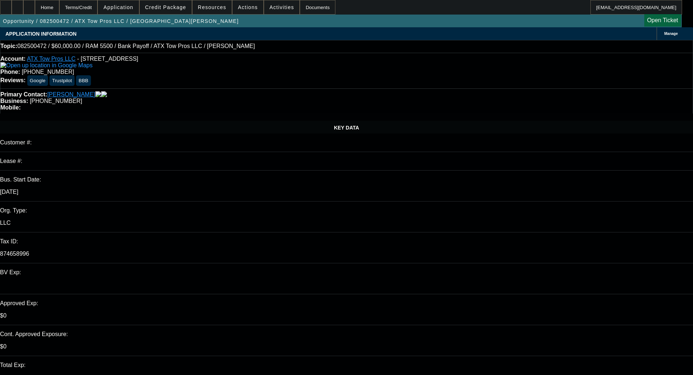
select select "0"
select select "3"
select select "0"
select select "6"
select select "0"
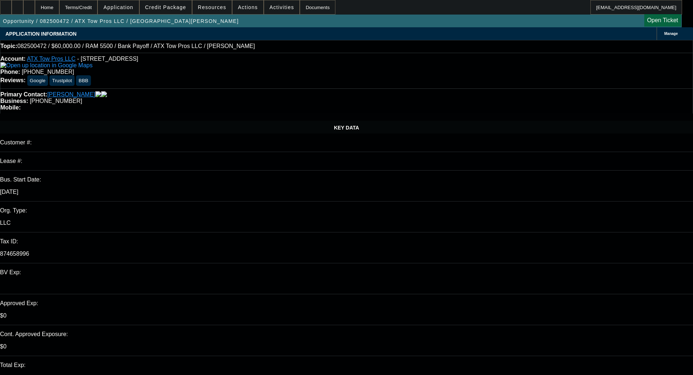
select select "0"
select select "3"
select select "0"
select select "6"
select select "0"
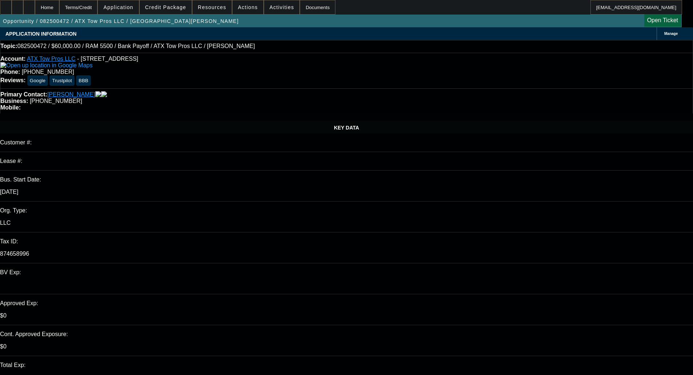
select select "0"
select select "3"
select select "0.1"
select select "4"
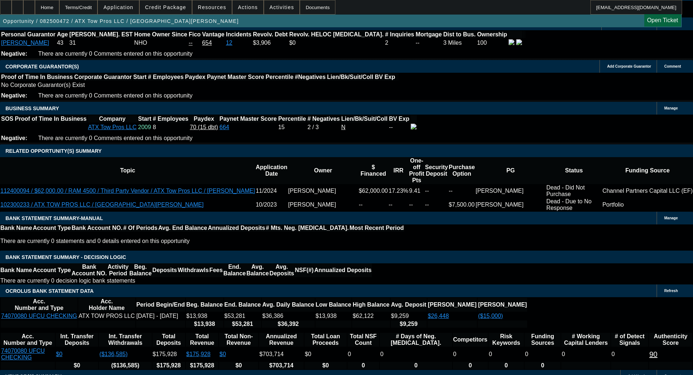
scroll to position [1061, 0]
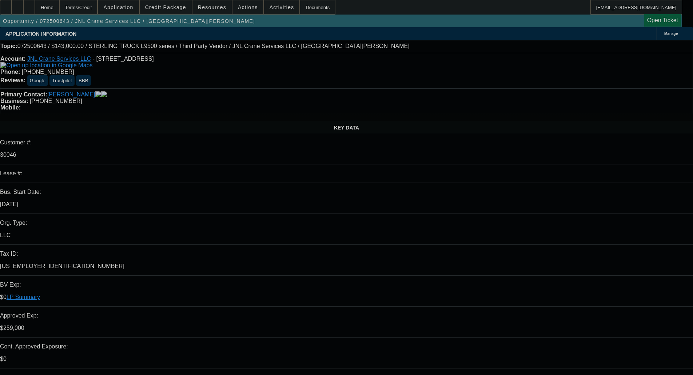
select select "0"
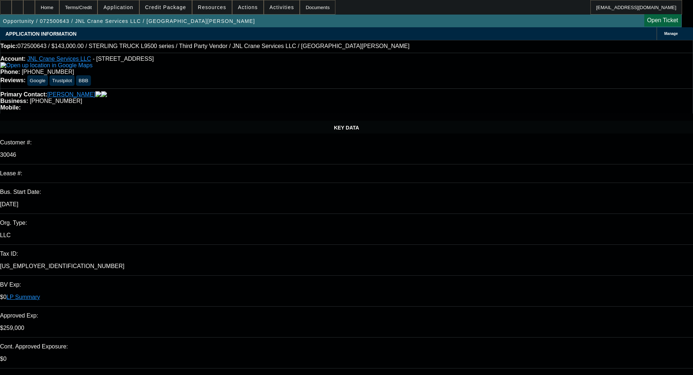
select select "2"
select select "0"
select select "6"
select select "0"
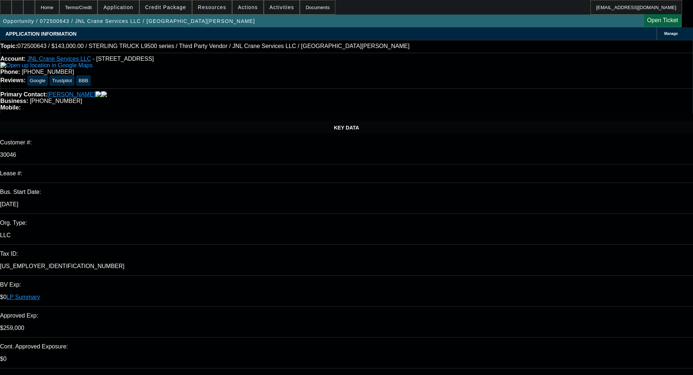
select select "2"
select select "0"
select select "6"
select select "0"
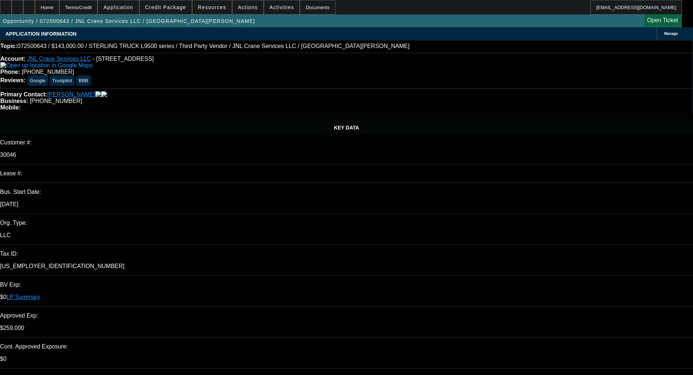
select select "2"
select select "0"
select select "6"
select select "0"
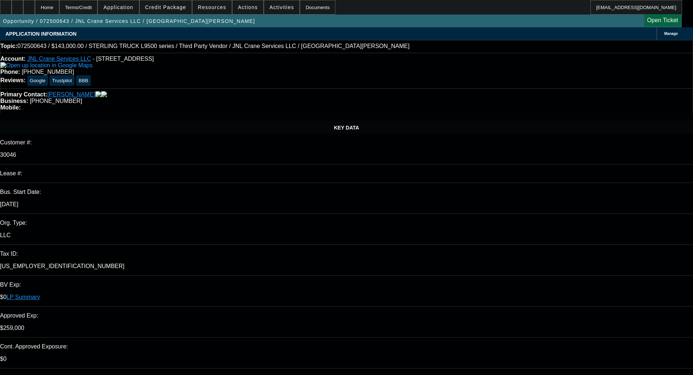
select select "2"
select select "0"
select select "6"
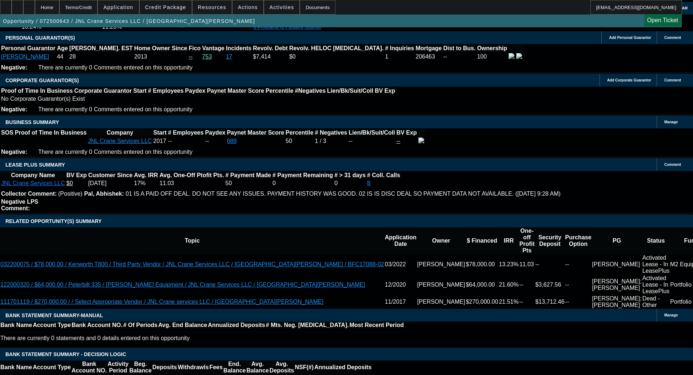
scroll to position [1201, 0]
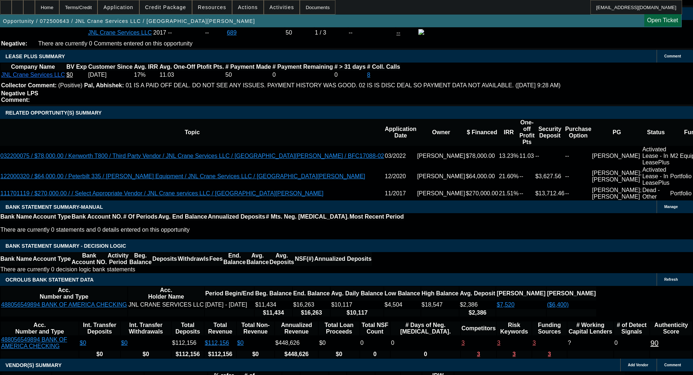
click at [174, 12] on span at bounding box center [166, 7] width 52 height 17
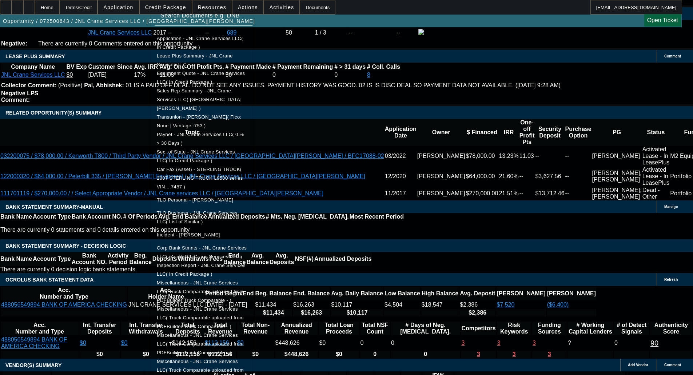
scroll to position [161, 0]
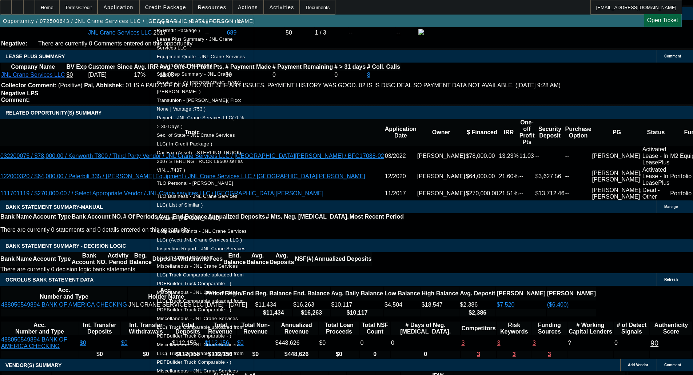
click at [107, 120] on div at bounding box center [346, 187] width 693 height 375
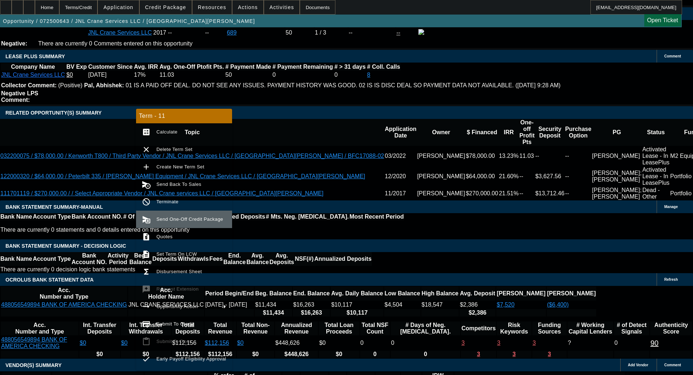
click at [171, 214] on button "send_and_archive Send One-Off Credit Package" at bounding box center [184, 219] width 96 height 17
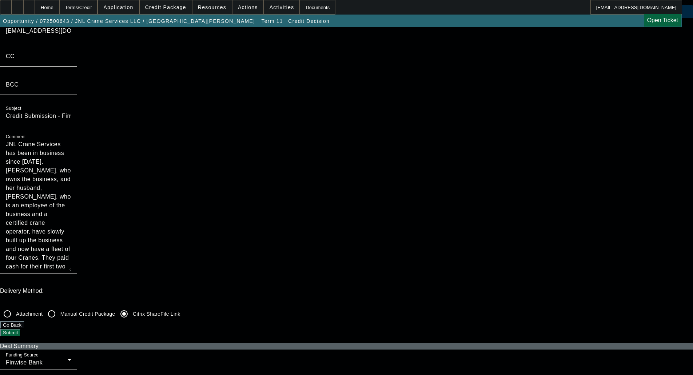
scroll to position [109, 0]
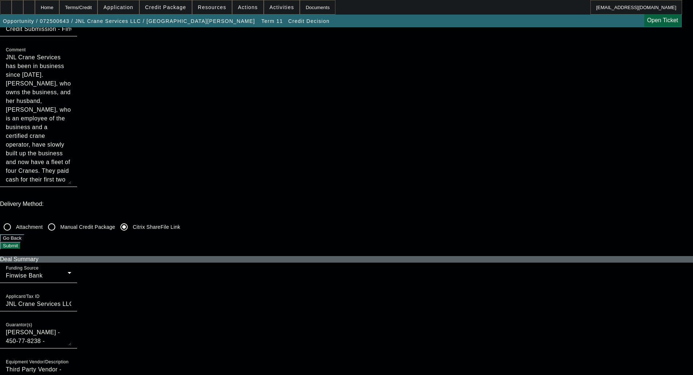
checkbox input "true"
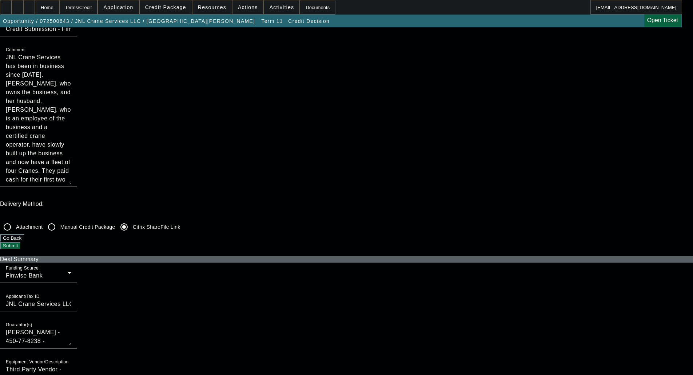
checkbox input "true"
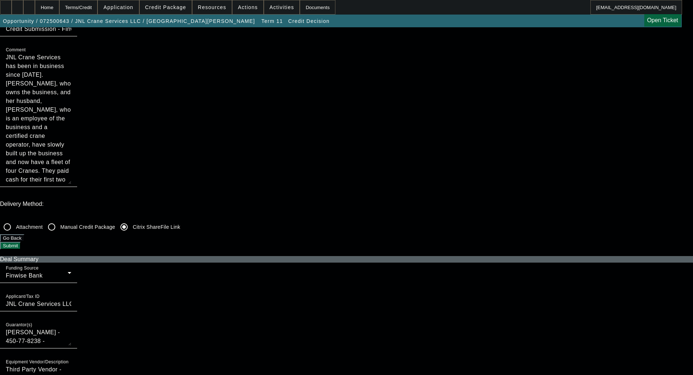
checkbox input "true"
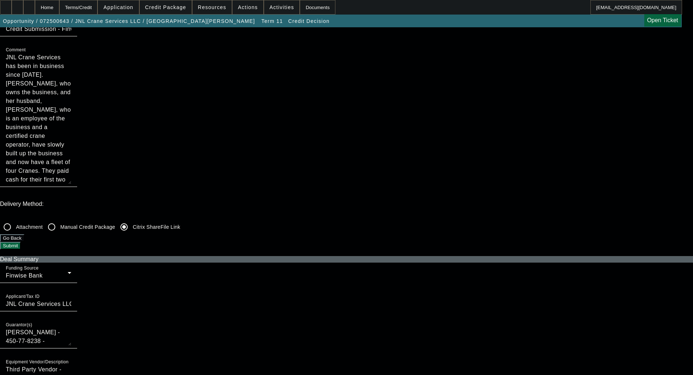
checkbox input "false"
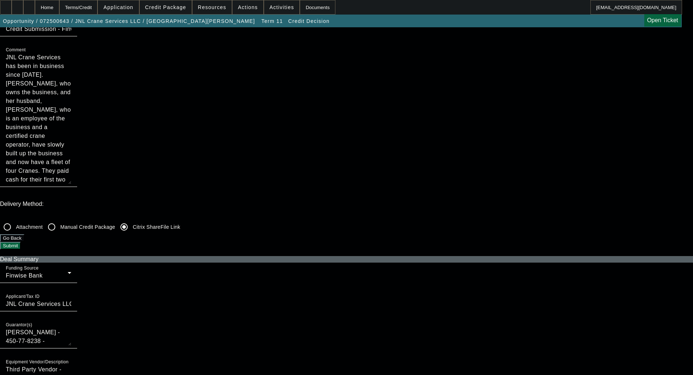
checkbox input "false"
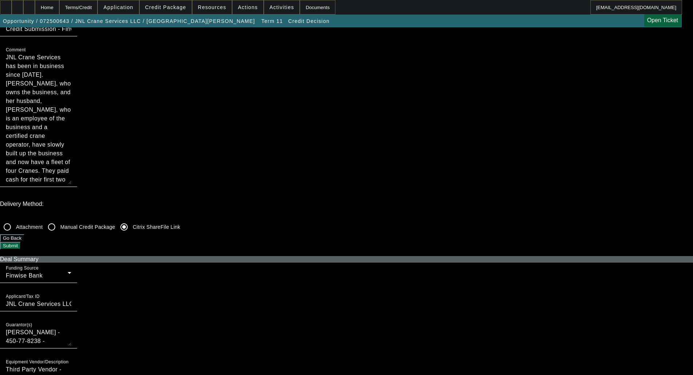
checkbox input "false"
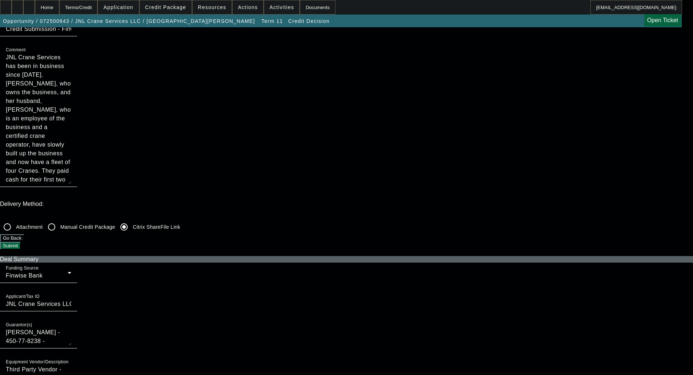
checkbox input "false"
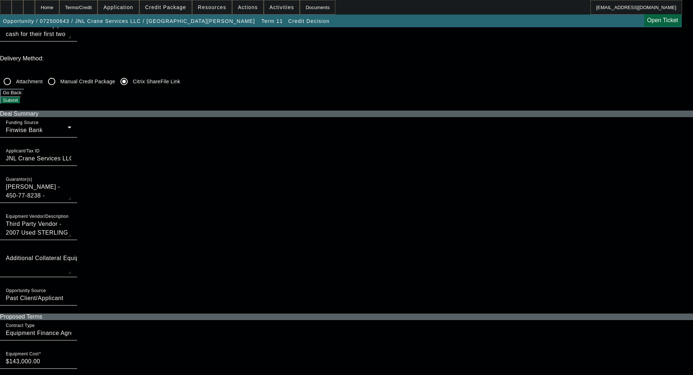
scroll to position [291, 0]
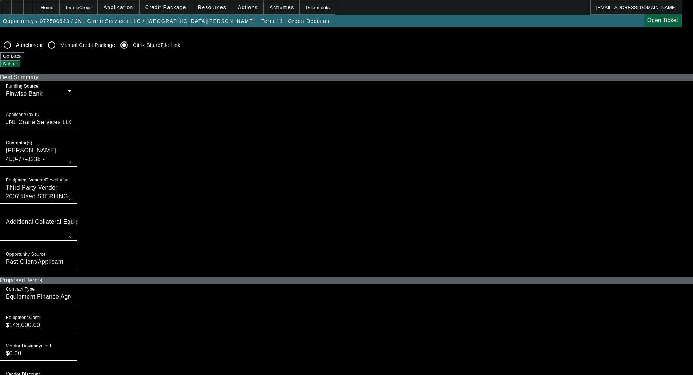
checkbox input "true"
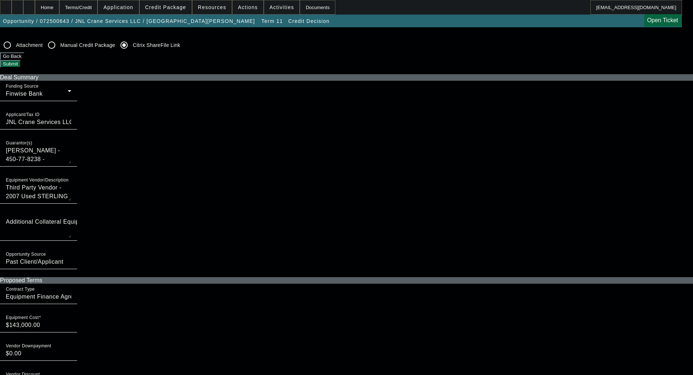
checkbox input "true"
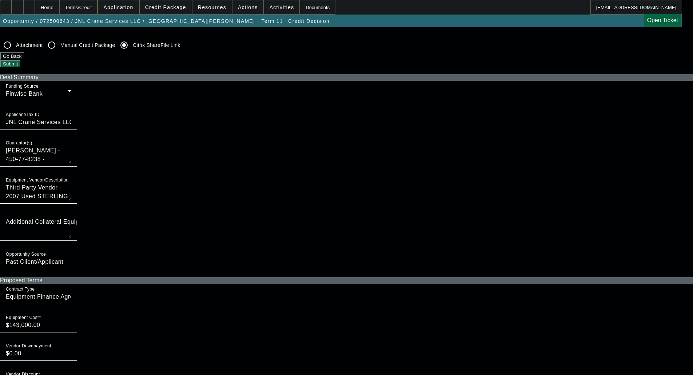
checkbox input "true"
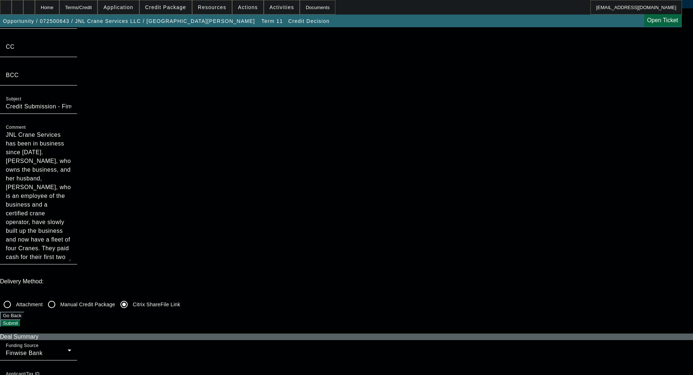
scroll to position [0, 0]
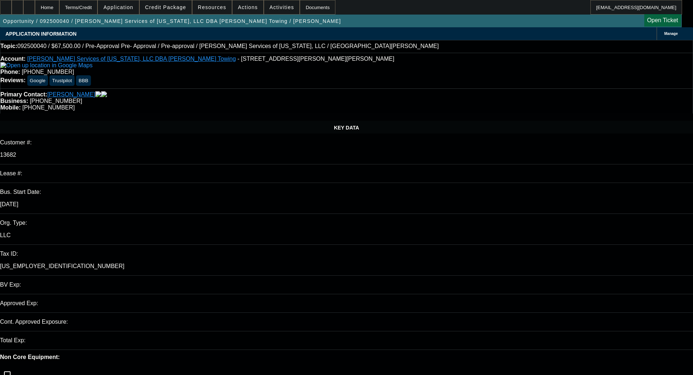
select select "0.1"
select select "2"
select select "0.1"
select select "4"
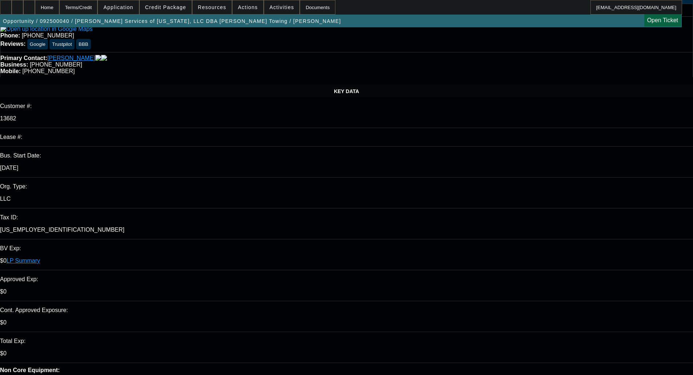
scroll to position [255, 0]
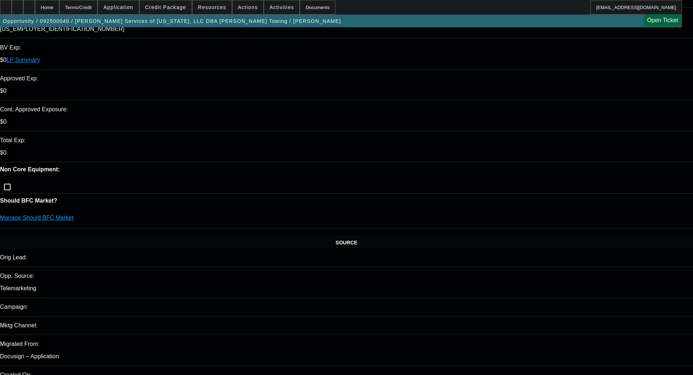
scroll to position [0, 0]
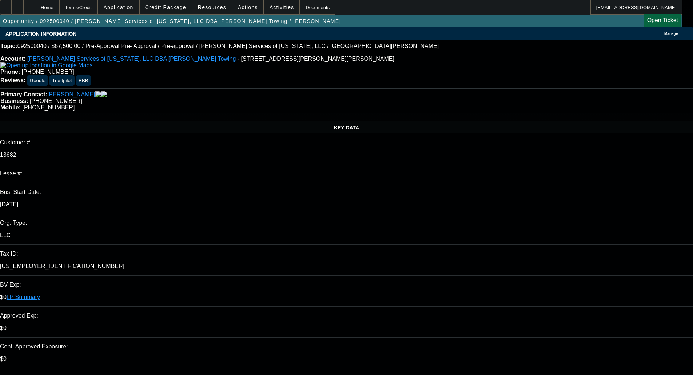
click at [167, 11] on span at bounding box center [166, 7] width 52 height 17
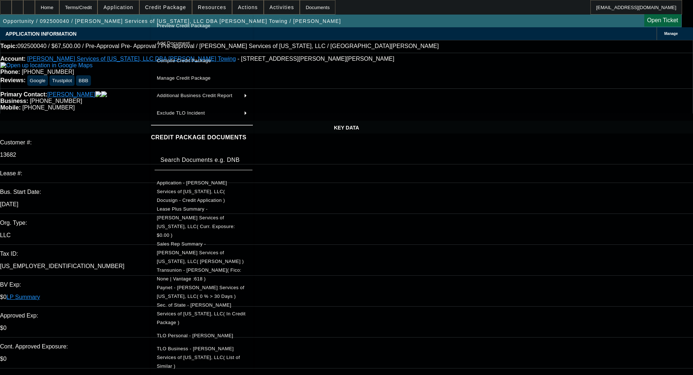
click at [201, 25] on span "Preview Credit Package" at bounding box center [184, 25] width 54 height 5
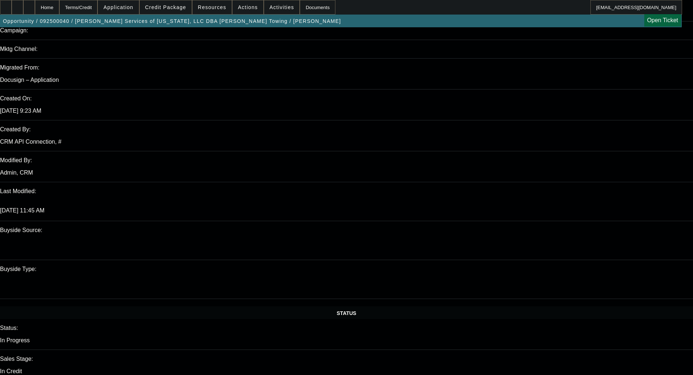
scroll to position [473, 0]
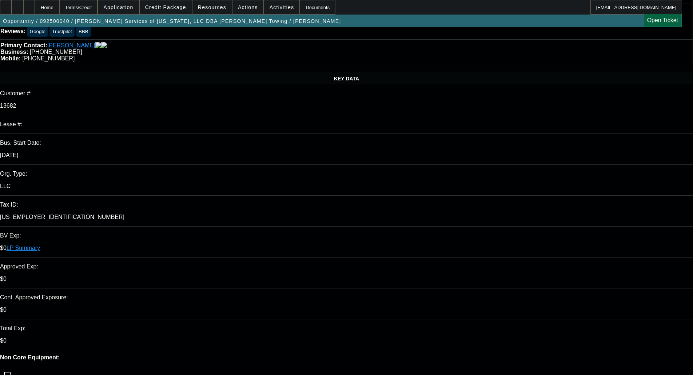
scroll to position [0, 0]
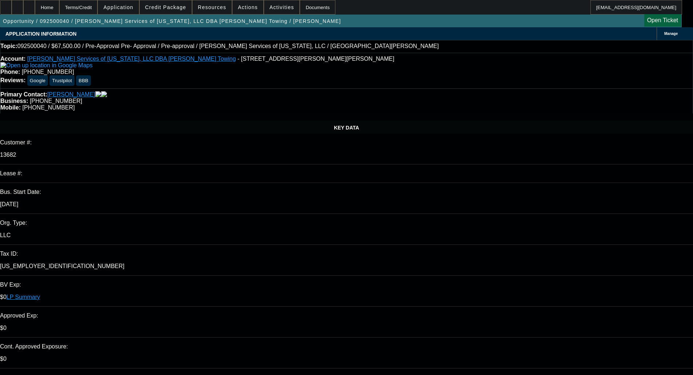
click at [40, 294] on link "LP Summary" at bounding box center [23, 297] width 33 height 6
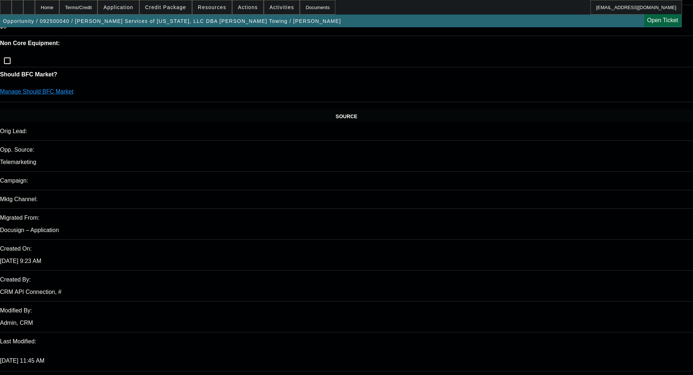
scroll to position [364, 0]
click at [174, 4] on span "Credit Package" at bounding box center [165, 7] width 41 height 6
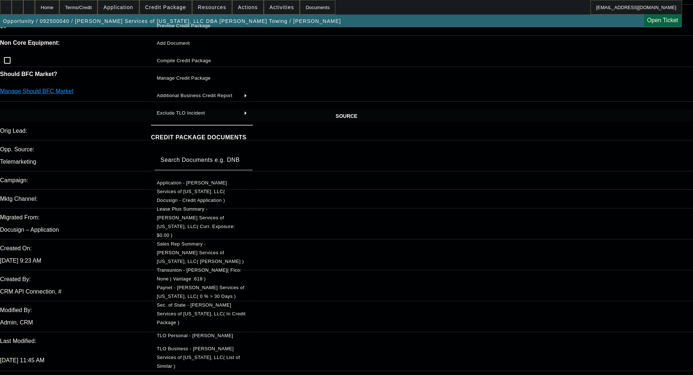
click at [197, 24] on span "Preview Credit Package" at bounding box center [184, 25] width 54 height 5
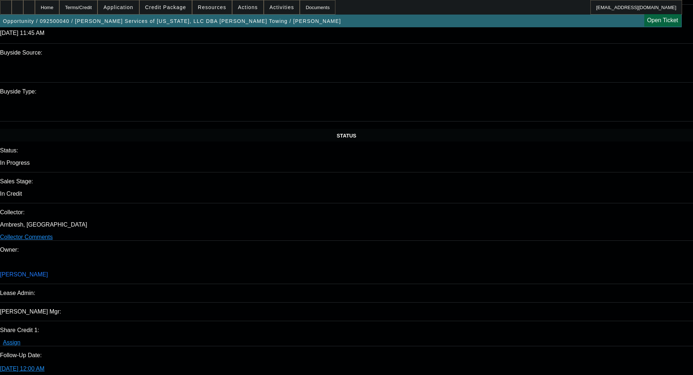
scroll to position [437, 0]
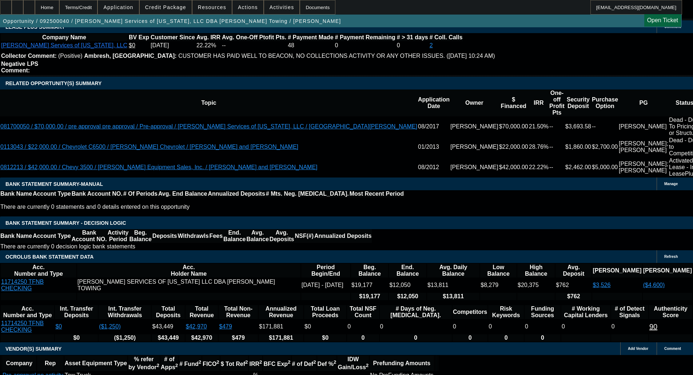
scroll to position [1238, 0]
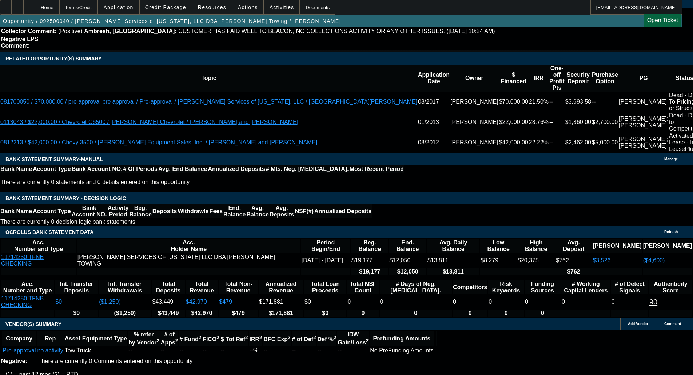
select select "5"
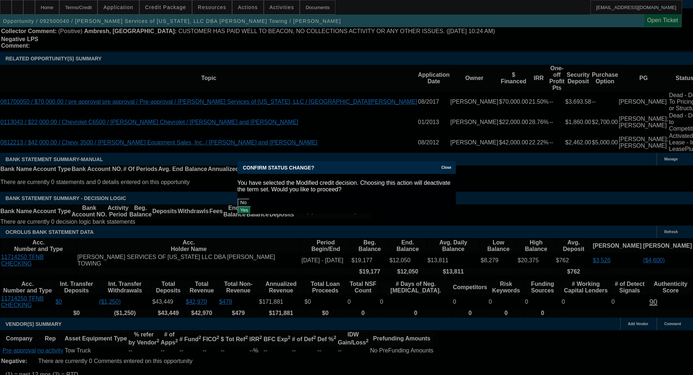
scroll to position [0, 0]
click at [252, 206] on button "Yes" at bounding box center [245, 210] width 14 height 8
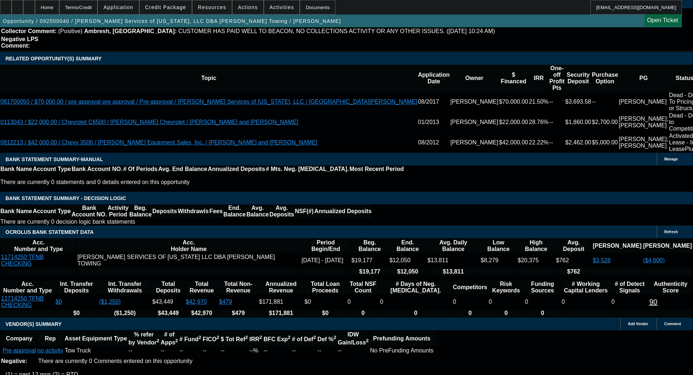
scroll to position [1238, 0]
select select "0.1"
select select "2"
select select "0.1"
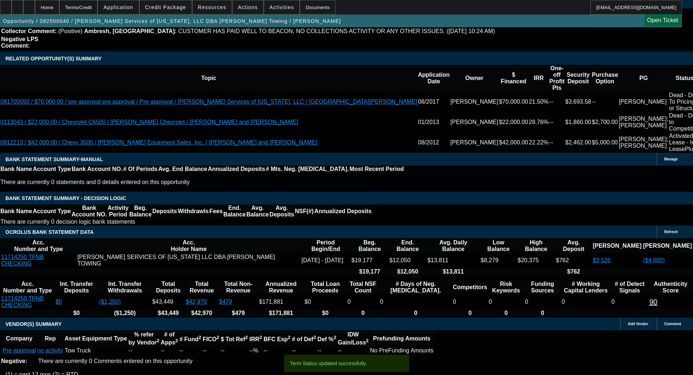
select select "4"
select select "0.1"
select select "2"
select select "0.1"
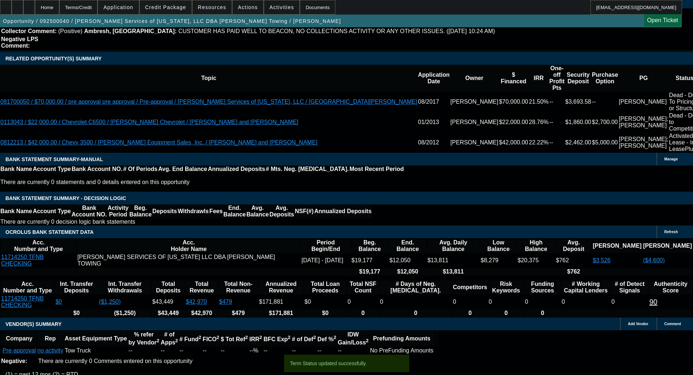
select select "4"
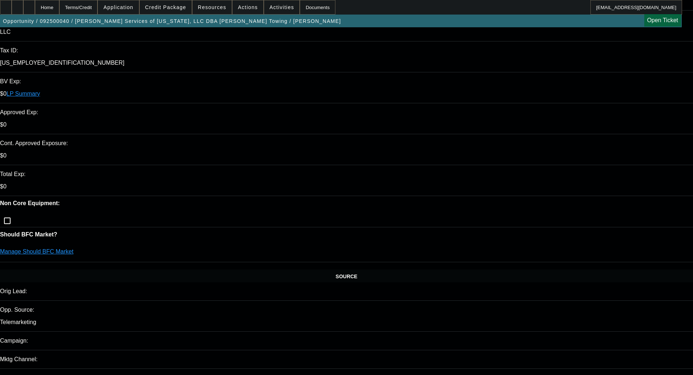
scroll to position [146, 0]
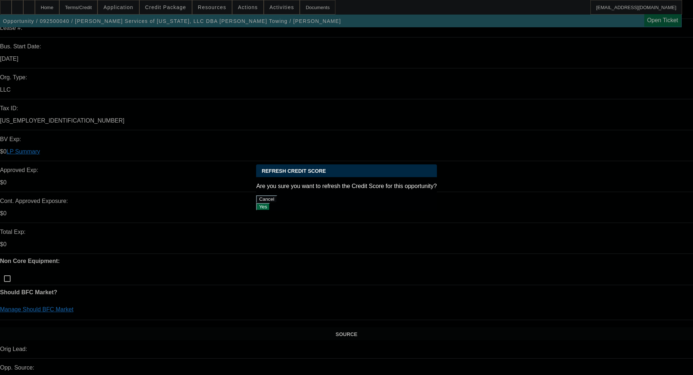
scroll to position [0, 0]
click at [270, 203] on button "Yes" at bounding box center [263, 207] width 14 height 8
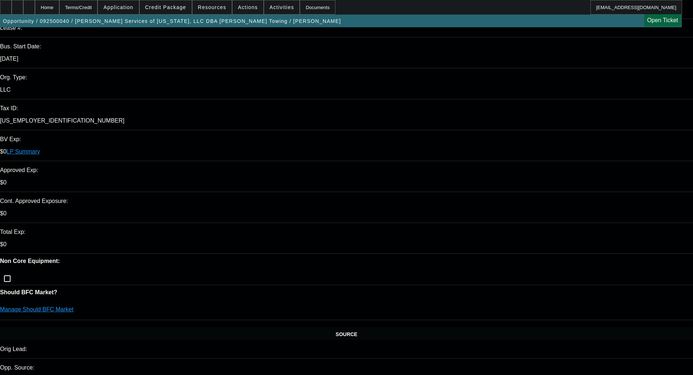
scroll to position [146, 0]
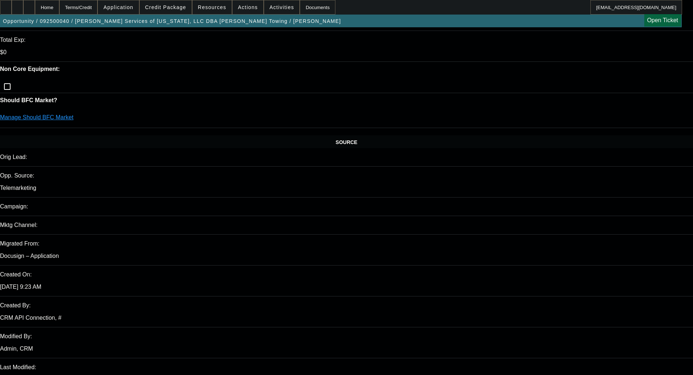
scroll to position [364, 0]
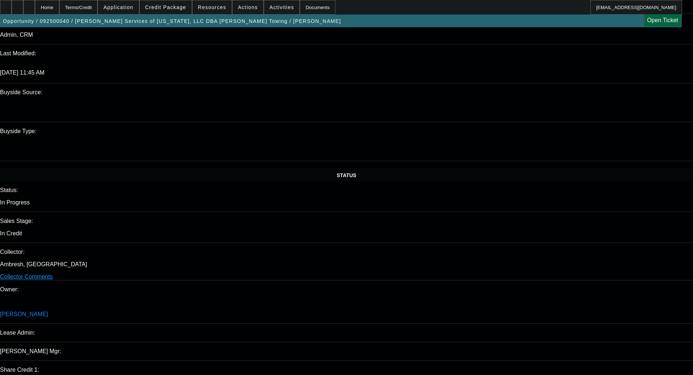
scroll to position [655, 0]
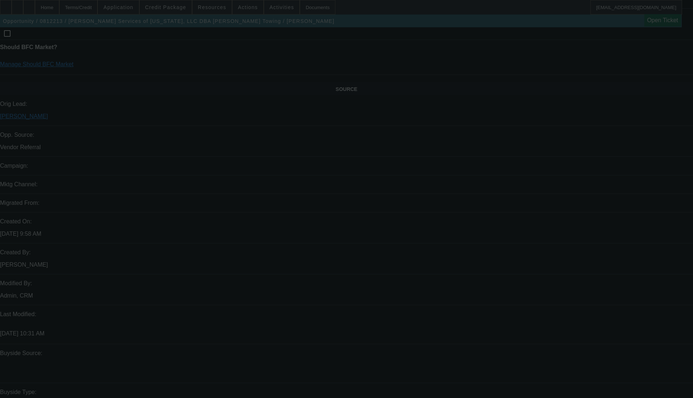
select select "0"
select select "2"
select select "0"
select select "4"
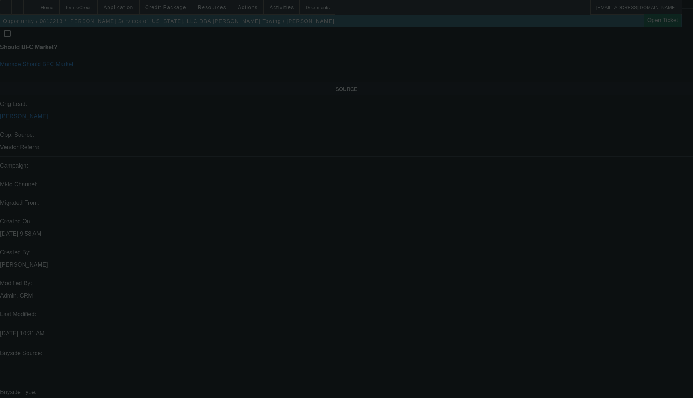
select select "0"
select select "2"
select select "0"
select select "4"
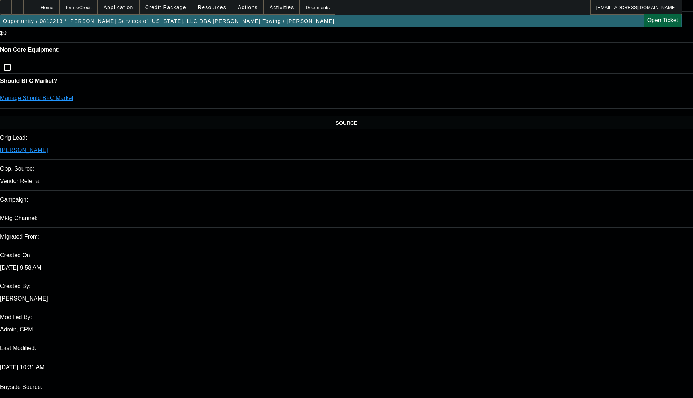
scroll to position [115, 0]
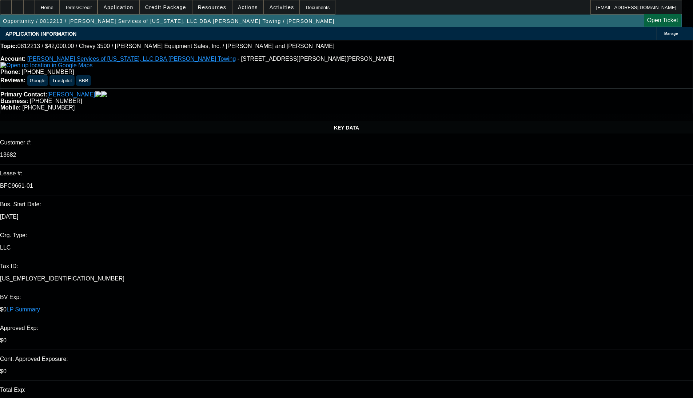
select select "0"
select select "2"
select select "0"
select select "4"
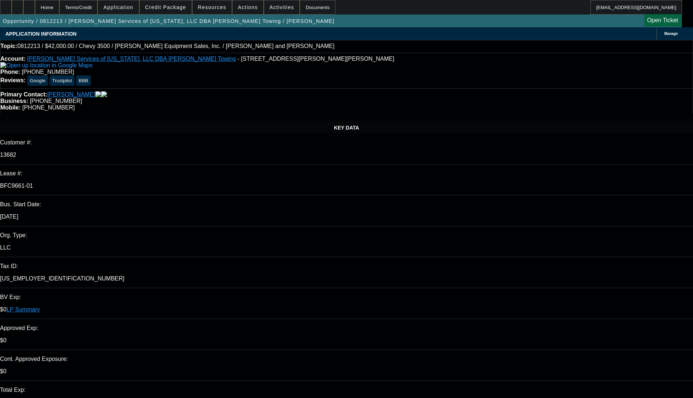
select select "0"
select select "2"
select select "0"
select select "4"
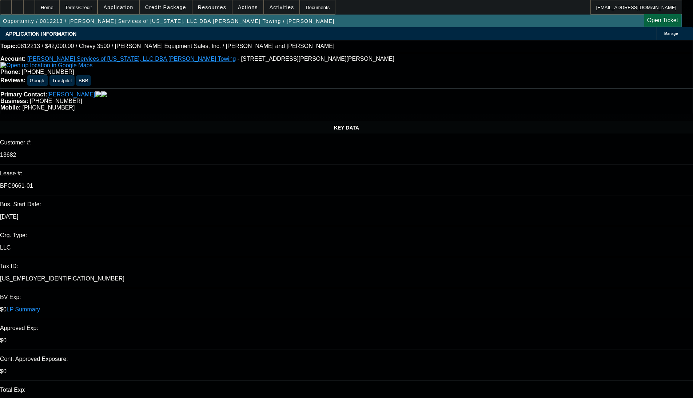
click at [178, 9] on span "Credit Package" at bounding box center [165, 7] width 41 height 6
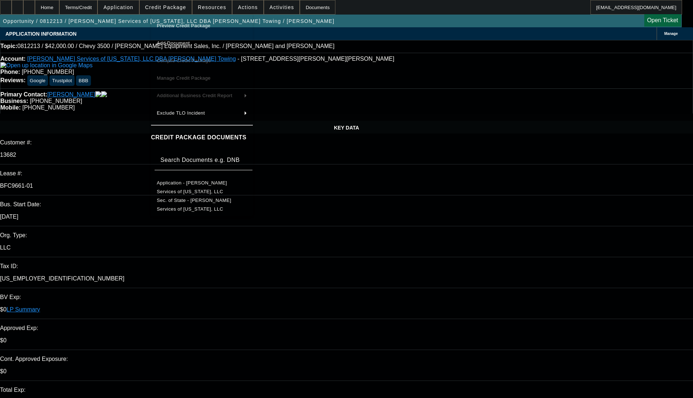
click at [178, 22] on span "Preview Credit Package" at bounding box center [202, 25] width 90 height 9
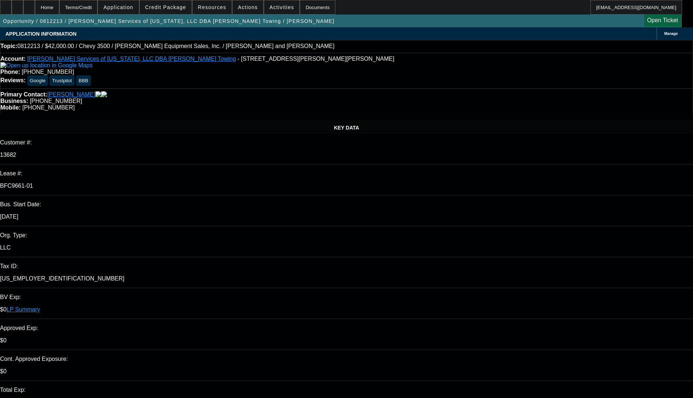
select select "0"
select select "2"
select select "0"
select select "4"
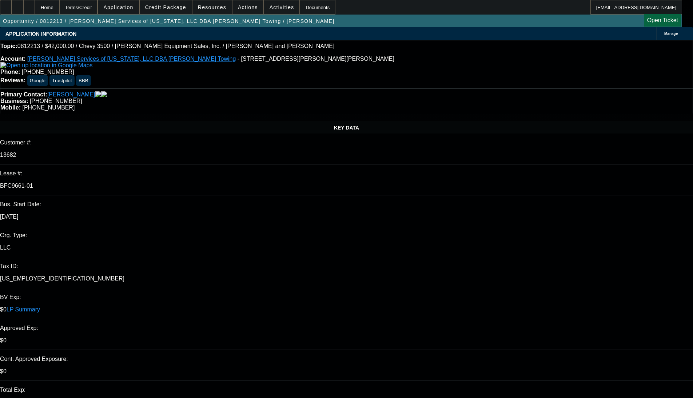
select select "0"
select select "2"
select select "0"
select select "4"
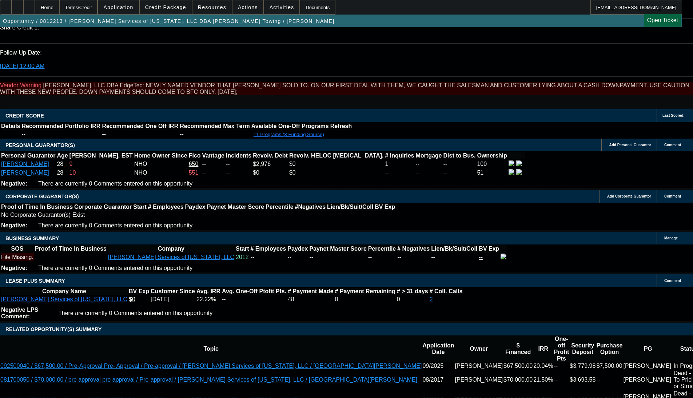
scroll to position [134, 0]
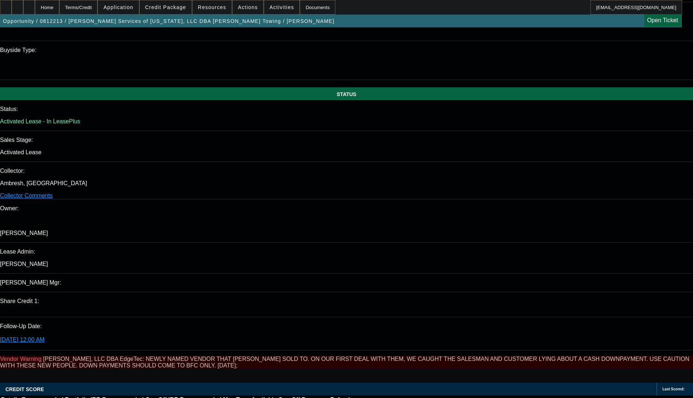
scroll to position [728, 0]
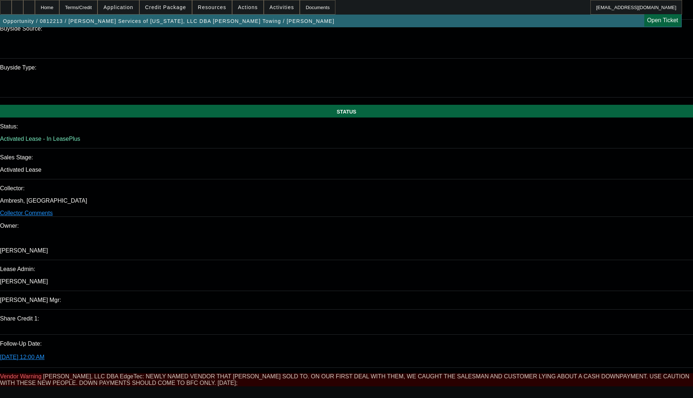
scroll to position [125, 0]
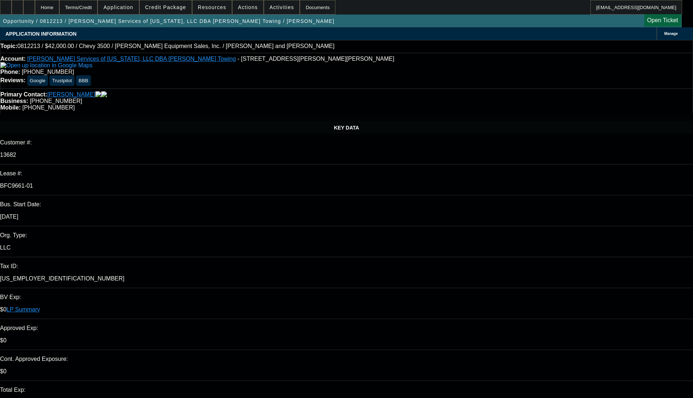
select select "0"
select select "2"
select select "0"
select select "4"
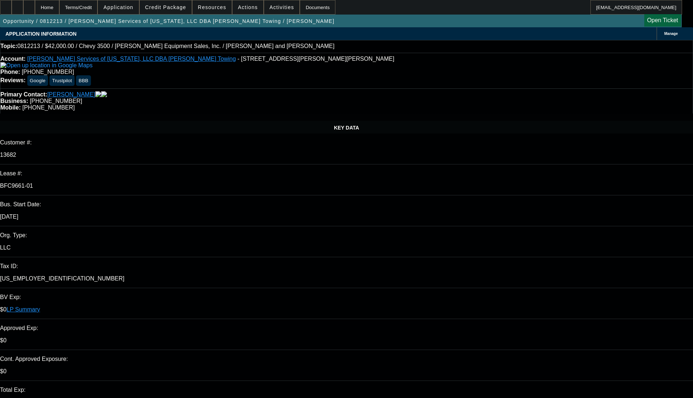
select select "0"
select select "2"
select select "0"
select select "4"
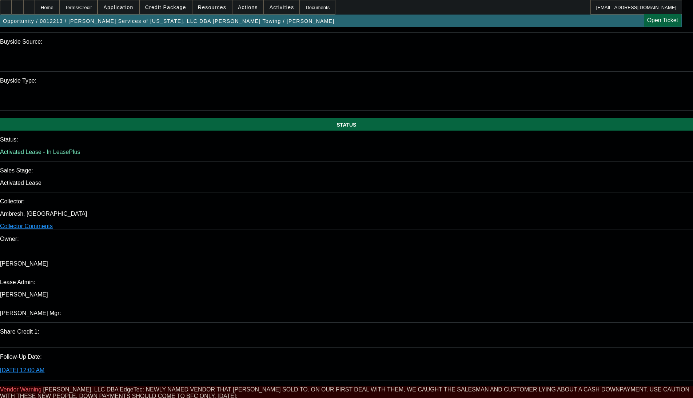
scroll to position [621, 0]
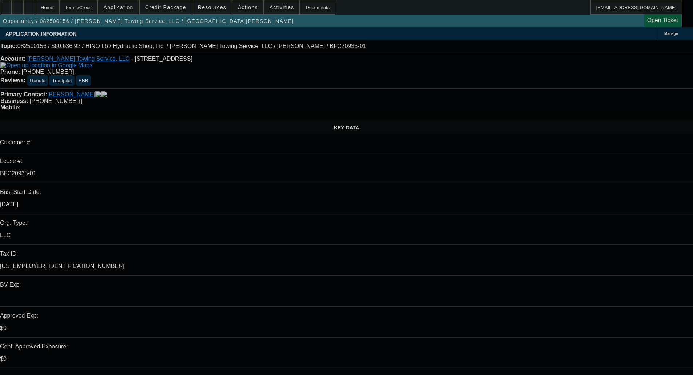
select select "0"
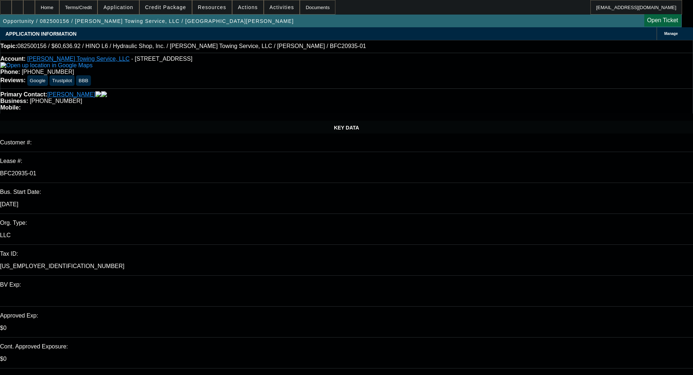
select select "0"
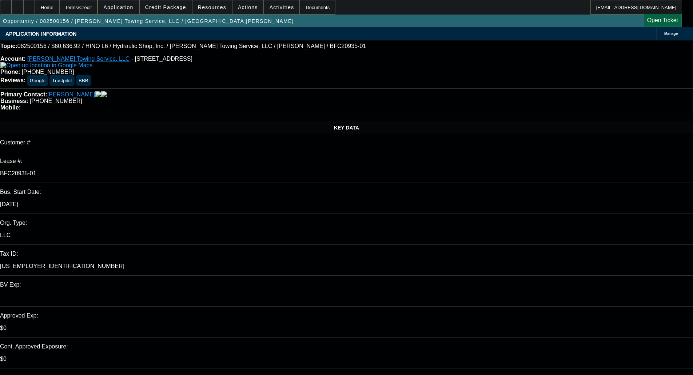
select select "0"
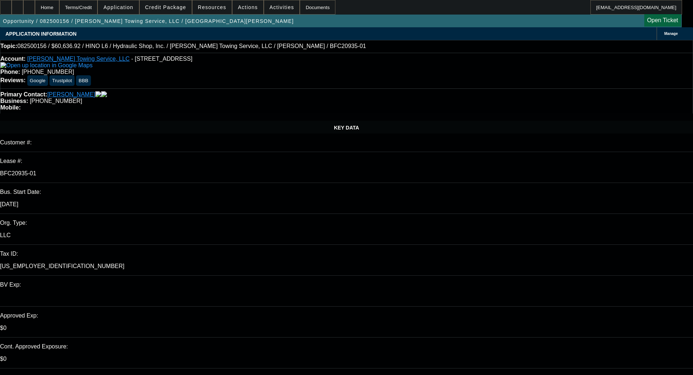
select select "0"
select select "1"
select select "6"
select select "1"
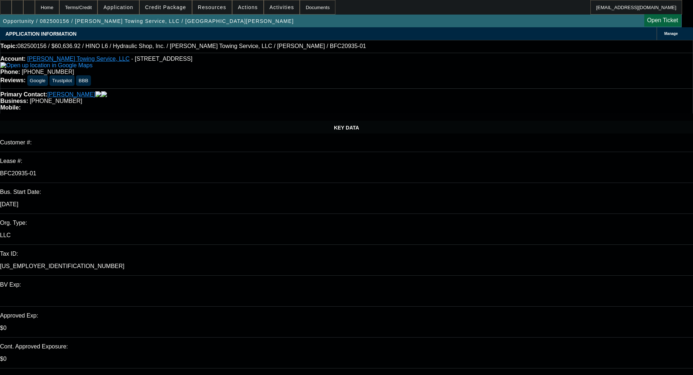
select select "1"
select select "6"
select select "1"
select select "6"
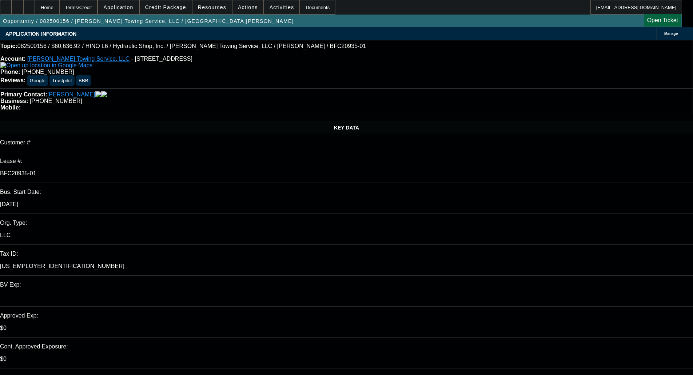
select select "1"
select select "6"
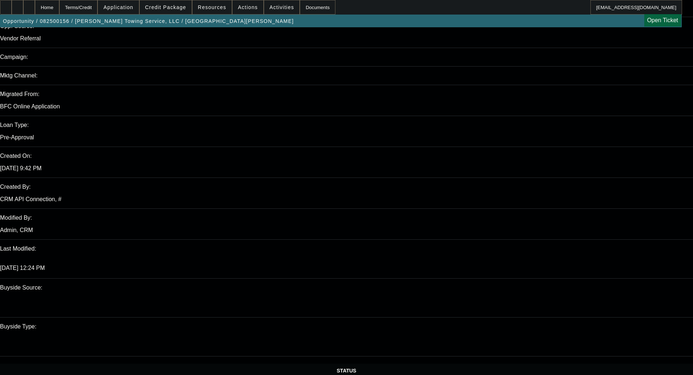
scroll to position [619, 0]
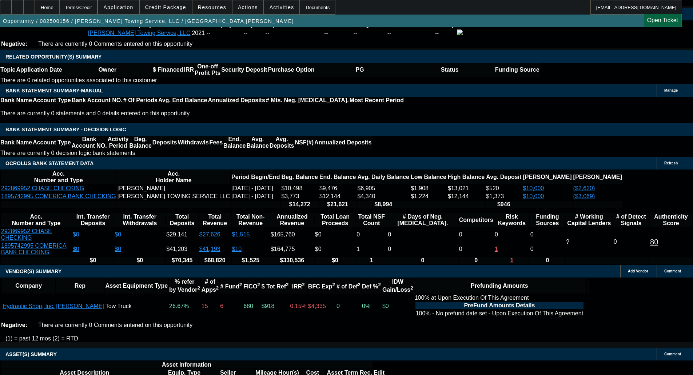
scroll to position [1387, 0]
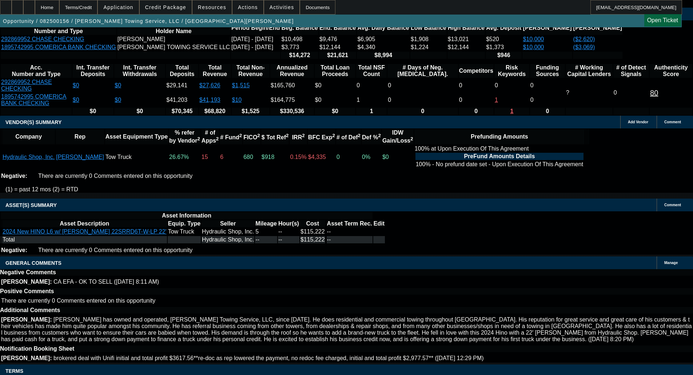
click at [172, 8] on span "Credit Package" at bounding box center [165, 7] width 41 height 6
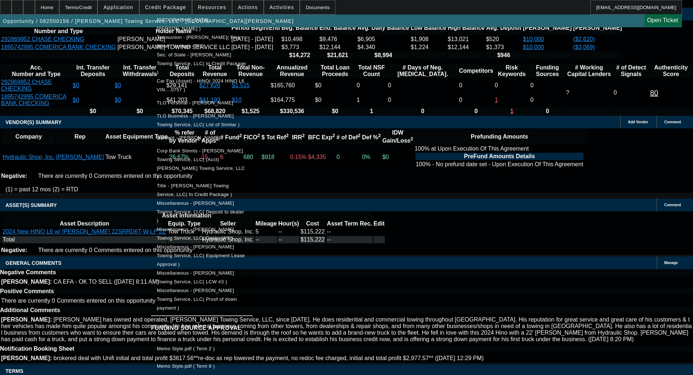
scroll to position [252, 0]
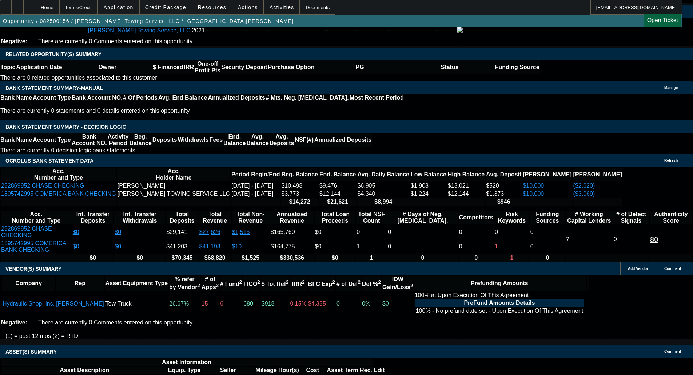
scroll to position [1059, 0]
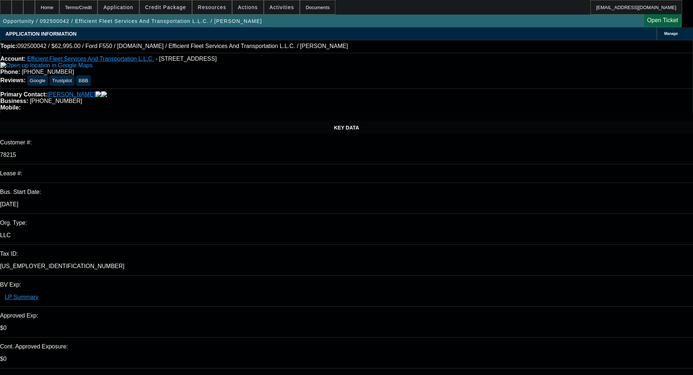
select select "0"
select select "6"
select select "0"
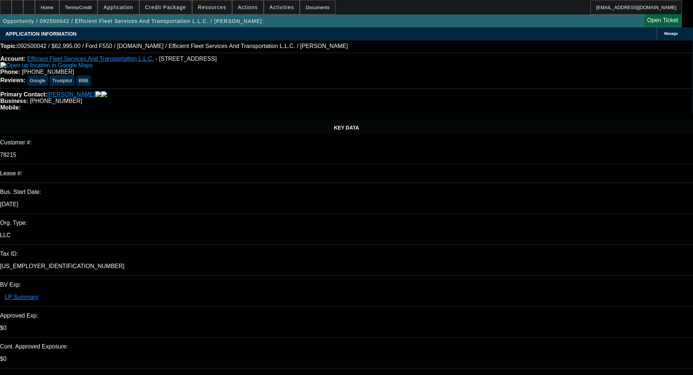
select select "0"
select select "6"
click at [170, 5] on span "Credit Package" at bounding box center [165, 7] width 41 height 6
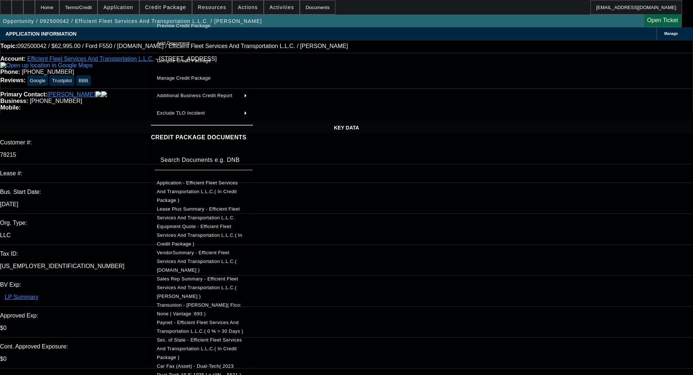
click at [201, 186] on span "Application - Efficient Fleet Services And Transportation L.L.C.( In Credit Pac…" at bounding box center [197, 191] width 81 height 23
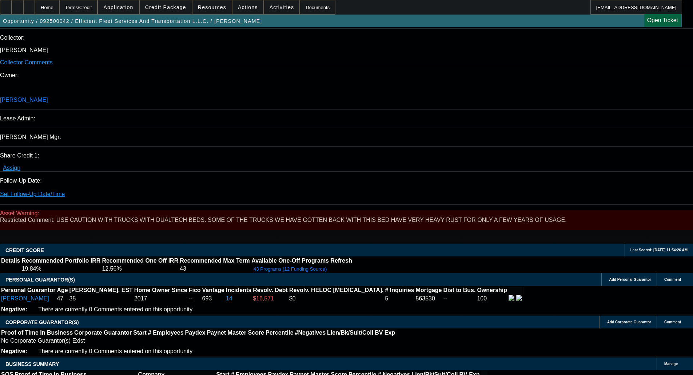
scroll to position [1092, 0]
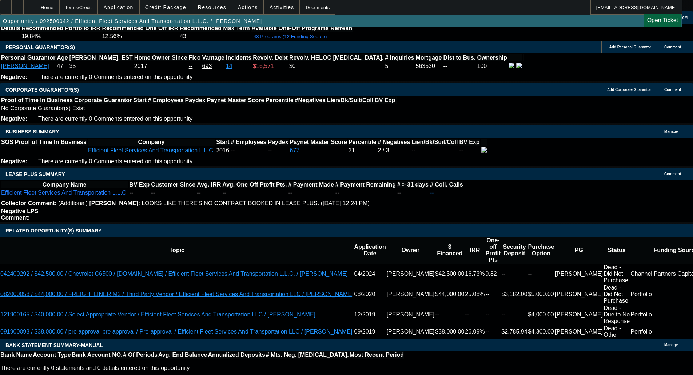
click at [165, 8] on span "Credit Package" at bounding box center [165, 7] width 41 height 6
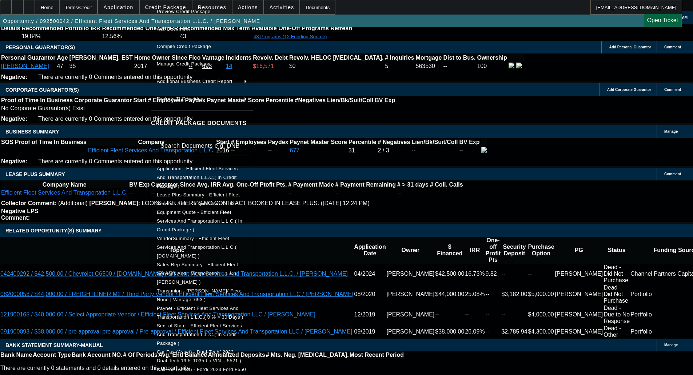
click at [190, 210] on span "Equipment Quote - Efficient Fleet Services And Transportation L.L.C.( In Credit…" at bounding box center [200, 221] width 86 height 23
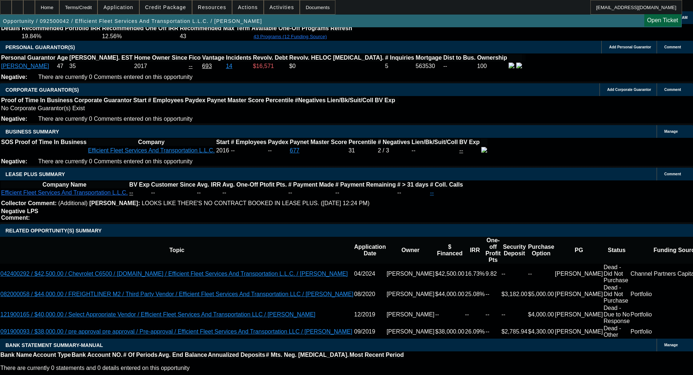
click at [171, 5] on span "Credit Package" at bounding box center [165, 7] width 41 height 6
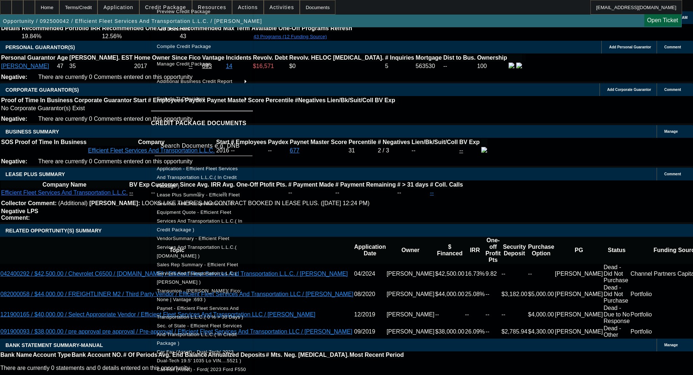
scroll to position [36, 0]
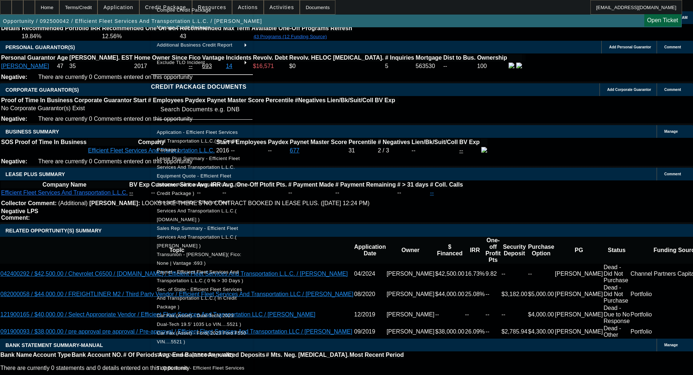
click at [196, 352] on span "TLO Personal - Smith, Antonio" at bounding box center [195, 354] width 76 height 5
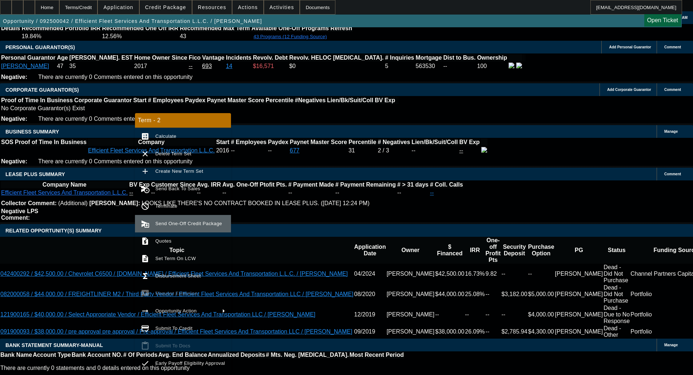
click at [178, 217] on button "send_and_archive Send One-Off Credit Package" at bounding box center [183, 223] width 96 height 17
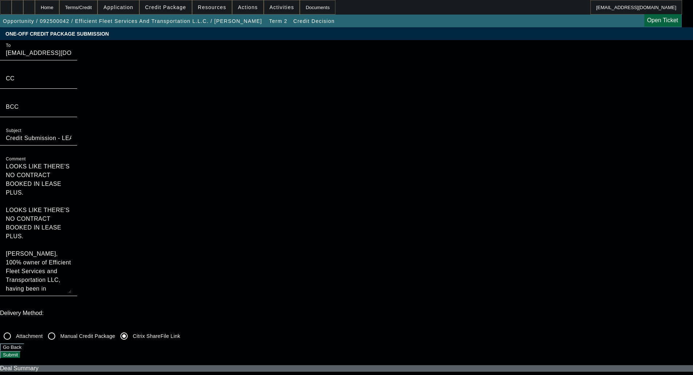
drag, startPoint x: 379, startPoint y: 86, endPoint x: 332, endPoint y: 39, distance: 66.4
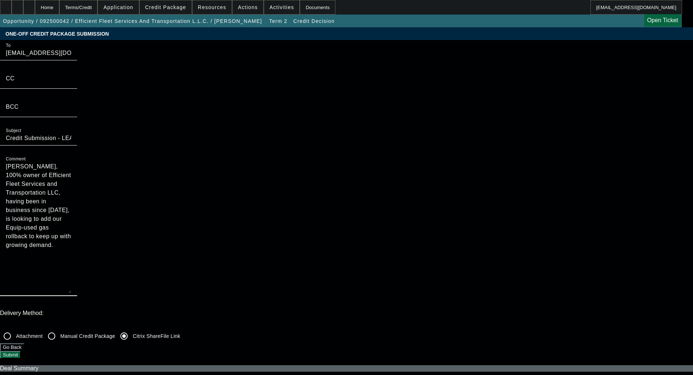
type textarea "[PERSON_NAME], 100% owner of Efficient Fleet Services and Transportation LLC, h…"
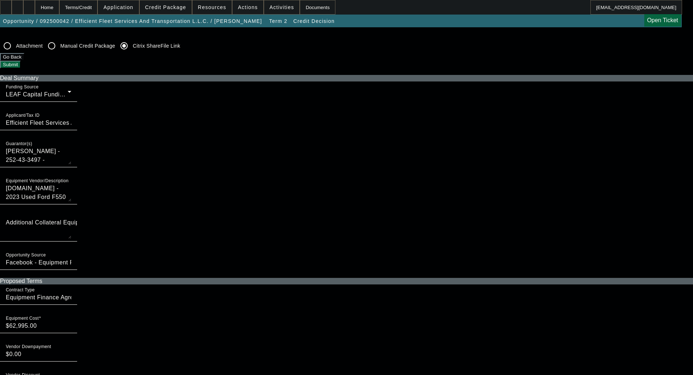
scroll to position [255, 0]
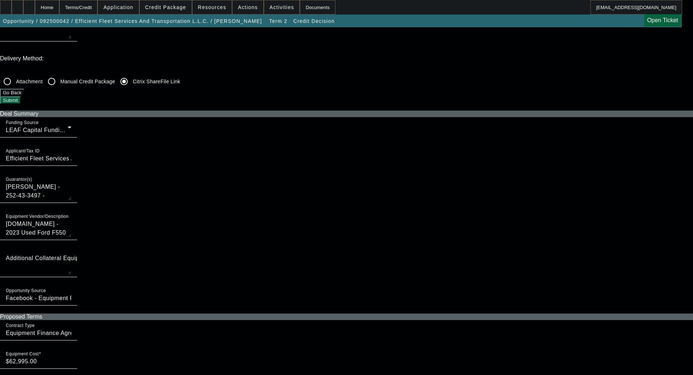
checkbox input "true"
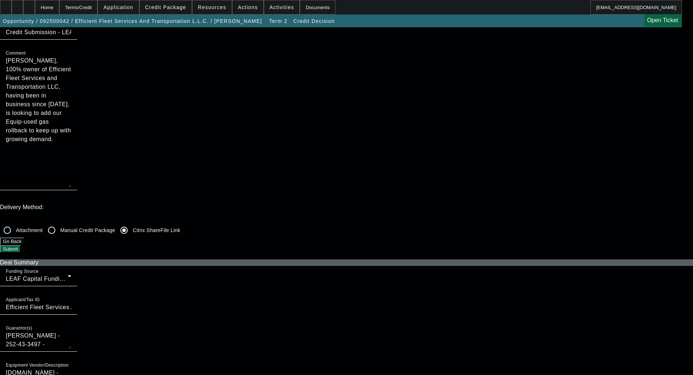
scroll to position [0, 0]
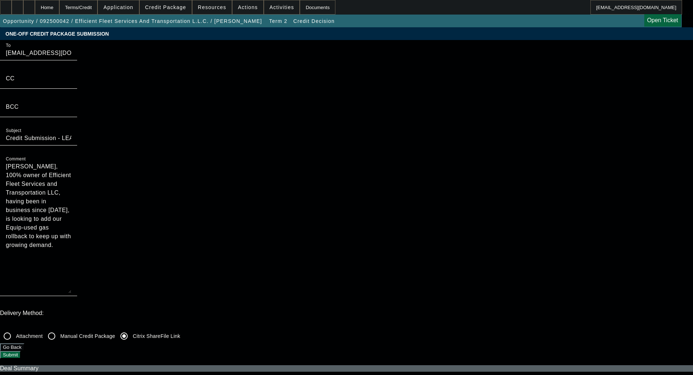
click at [21, 351] on button "Submit" at bounding box center [10, 355] width 21 height 8
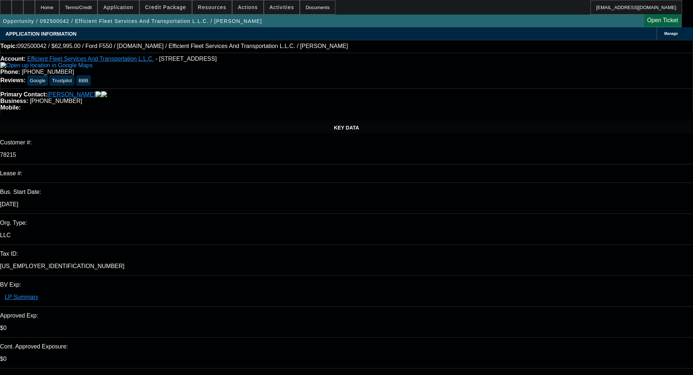
select select "0"
select select "6"
select select "0"
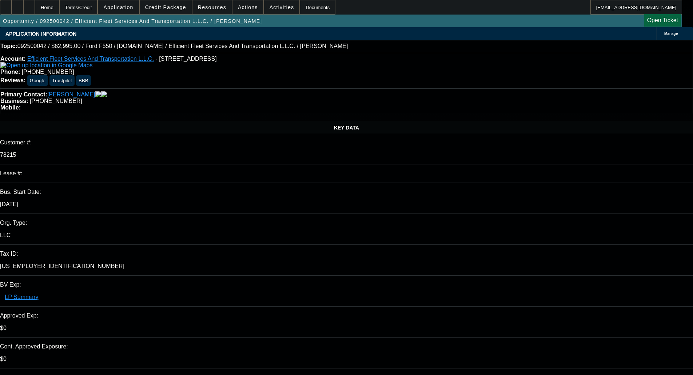
select select "0"
select select "6"
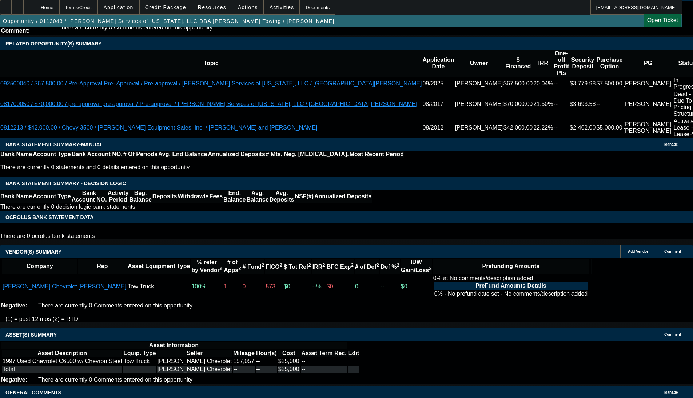
select select "0"
select select "2"
select select "0.1"
select select "4"
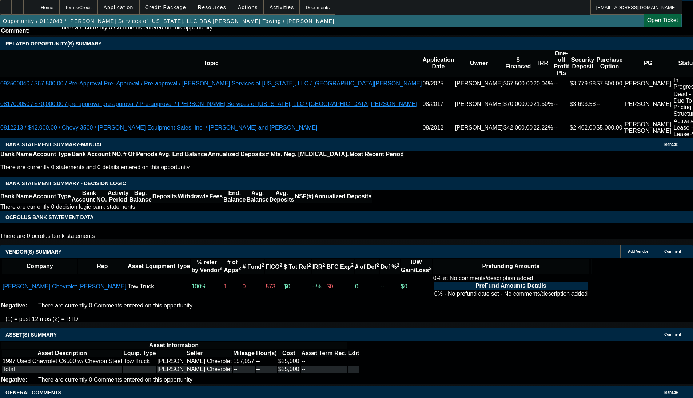
select select "0"
select select "2"
select select "0.1"
select select "4"
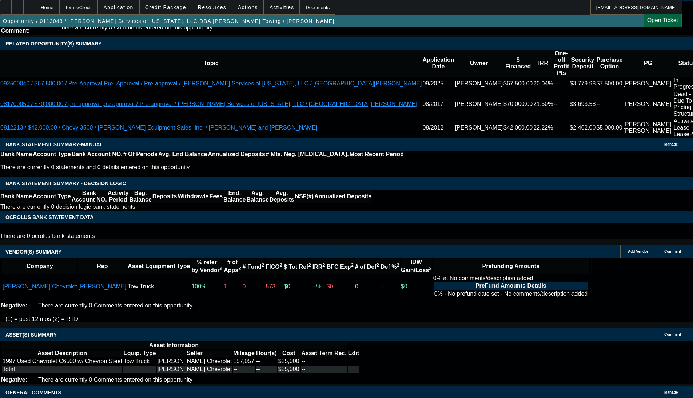
select select "0"
select select "2"
select select "0.1"
select select "4"
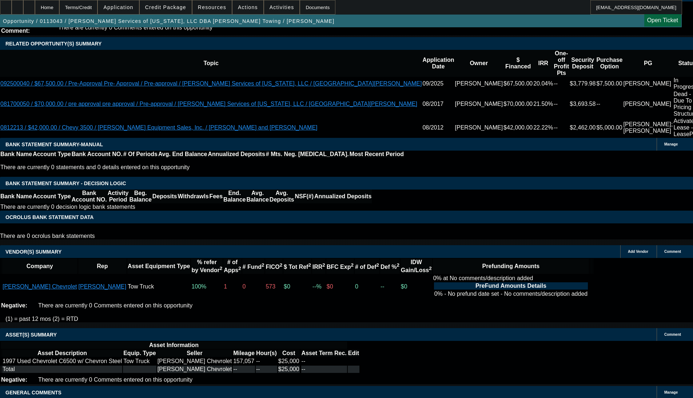
select select "0"
select select "2"
select select "0.1"
select select "4"
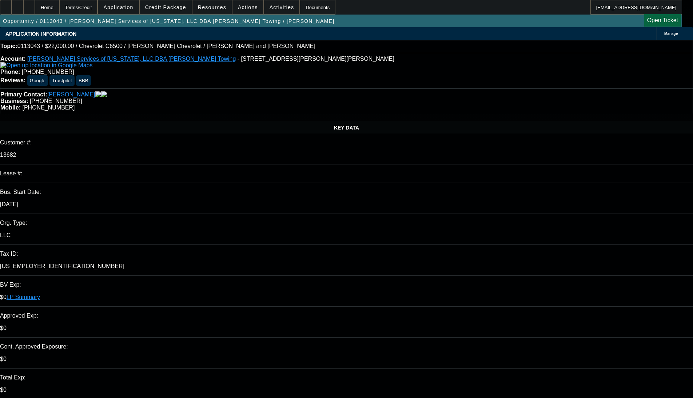
click at [164, 10] on span at bounding box center [166, 7] width 52 height 17
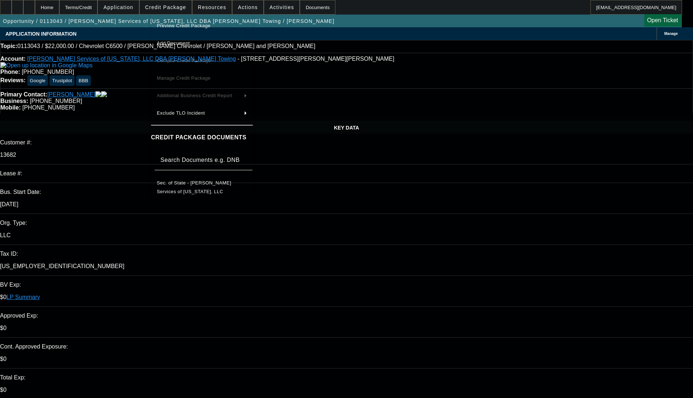
click at [183, 24] on span "Preview Credit Package" at bounding box center [184, 25] width 54 height 5
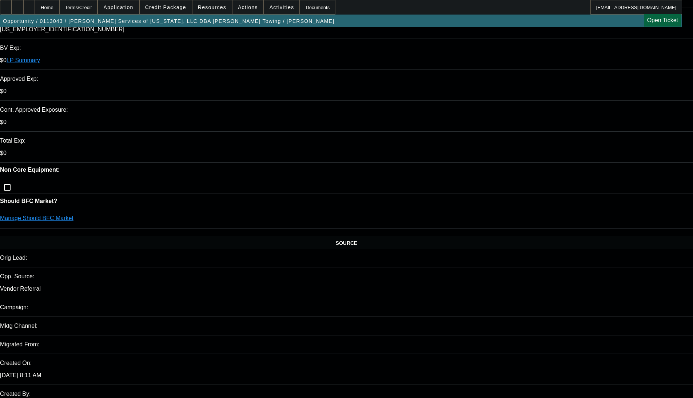
scroll to position [182, 0]
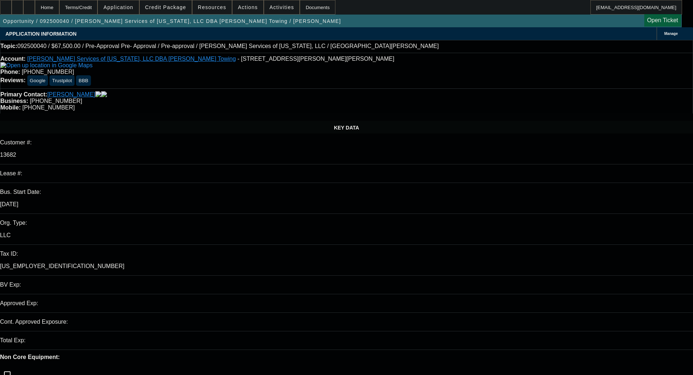
select select "0.1"
select select "2"
select select "0.1"
select select "4"
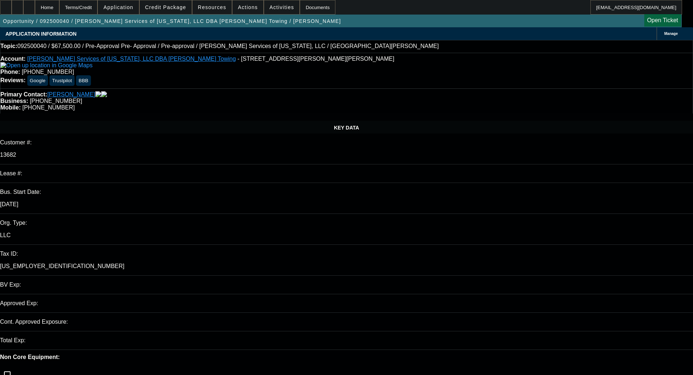
select select "0.1"
select select "2"
select select "0.1"
select select "4"
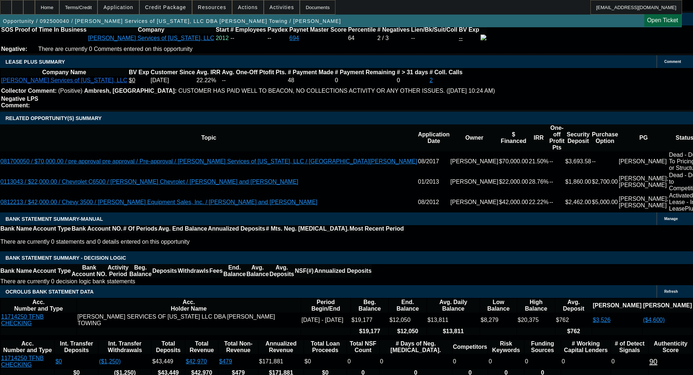
scroll to position [1165, 0]
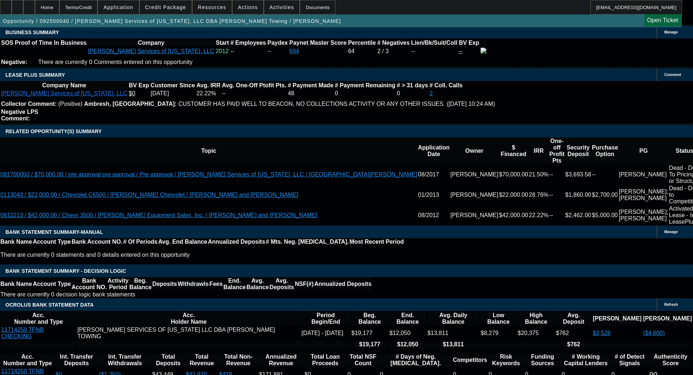
click at [128, 100] on body "Home Terms/Credit Application Credit Package Resources Actions Activities Docum…" at bounding box center [346, 274] width 693 height 2879
type input "$9,000.00"
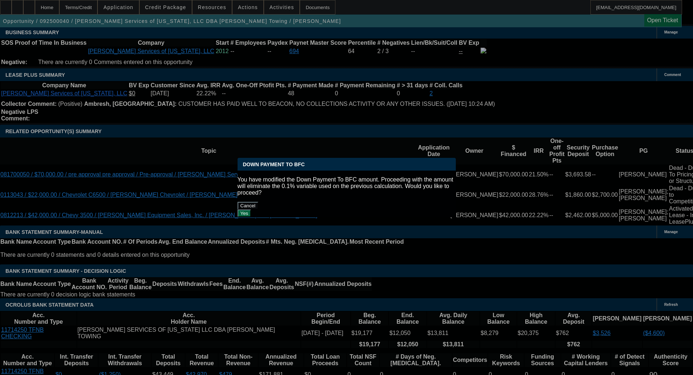
scroll to position [0, 0]
drag, startPoint x: 132, startPoint y: 82, endPoint x: 381, endPoint y: 193, distance: 272.6
click at [252, 210] on button "Yes" at bounding box center [245, 214] width 14 height 8
select select "0"
type input "UNKNOWN"
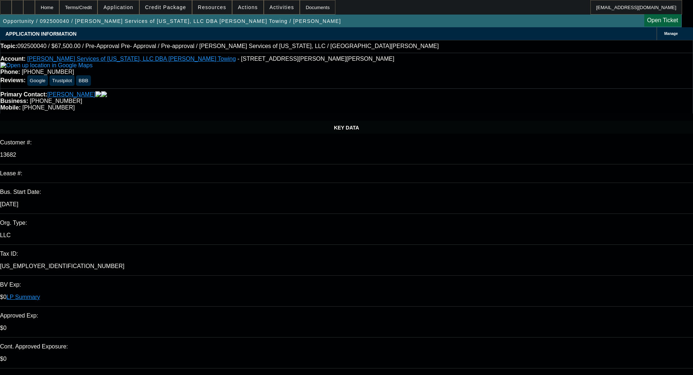
scroll to position [1165, 0]
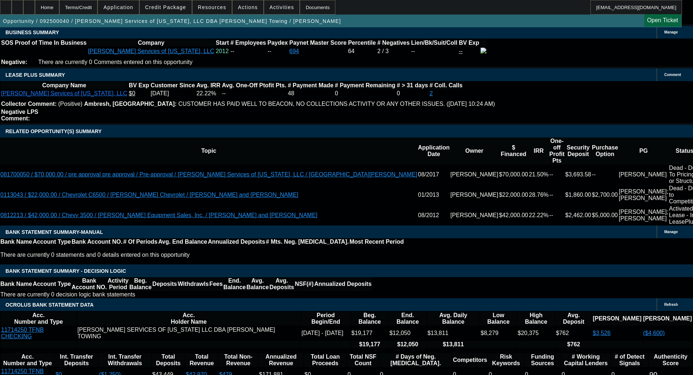
type input "$3,695.98"
type input "$1,847.99"
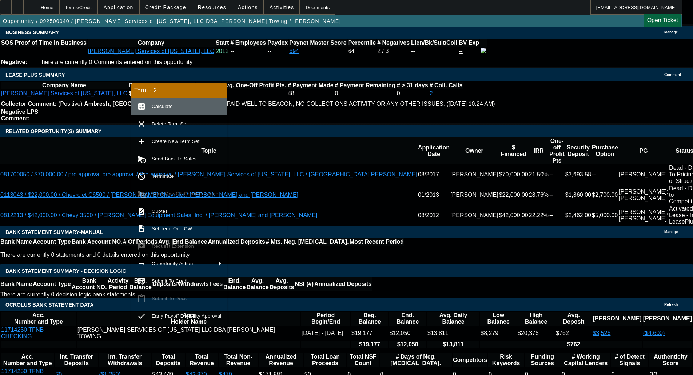
click at [166, 103] on span "Calculate" at bounding box center [187, 106] width 70 height 9
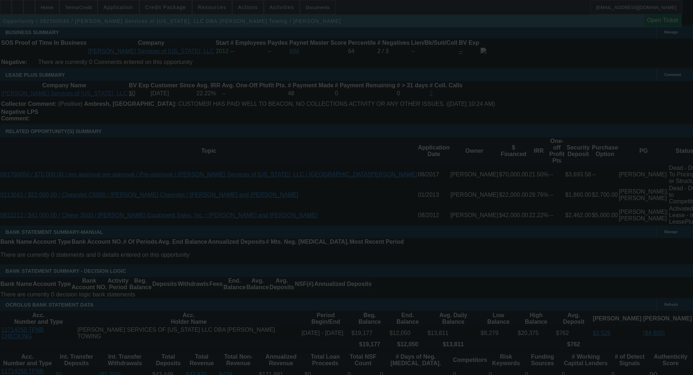
select select "0"
select select "2"
select select "0.1"
select select "4"
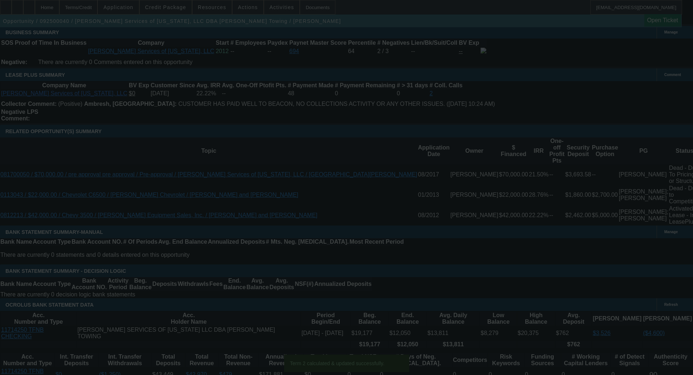
scroll to position [1156, 0]
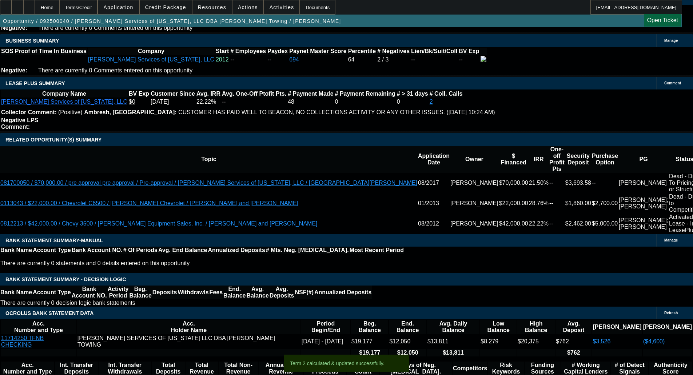
type input "UNKNOWN"
type input "19"
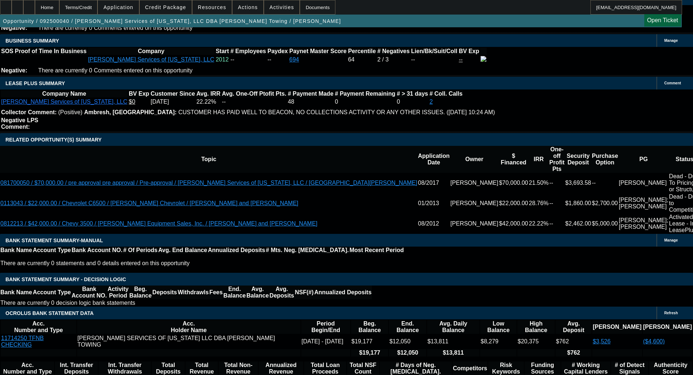
type input "$2,806.52"
type input "$1,403.26"
type input "$3,946.82"
type input "$1,973.41"
type input "19"
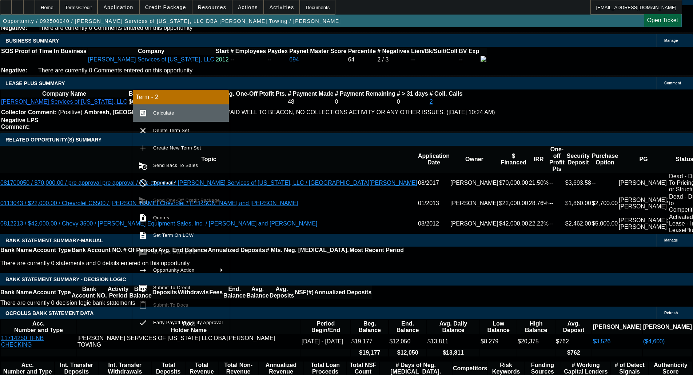
click at [171, 111] on span "Calculate" at bounding box center [163, 112] width 21 height 5
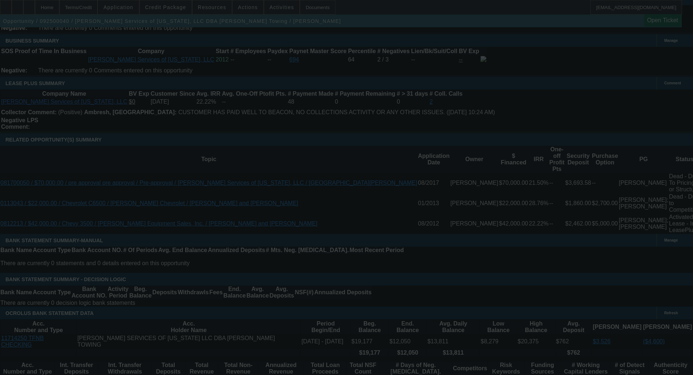
select select "0"
select select "2"
select select "0.1"
select select "4"
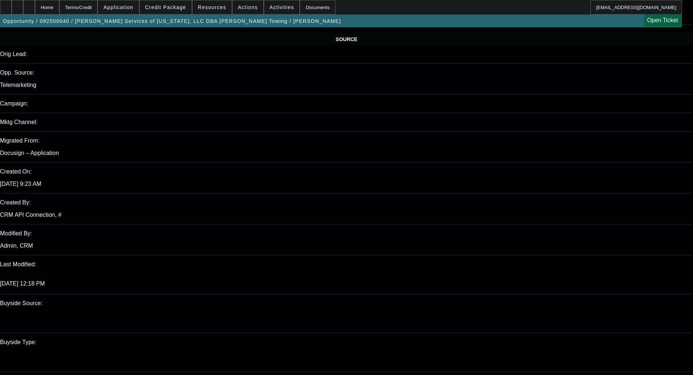
scroll to position [0, 0]
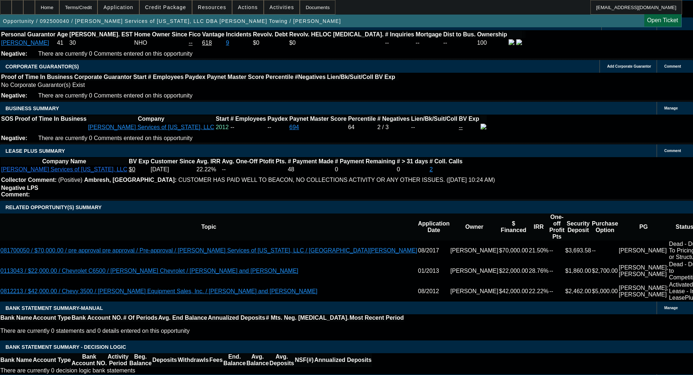
scroll to position [1092, 0]
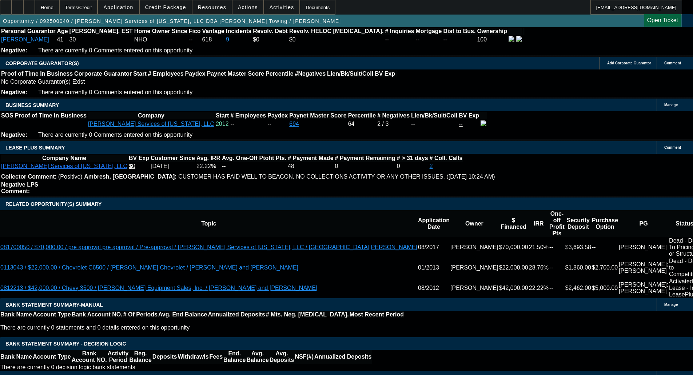
paste textarea "PRIOR OPP WAS FROM 2012; ANOTHER PG ON THE DEAL DEANNA MACEDO, ALFREDO WAS ONLY…"
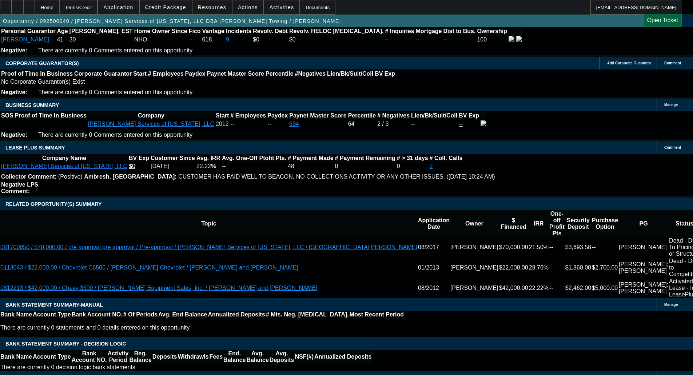
type textarea "PRIOR OPP WAS FROM 2012; ANOTHER PG ON THE DEAL DEANNA MACEDO, ALFREDO WAS ONLY…"
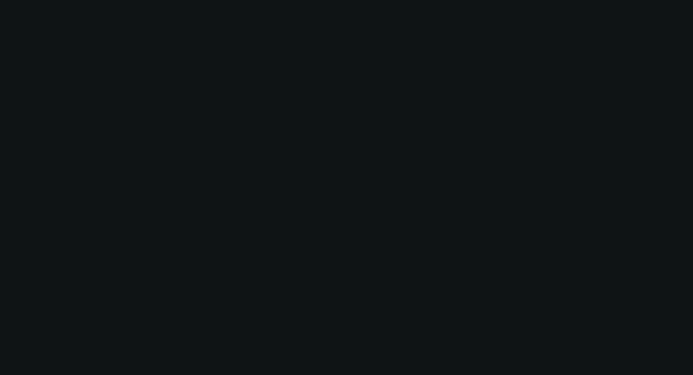
scroll to position [0, 0]
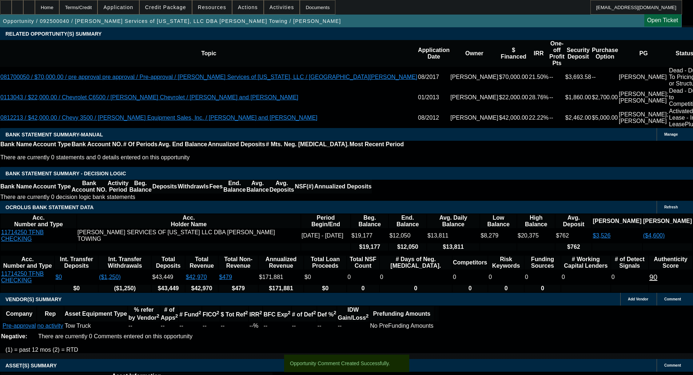
scroll to position [1333, 0]
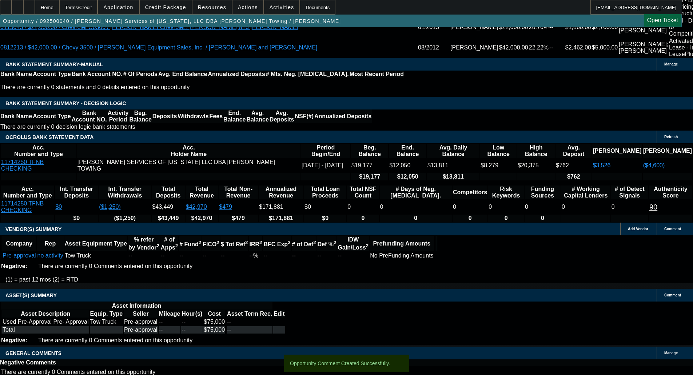
drag, startPoint x: 142, startPoint y: 223, endPoint x: 142, endPoint y: 229, distance: 5.1
select select "6"
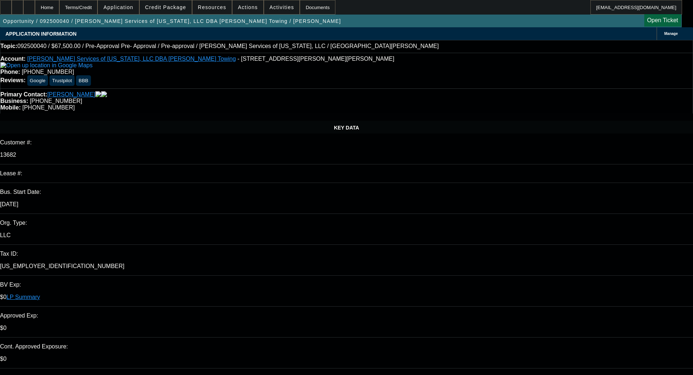
click at [171, 4] on span at bounding box center [166, 7] width 52 height 17
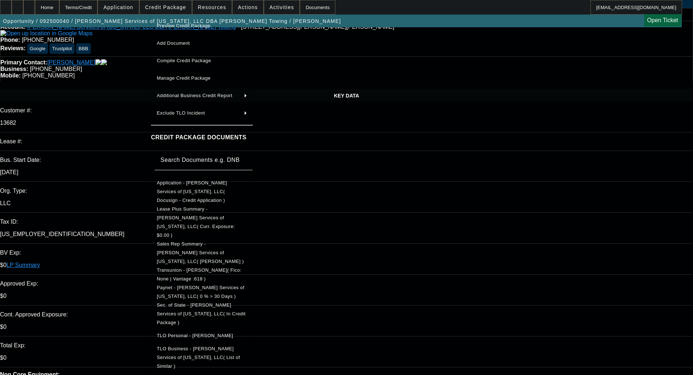
scroll to position [73, 0]
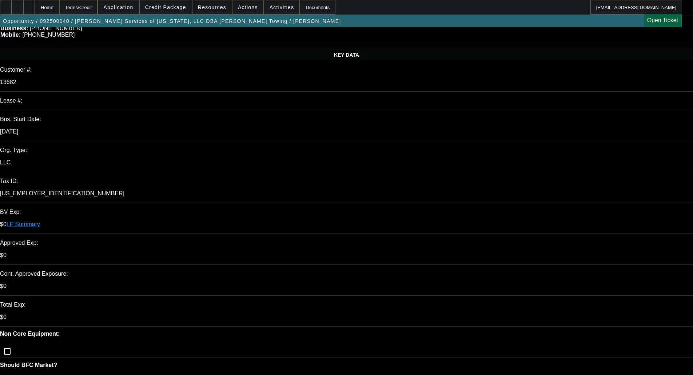
click at [169, 5] on span "Credit Package" at bounding box center [165, 7] width 41 height 6
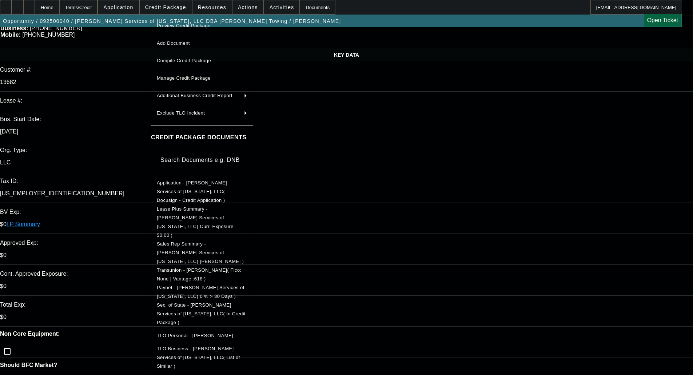
click at [192, 183] on span "Application - Macedo Services of Texas, LLC( Docusign - Credit Application )" at bounding box center [192, 191] width 70 height 23
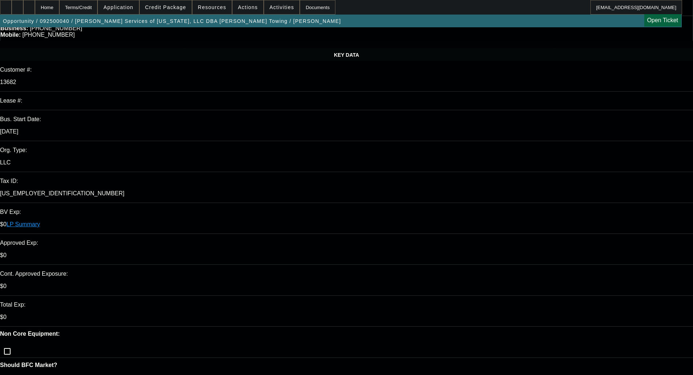
click at [174, 6] on span "Credit Package" at bounding box center [165, 7] width 41 height 6
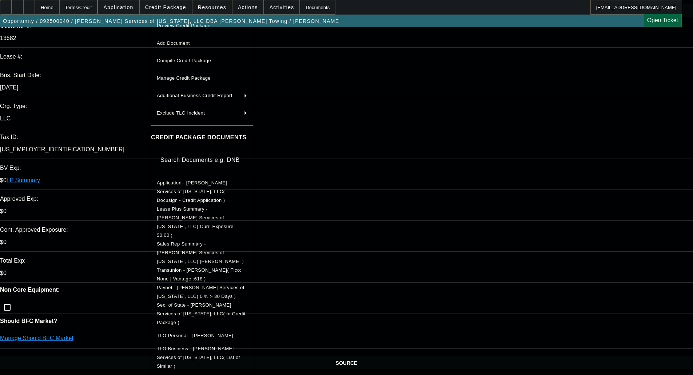
scroll to position [218, 0]
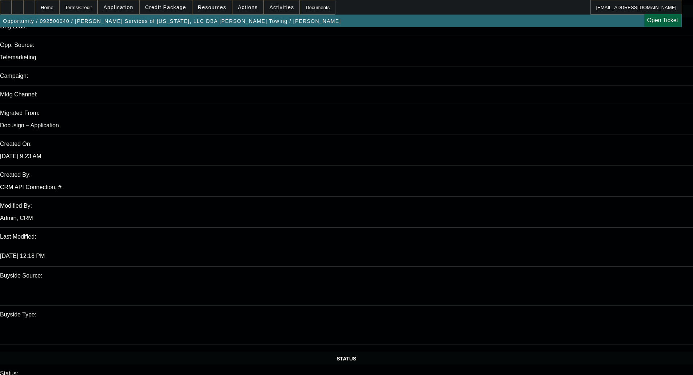
scroll to position [0, 0]
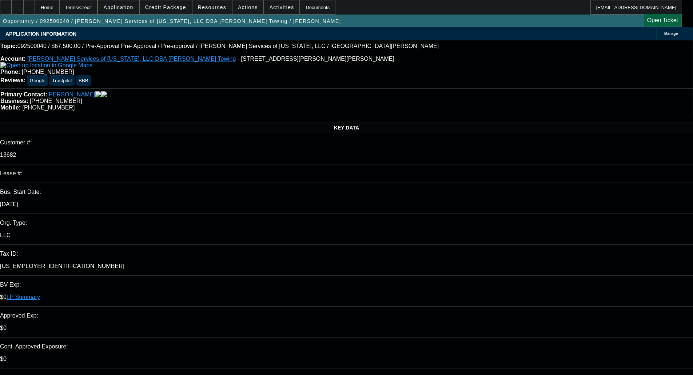
drag, startPoint x: 591, startPoint y: 114, endPoint x: 603, endPoint y: 107, distance: 14.2
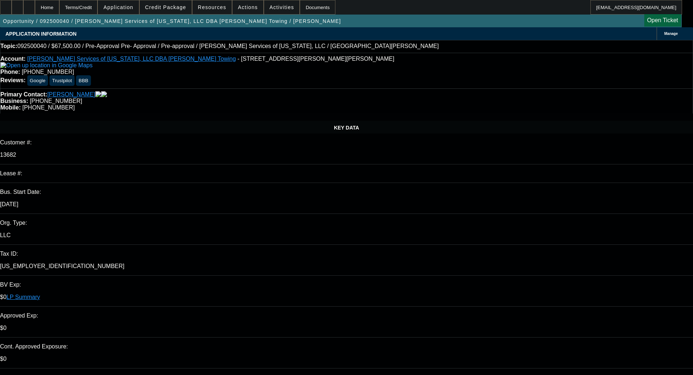
type textarea "I'D FALL AROUND THIS STRUCTURING. THE PRIOR OPPS HAD ANOTHER OWNER WHO WAS THE …"
select select "0"
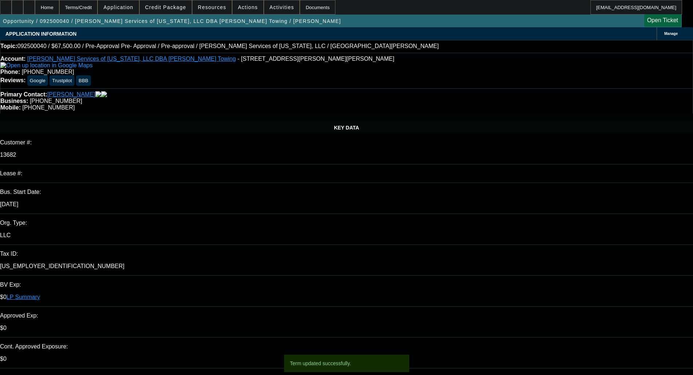
select select "2"
select select "0.1"
select select "4"
select select "0"
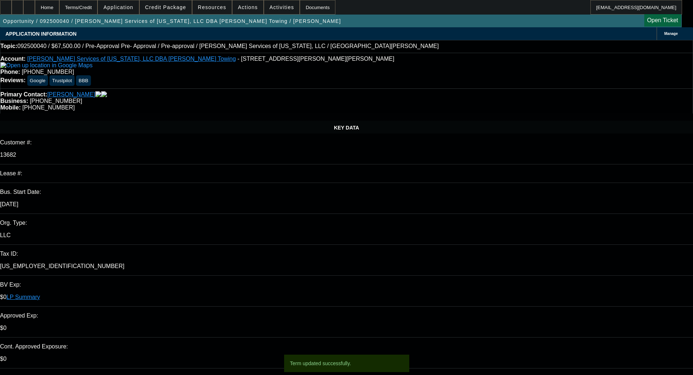
select select "2"
select select "0.1"
select select "4"
select select "0.1"
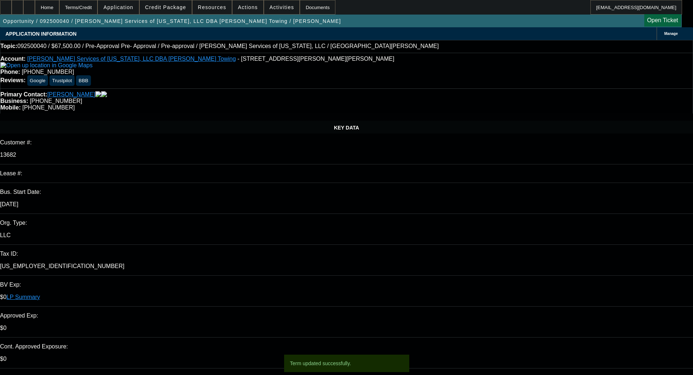
select select "2"
select select "0.1"
select select "4"
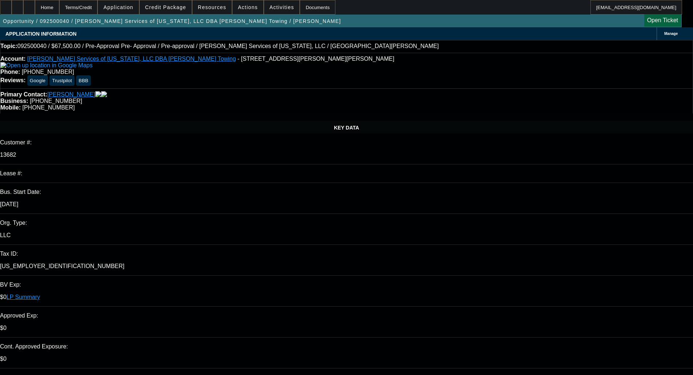
paste textarea "PRIOR OPP WAS FROM 2012; ANOTHER PG ON THE DEAL DEANNA MACEDO, ALFREDO WAS ONLY…"
type textarea "PRIOR OPP WAS FROM 2012; ANOTHER PG ON THE DEAL DEANNA MACEDO, ALFREDO WAS ONLY…"
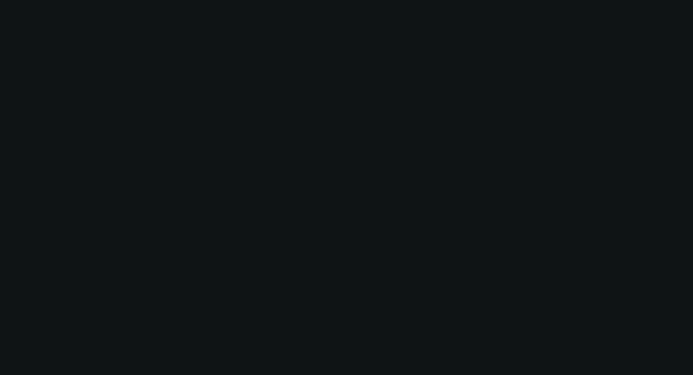
scroll to position [0, 0]
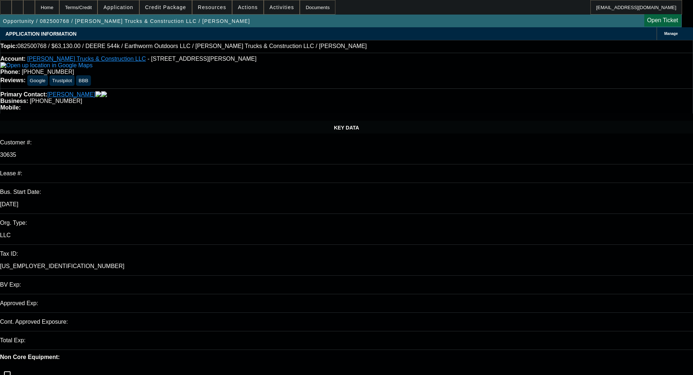
select select "0"
select select "2"
select select "0"
select select "6"
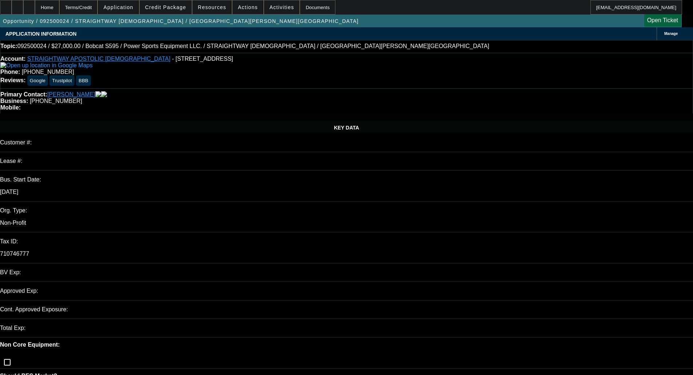
select select "0"
select select "0.1"
select select "4"
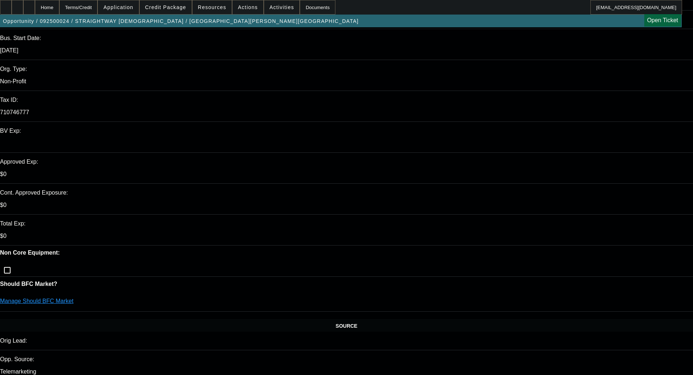
scroll to position [182, 0]
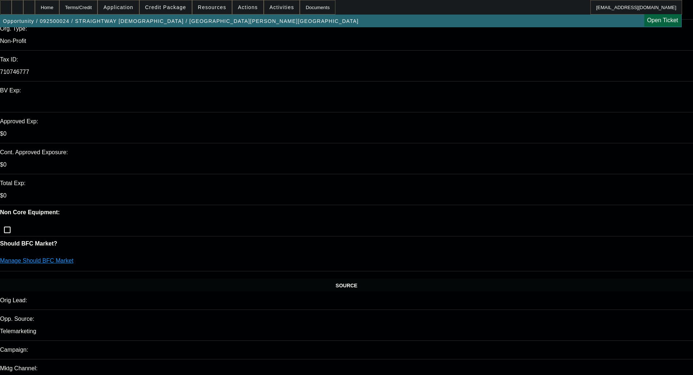
drag, startPoint x: 542, startPoint y: 37, endPoint x: 532, endPoint y: 36, distance: 10.2
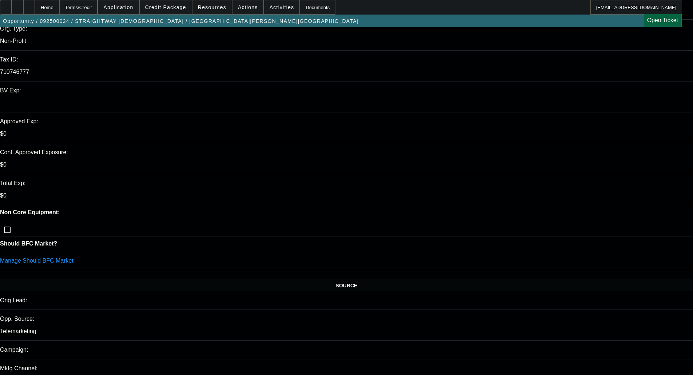
type textarea "BK; NON CORE INDUSTRY; NONPROFIT; UNRELATED ASSET - OKAY TO SELL"
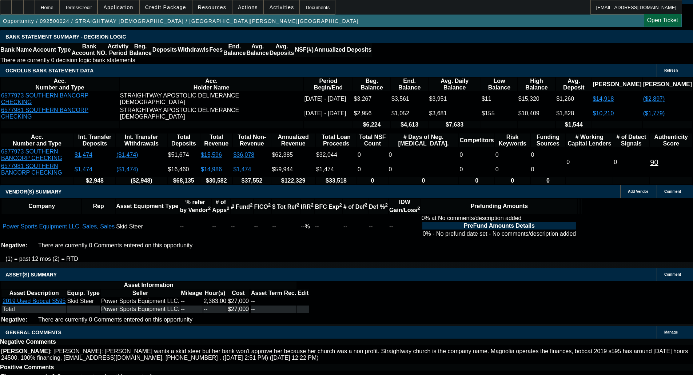
scroll to position [1132, 0]
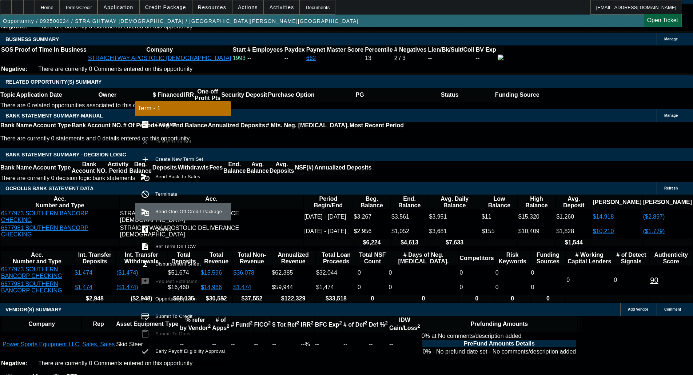
click at [171, 205] on button "send_and_archive Send One-Off Credit Package" at bounding box center [183, 211] width 96 height 17
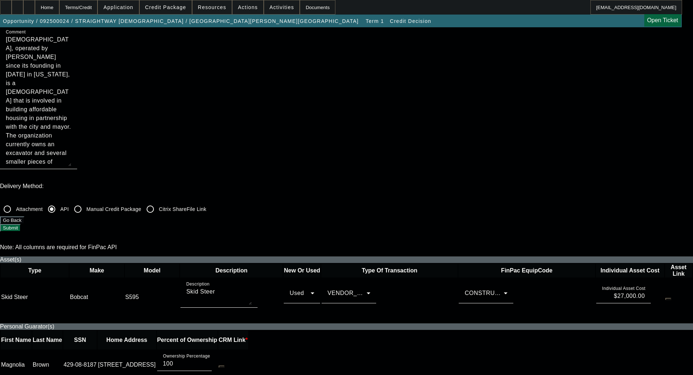
scroll to position [182, 0]
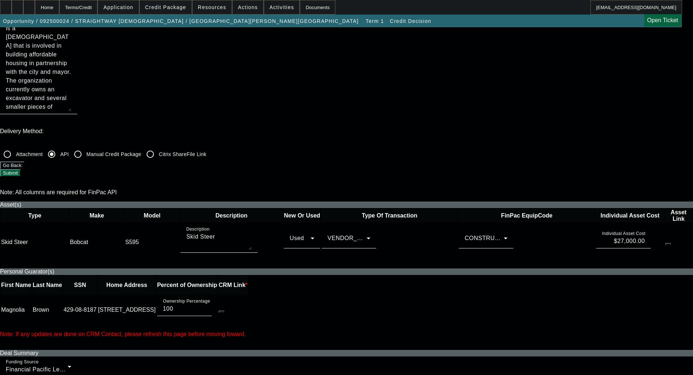
click at [465, 234] on div "CONSTRUCTION-Other Equipment" at bounding box center [484, 238] width 39 height 9
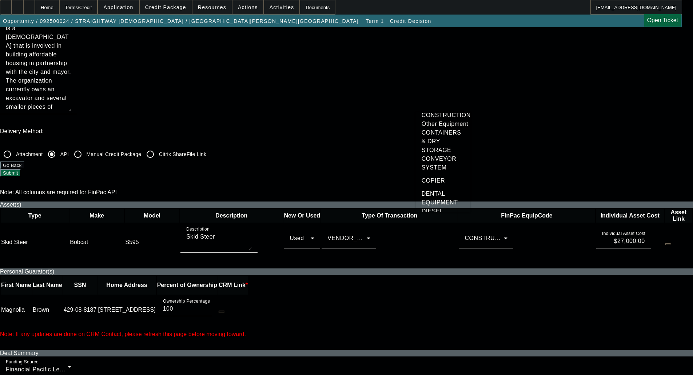
click at [31, 162] on div at bounding box center [346, 187] width 693 height 375
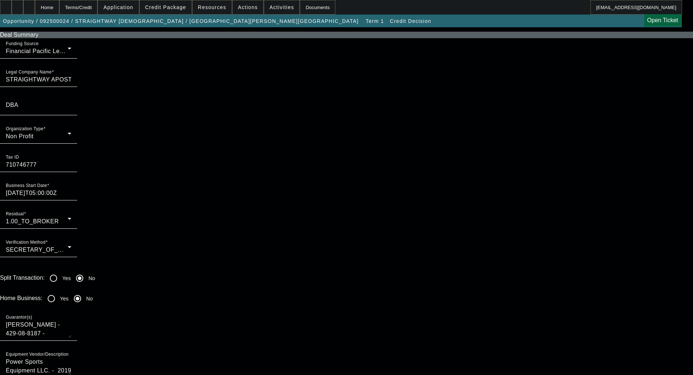
scroll to position [582, 0]
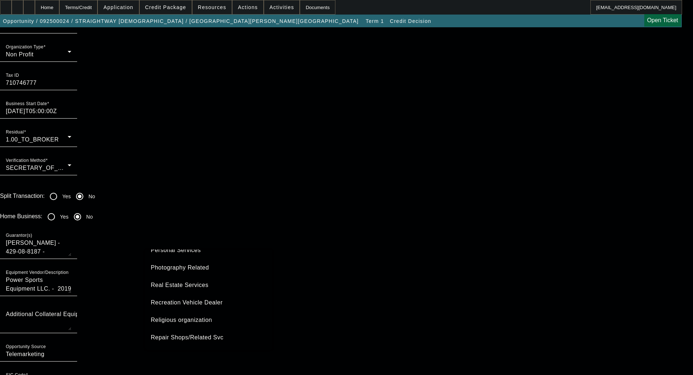
scroll to position [1303, 0]
click at [199, 301] on span "Religious organization" at bounding box center [181, 303] width 61 height 9
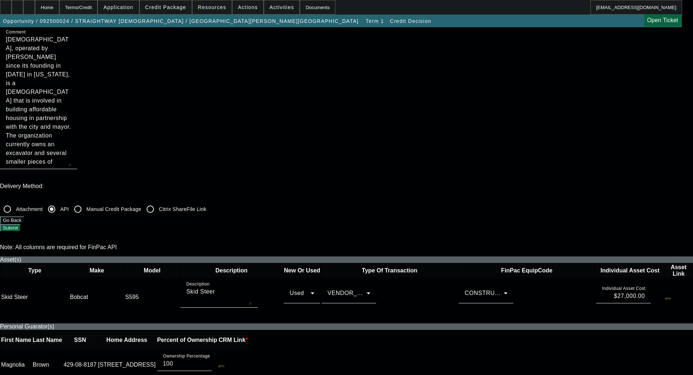
scroll to position [0, 0]
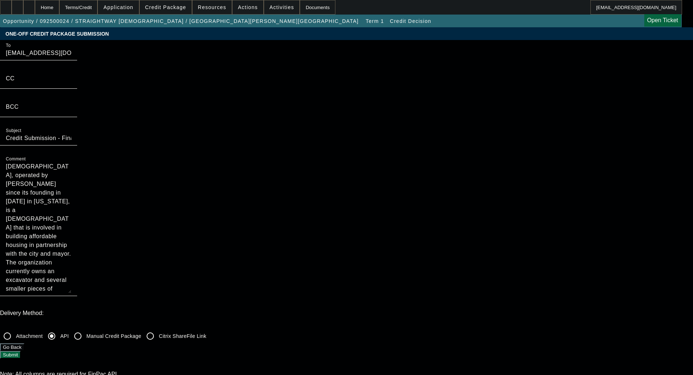
click at [21, 351] on button "Submit" at bounding box center [10, 355] width 21 height 8
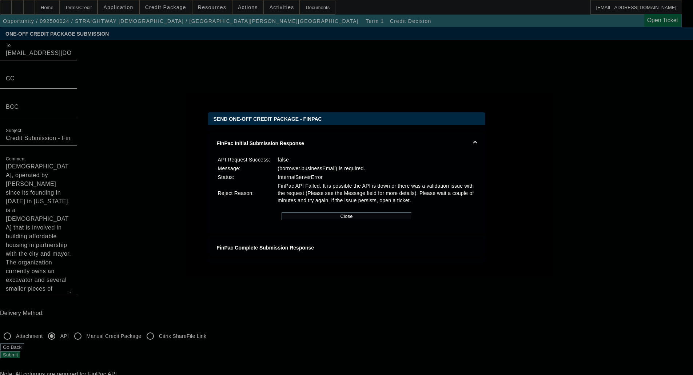
click at [69, 153] on div at bounding box center [346, 187] width 693 height 375
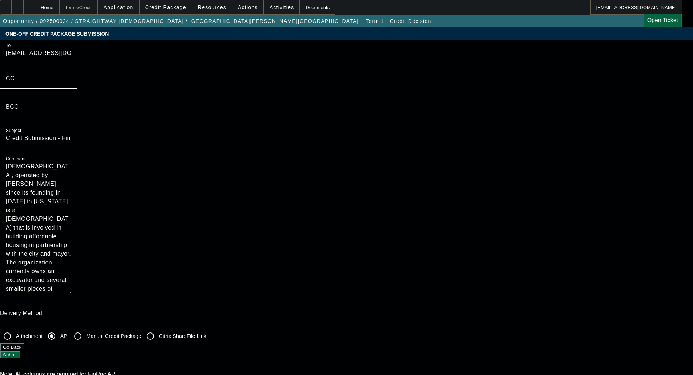
click at [87, 6] on div "Terms/Credit" at bounding box center [78, 7] width 39 height 15
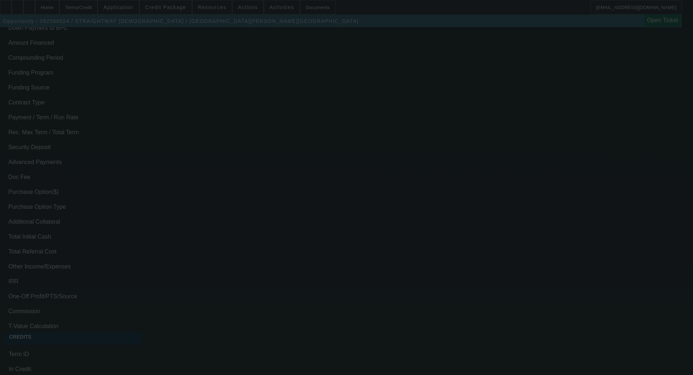
scroll to position [1165, 0]
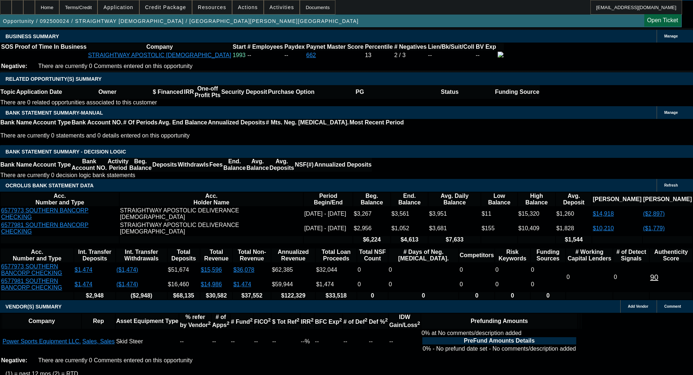
select select "0"
select select "0.1"
select select "4"
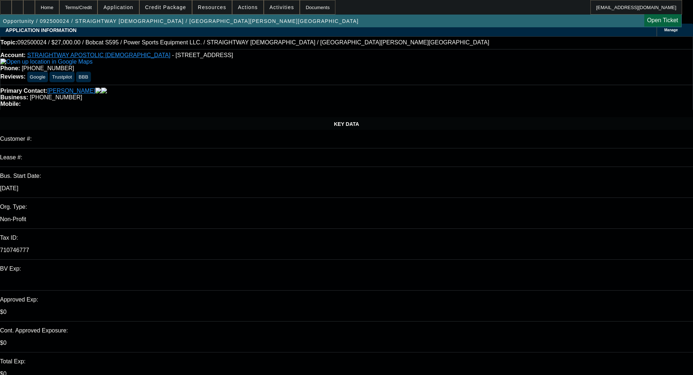
scroll to position [0, 0]
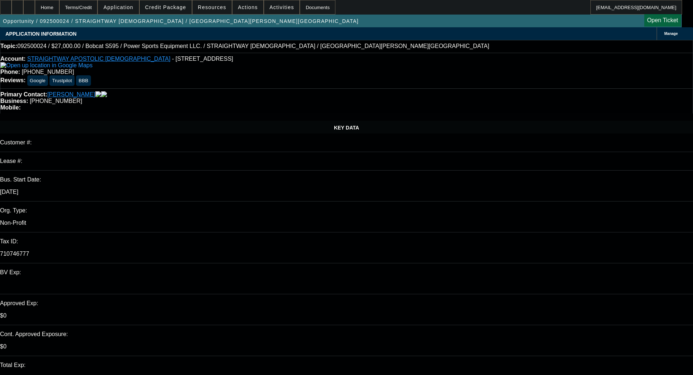
click at [174, 4] on span at bounding box center [166, 7] width 52 height 17
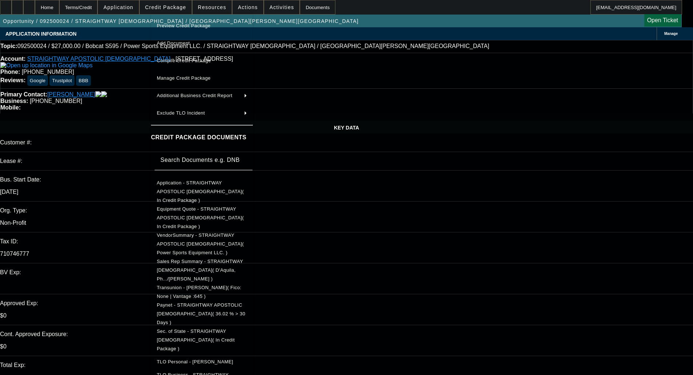
click at [199, 180] on span "Application - STRAIGHTWAY APOSTOLIC DELIVERANCE TEMPLE CHURCH( In Credit Packag…" at bounding box center [200, 191] width 87 height 23
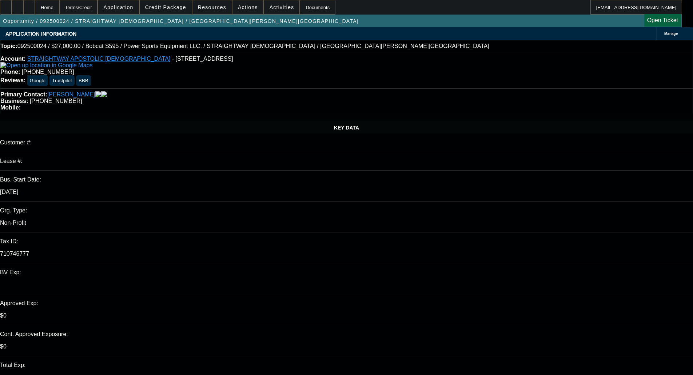
click at [176, 9] on span "Credit Package" at bounding box center [165, 7] width 41 height 6
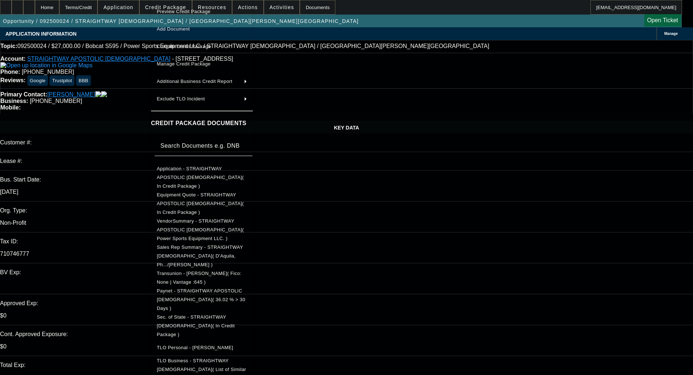
click at [194, 169] on span "Application - STRAIGHTWAY APOSTOLIC DELIVERANCE TEMPLE CHURCH( In Credit Packag…" at bounding box center [200, 177] width 87 height 23
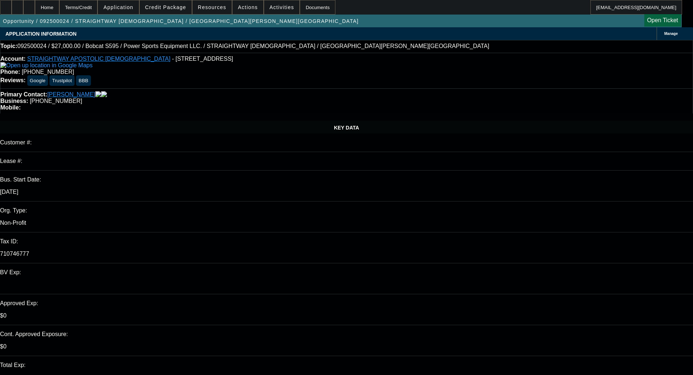
click at [101, 59] on link "STRAIGHTWAY APOSTOLIC DELIVERANCE TEMPLE CHURCH" at bounding box center [98, 59] width 143 height 6
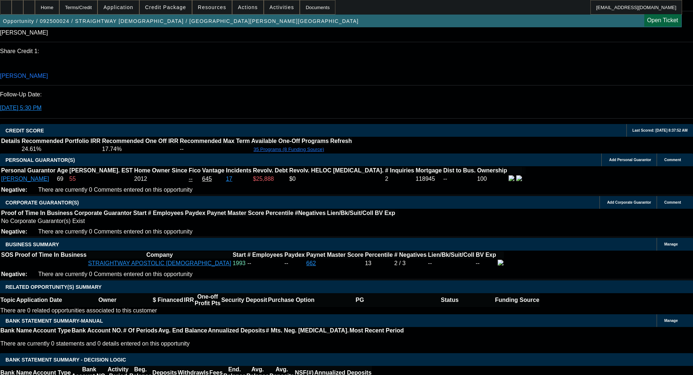
scroll to position [1056, 0]
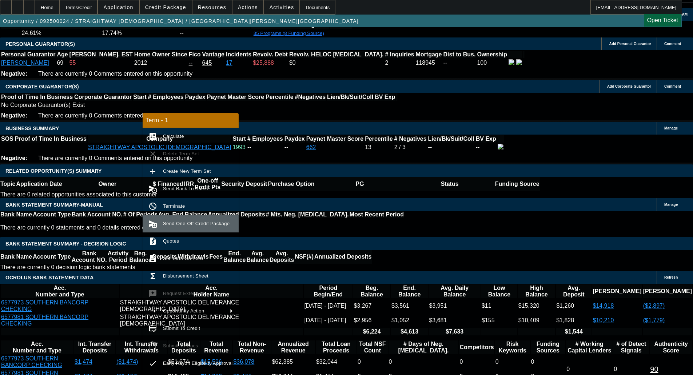
click at [187, 224] on span "Send One-Off Credit Package" at bounding box center [196, 223] width 67 height 5
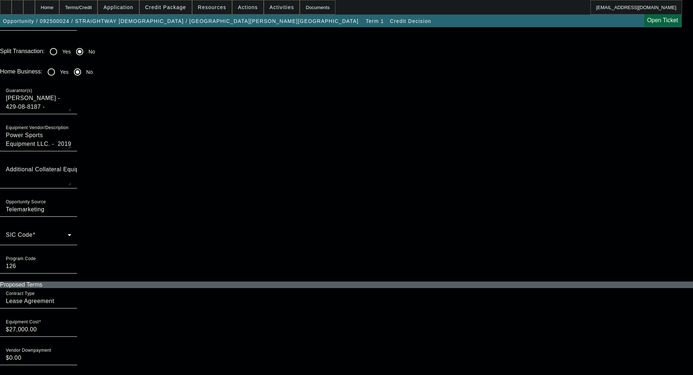
scroll to position [728, 0]
click at [68, 233] on span at bounding box center [37, 237] width 62 height 9
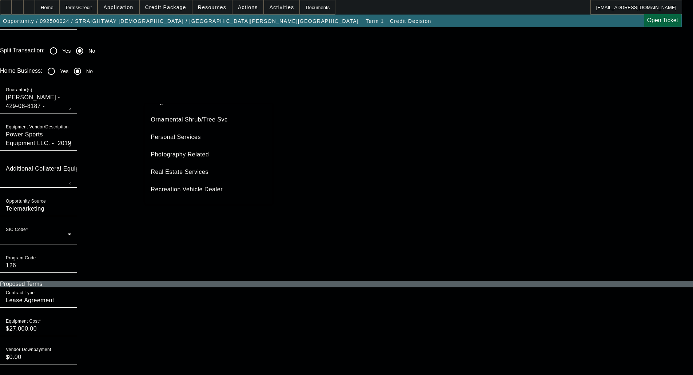
scroll to position [1267, 0]
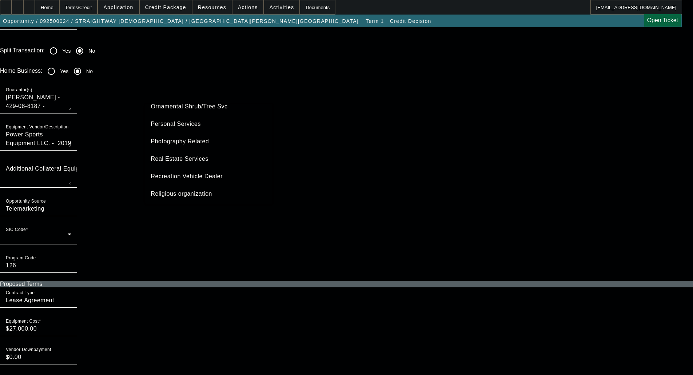
click at [168, 192] on span "Religious organization" at bounding box center [181, 194] width 61 height 9
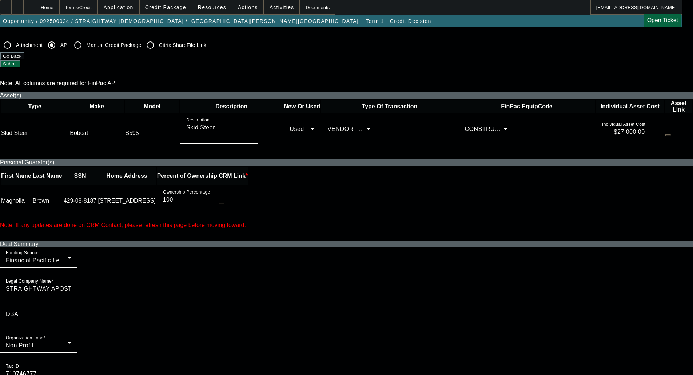
scroll to position [364, 0]
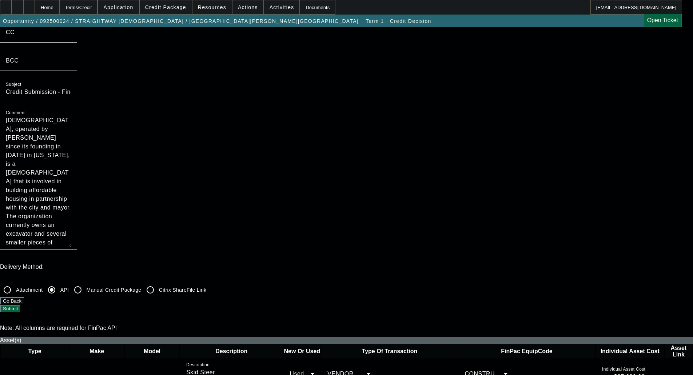
scroll to position [0, 0]
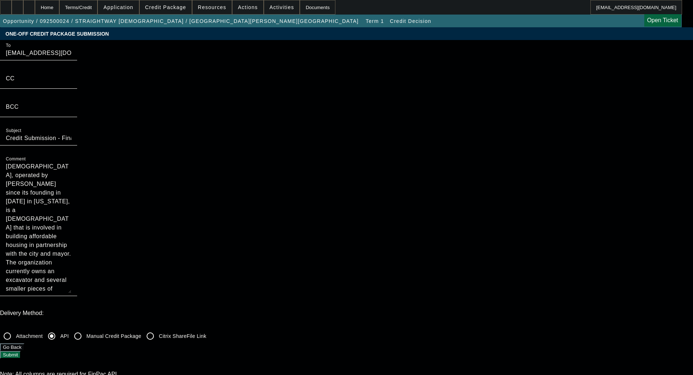
click at [21, 351] on button "Submit" at bounding box center [10, 355] width 21 height 8
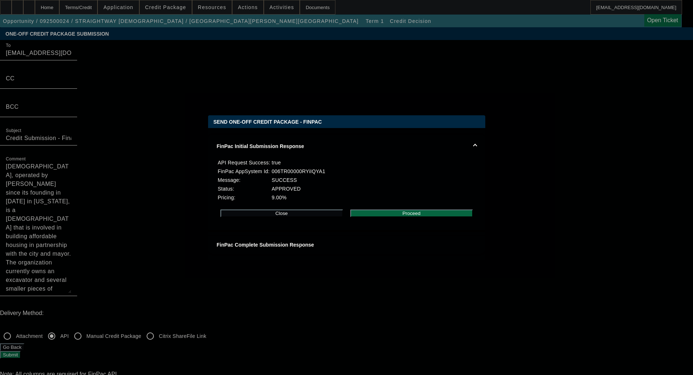
click at [426, 217] on button "Proceed" at bounding box center [412, 214] width 123 height 8
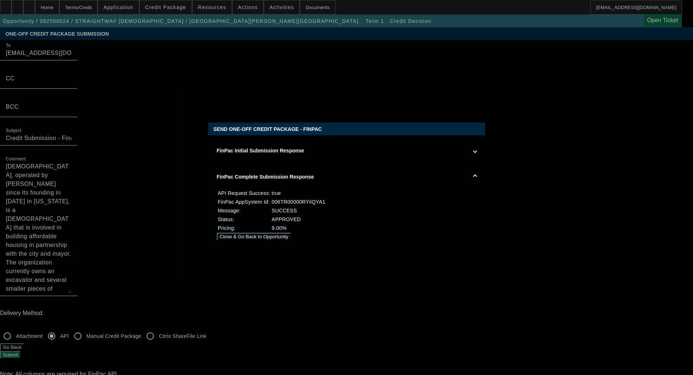
click at [292, 239] on button "Close & Go Back to Opportunity" at bounding box center [254, 237] width 75 height 8
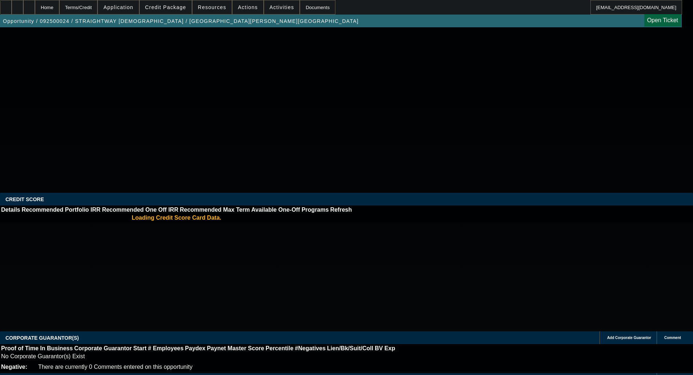
select select "0"
select select "0.1"
select select "4"
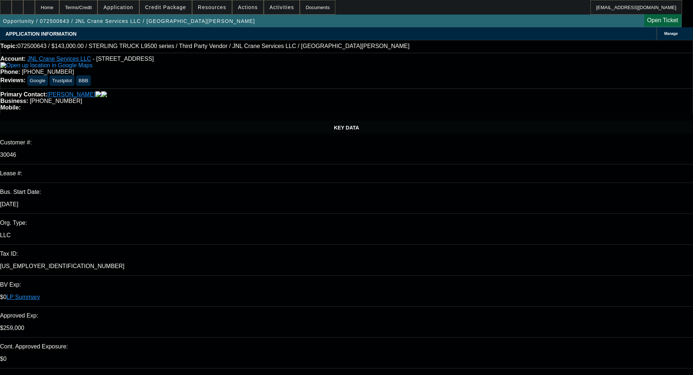
select select "0"
select select "2"
select select "0"
select select "6"
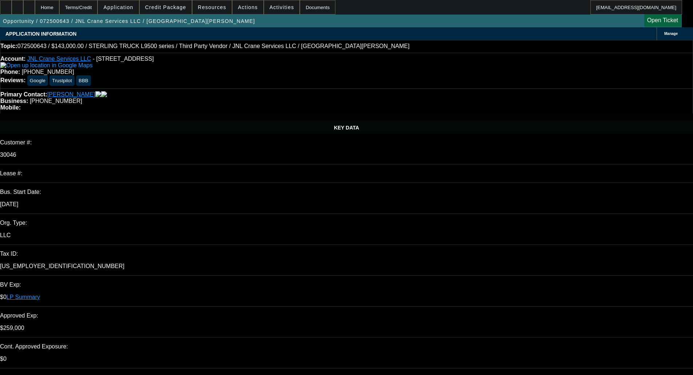
select select "0"
select select "2"
select select "0"
select select "6"
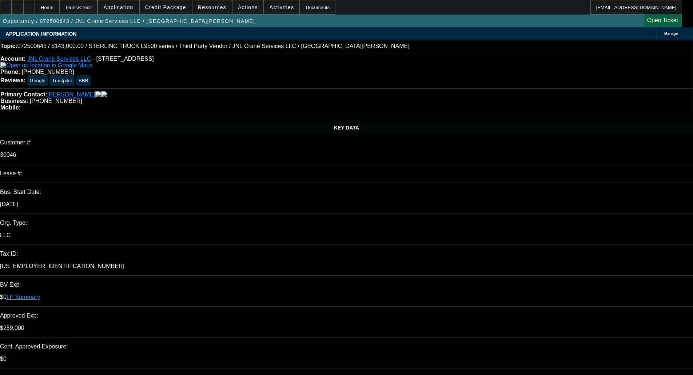
select select "0"
select select "2"
select select "0"
select select "6"
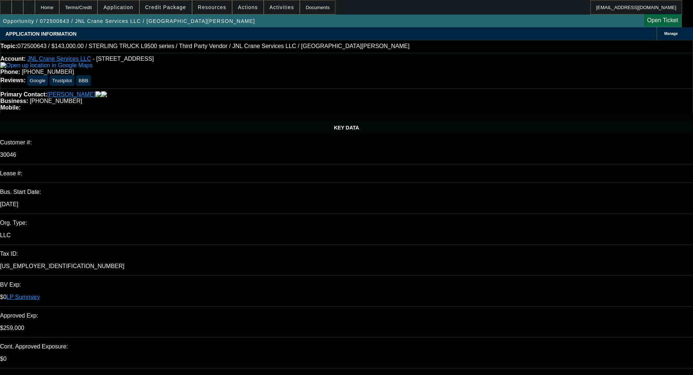
select select "0"
select select "2"
select select "0"
select select "6"
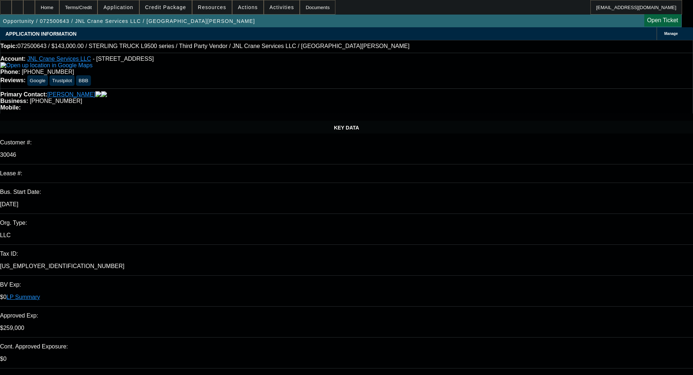
click at [175, 12] on span at bounding box center [166, 7] width 52 height 17
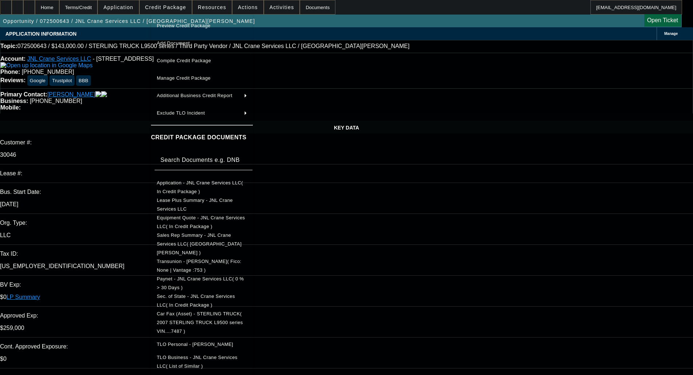
click at [194, 24] on span "Preview Credit Package" at bounding box center [184, 25] width 54 height 5
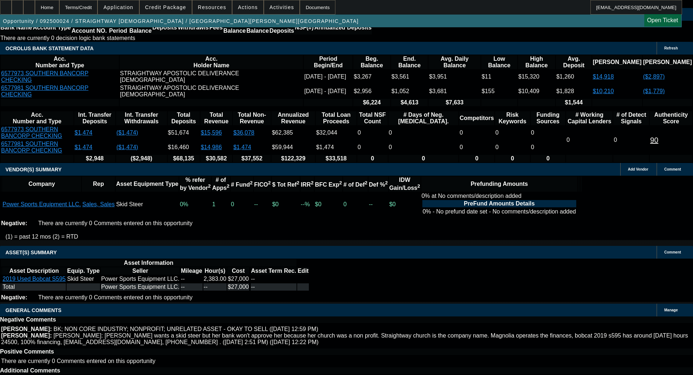
select select "0"
select select "0.1"
select select "4"
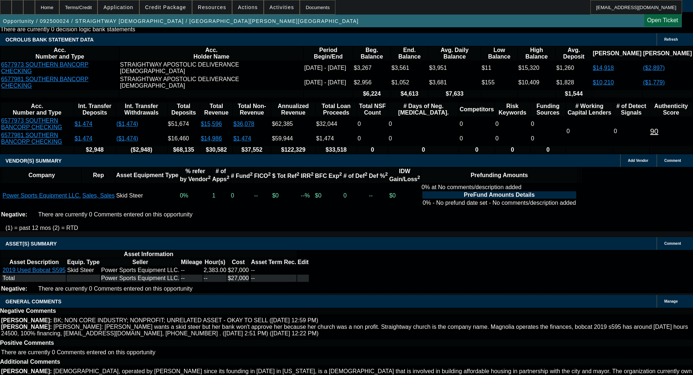
select select "4"
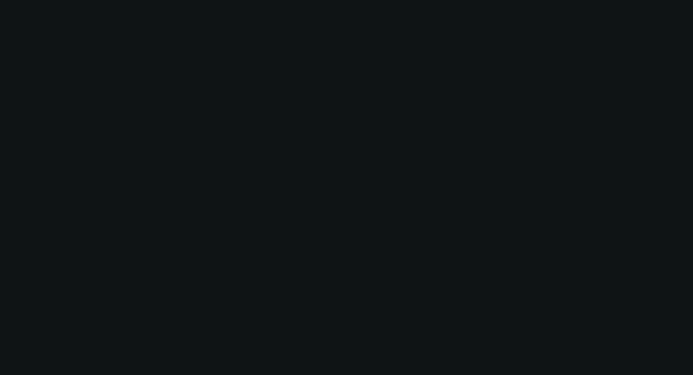
scroll to position [0, 0]
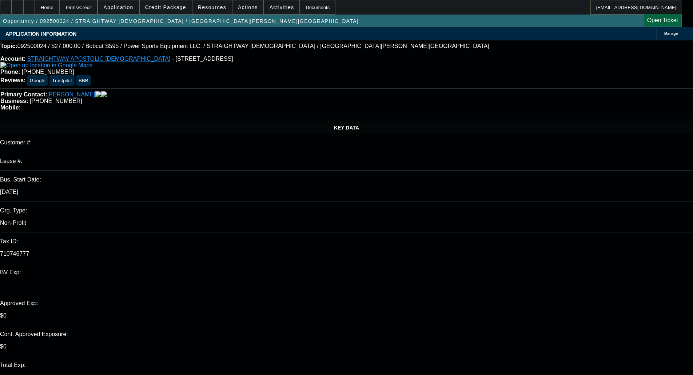
type input "0"
type input "01:09"
type input "01:19"
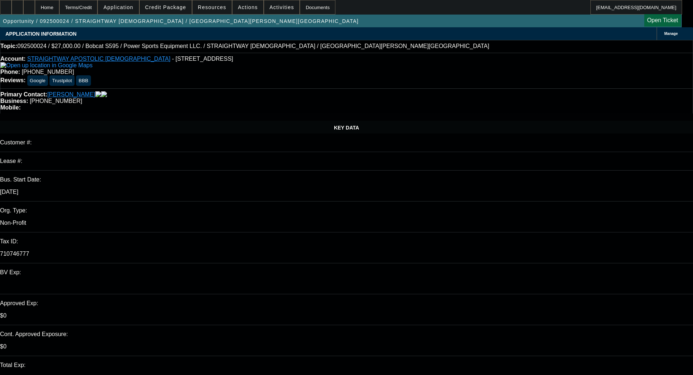
click at [666, 240] on span "P.M." at bounding box center [664, 237] width 12 height 9
click at [536, 270] on span "3" at bounding box center [532, 268] width 13 height 13
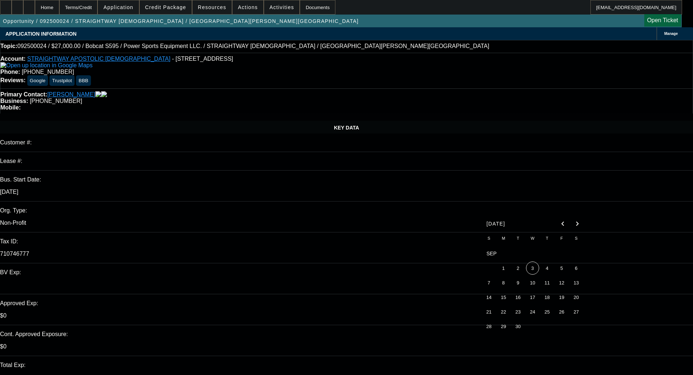
type input "9/3/2025"
type textarea "d"
paste textarea "We would not consider the equipment requested to be business essential for a ch…"
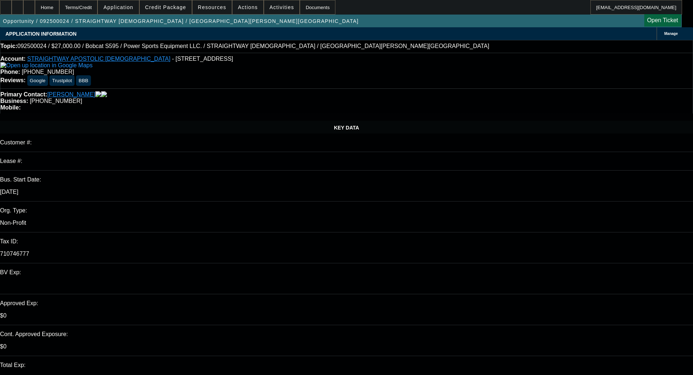
type textarea "DECLINED BY FINPAC - "We would not consider the equipment requested to be busin…"
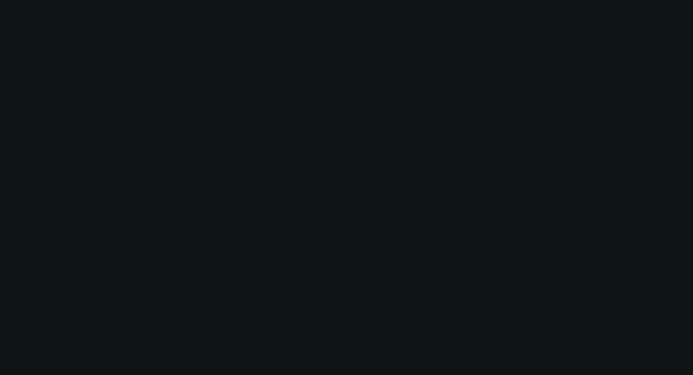
select select "0"
select select "0.1"
select select "4"
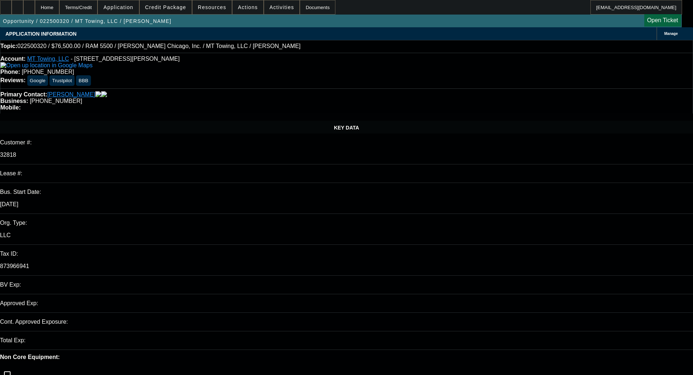
select select "0"
select select "6"
select select "0.1"
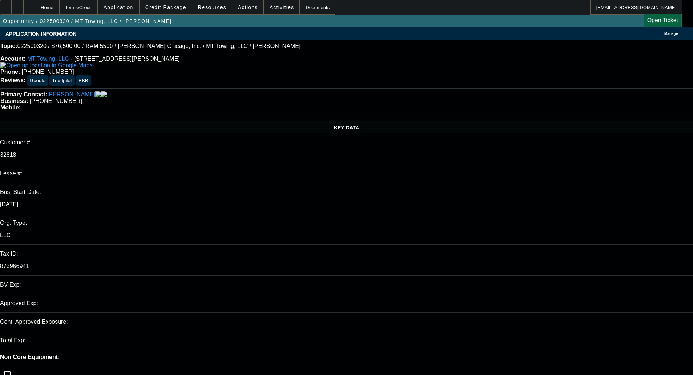
select select "2"
select select "0"
select select "6"
select select "0"
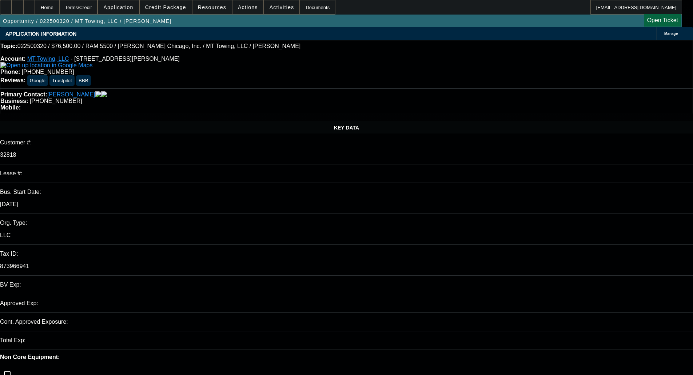
select select "2"
select select "0"
select select "6"
select select "0"
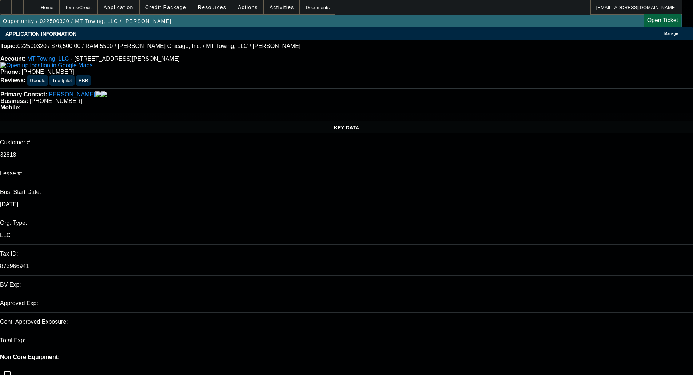
select select "0"
select select "3"
select select "0"
select select "6"
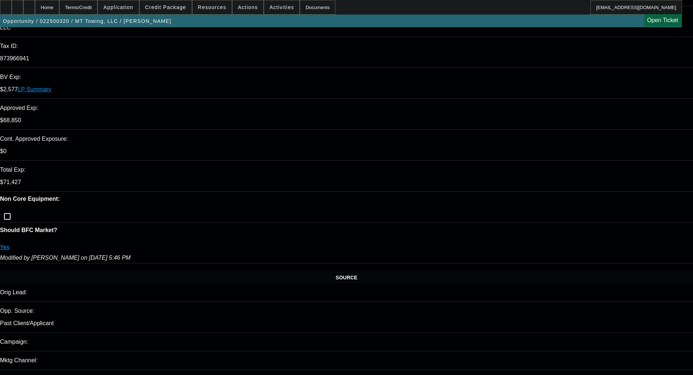
scroll to position [291, 0]
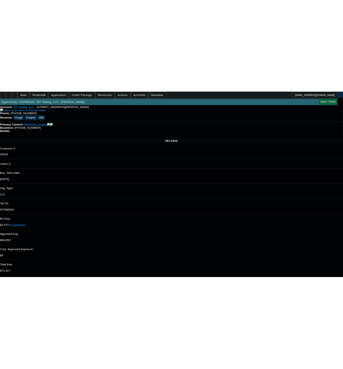
scroll to position [0, 0]
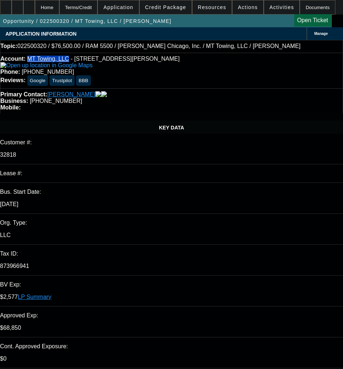
drag, startPoint x: 34, startPoint y: 57, endPoint x: 67, endPoint y: 57, distance: 33.5
click at [67, 57] on div "Account: MT Towing, LLC - [STREET_ADDRESS][PERSON_NAME] Phone: [PHONE_NUMBER] R…" at bounding box center [171, 71] width 343 height 36
copy link "MT Towing, LLC"
click at [74, 263] on p "873966941" at bounding box center [171, 266] width 343 height 7
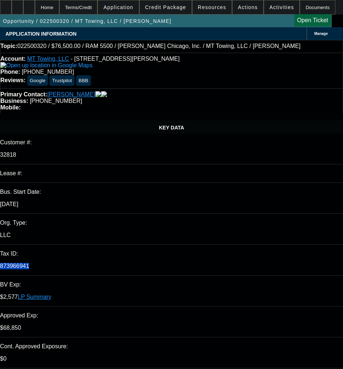
copy p "873966941"
click at [171, 13] on span at bounding box center [166, 7] width 52 height 17
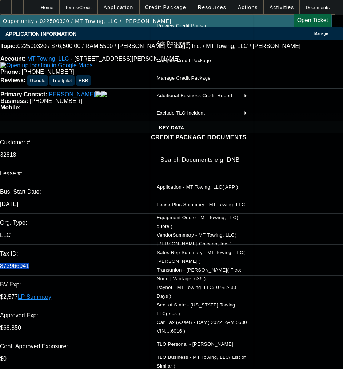
click at [184, 183] on span "Application - MT Towing, LLC( APP )" at bounding box center [202, 187] width 90 height 9
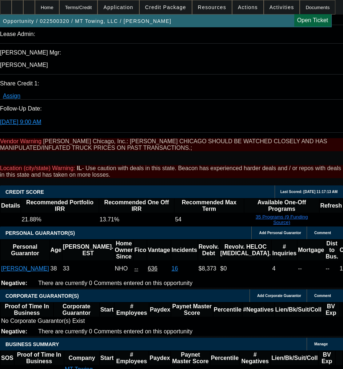
scroll to position [946, 0]
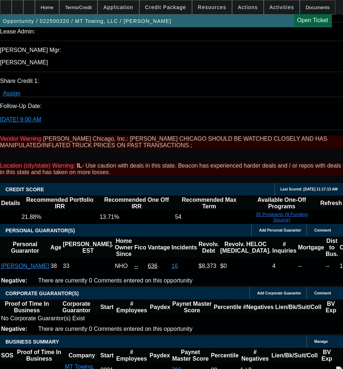
click at [173, 14] on span at bounding box center [166, 7] width 52 height 17
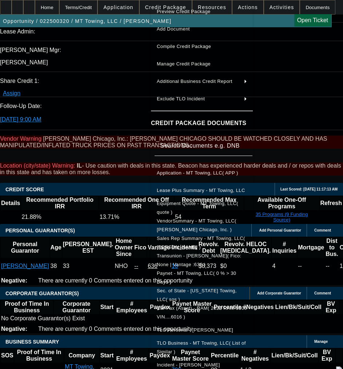
click at [180, 208] on span "Equipment Quote - MT Towing, LLC( quote )" at bounding box center [198, 208] width 82 height 14
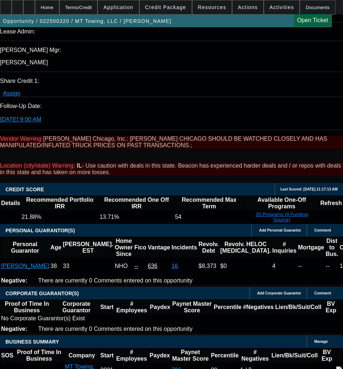
drag, startPoint x: 24, startPoint y: 218, endPoint x: 118, endPoint y: 221, distance: 94.0
copy tr "2022 Used RAM 5500 Tow Truck"
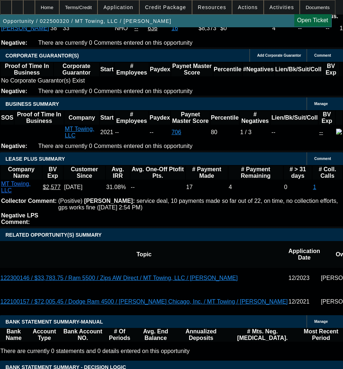
scroll to position [1201, 0]
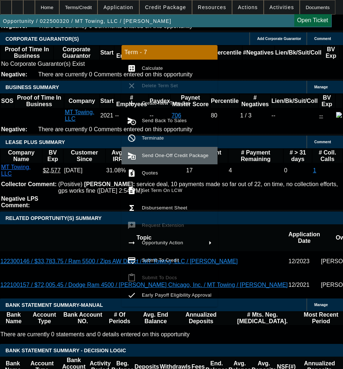
click at [168, 156] on span "Send One-Off Credit Package" at bounding box center [175, 155] width 67 height 5
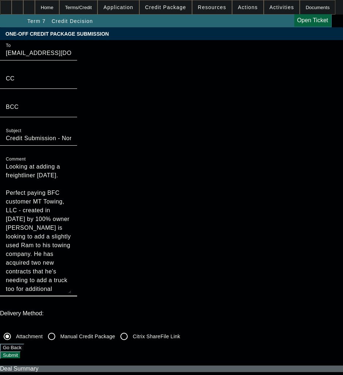
drag, startPoint x: 192, startPoint y: 71, endPoint x: 165, endPoint y: 48, distance: 35.4
click at [165, 48] on div "To syndications@beaconfunding.com CC BCC Subject Credit Submission - North Mill…" at bounding box center [171, 172] width 343 height 264
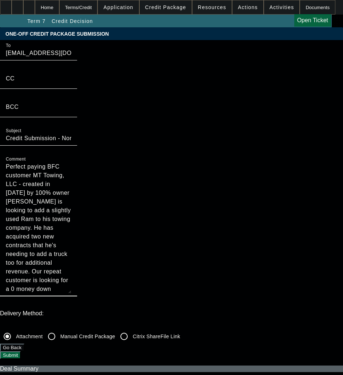
click at [71, 162] on textarea "Perfect paying BFC customer MT Towing, LLC - created in 2021 by 100% owner Mart…" at bounding box center [39, 227] width 66 height 131
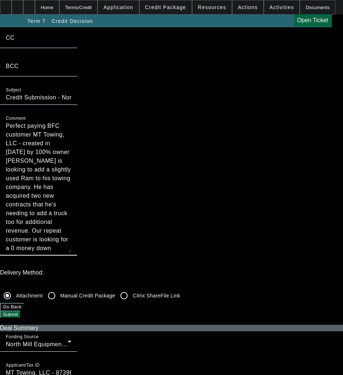
scroll to position [182, 0]
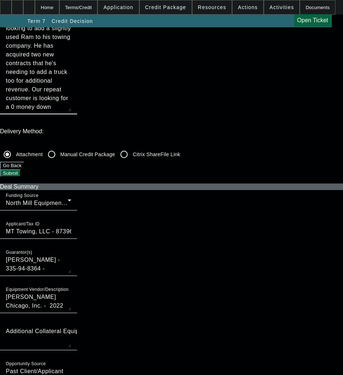
type textarea "Perfect paying BFC customer MT Towing, LLC - created in 2021 by 100% owner Mart…"
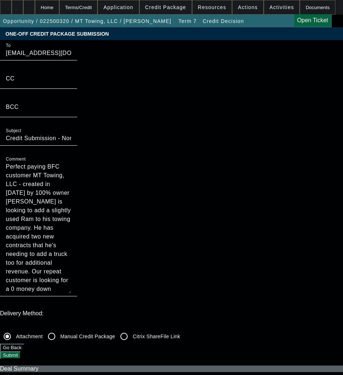
click at [21, 351] on button "Submit" at bounding box center [10, 355] width 21 height 8
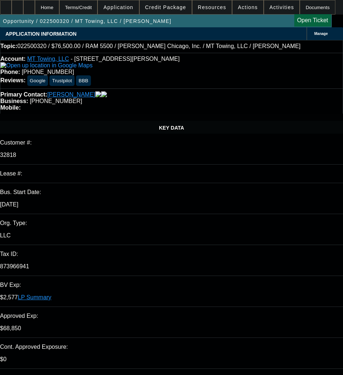
select select "0"
select select "6"
select select "0.1"
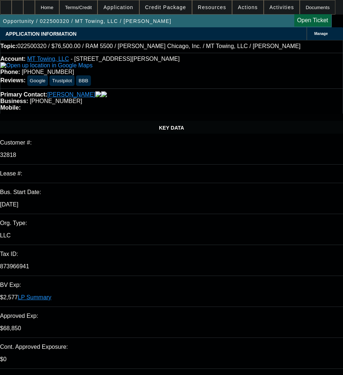
select select "2"
select select "0"
select select "6"
select select "0"
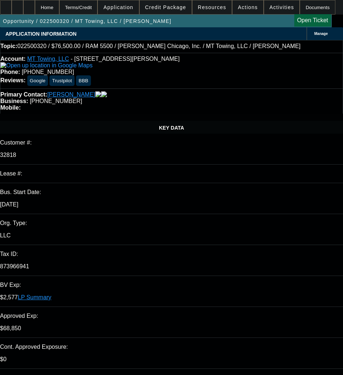
select select "2"
select select "0"
select select "6"
select select "0"
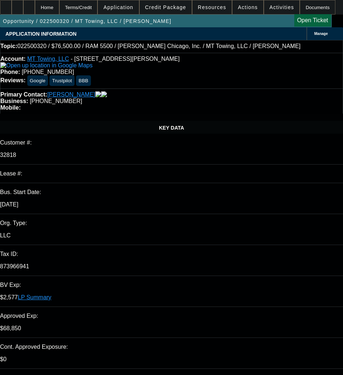
select select "0"
select select "3"
select select "0"
select select "6"
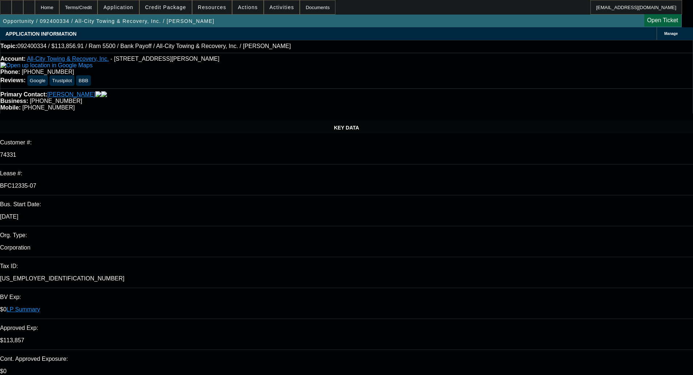
select select "0"
select select "6"
select select "0"
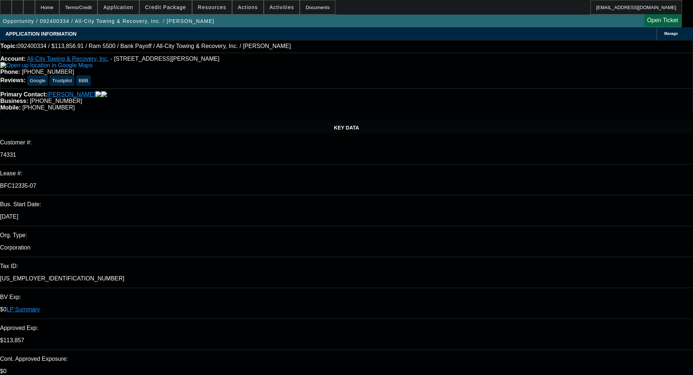
select select "0"
select select "6"
select select "0"
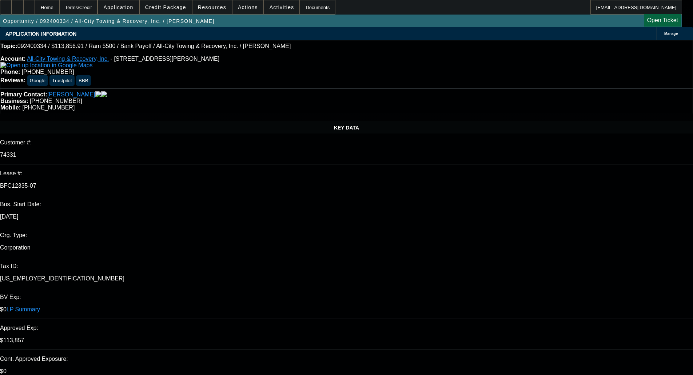
select select "0"
select select "6"
select select "0"
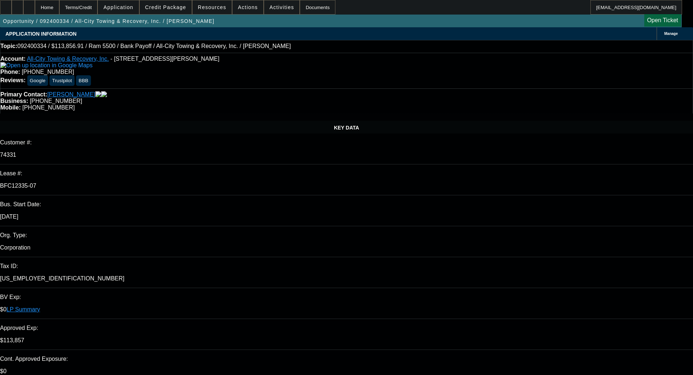
select select "6"
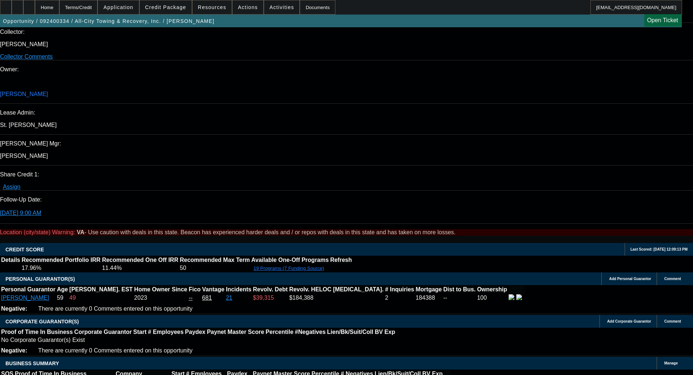
scroll to position [946, 0]
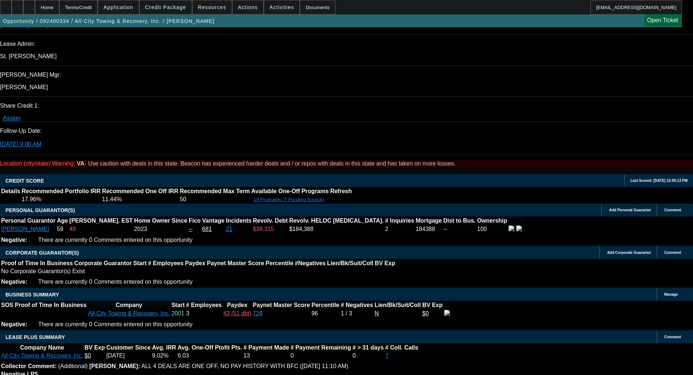
click at [170, 7] on span "Credit Package" at bounding box center [165, 7] width 41 height 6
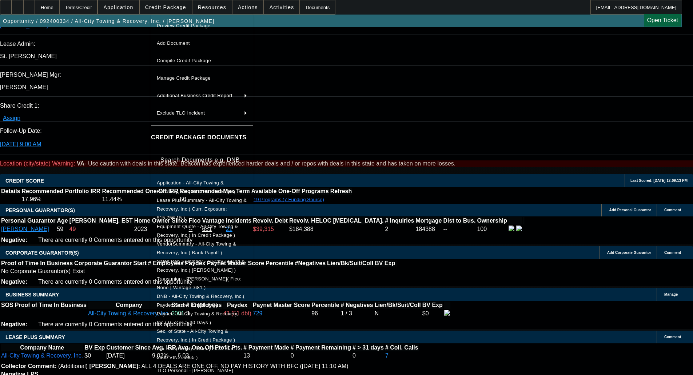
click at [187, 224] on span "Equipment Quote - All-City Towing & Recovery, Inc.( In Credit Package )" at bounding box center [198, 231] width 82 height 14
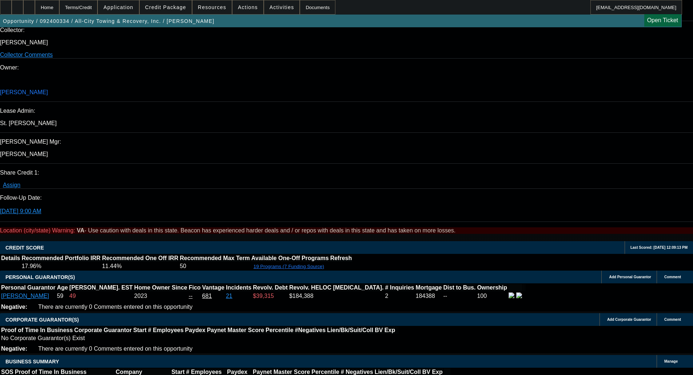
scroll to position [692, 0]
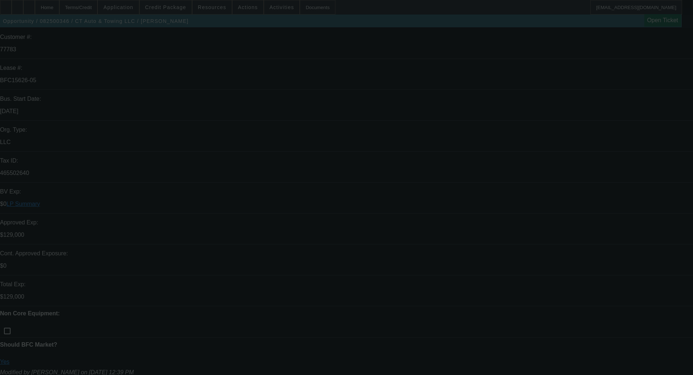
scroll to position [106, 0]
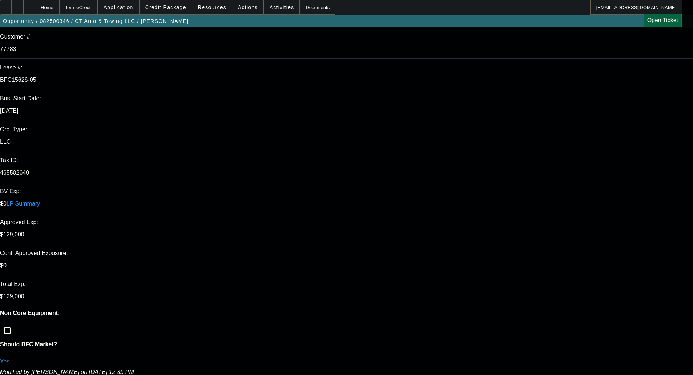
select select "0"
select select "2"
select select "0"
select select "6"
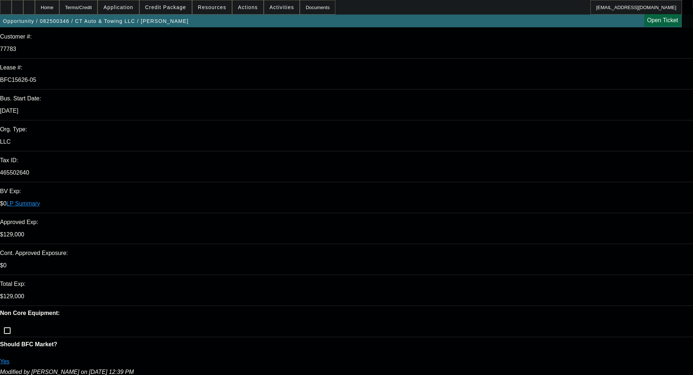
select select "0"
select select "9"
select select "0"
select select "6"
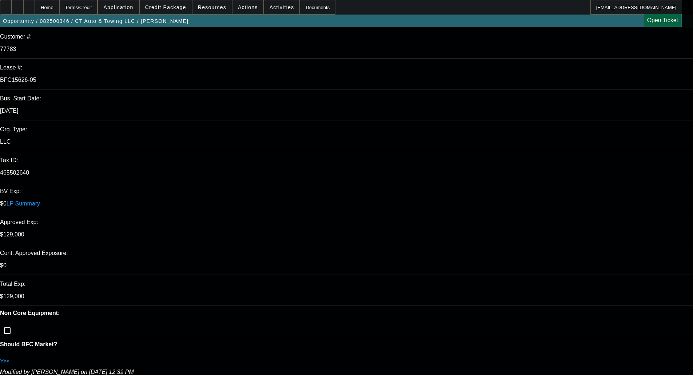
select select "0"
select select "3"
select select "0"
select select "6"
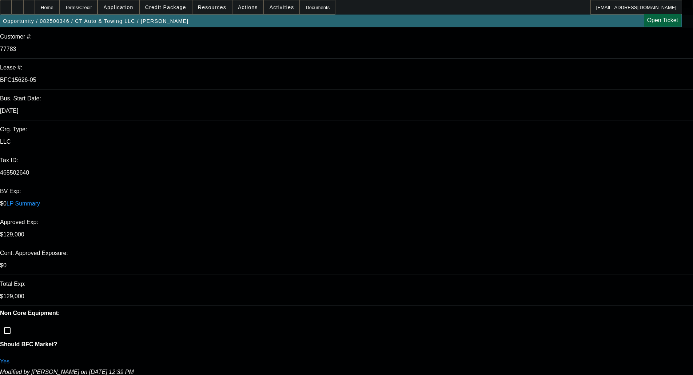
select select "0"
select select "6"
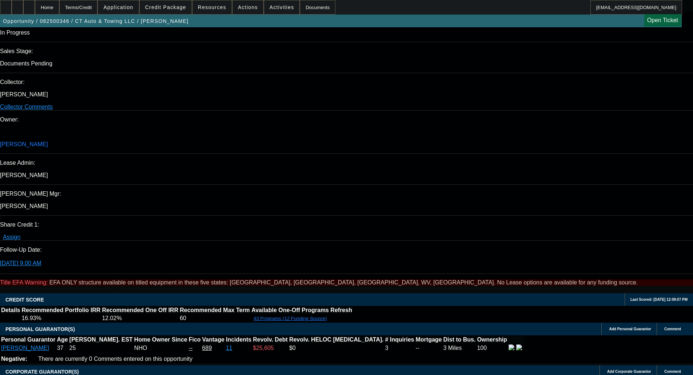
scroll to position [742, 0]
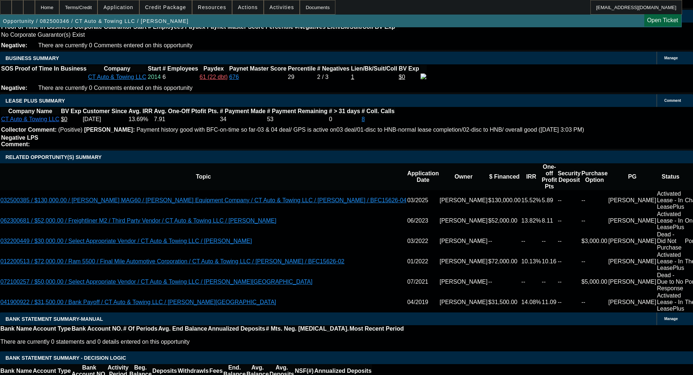
scroll to position [1506, 0]
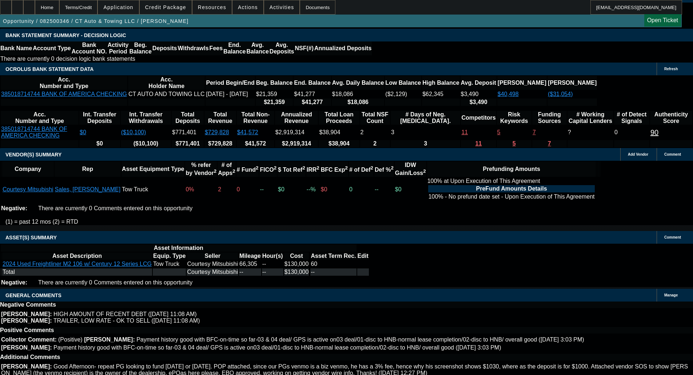
click at [173, 6] on span "Credit Package" at bounding box center [165, 7] width 41 height 6
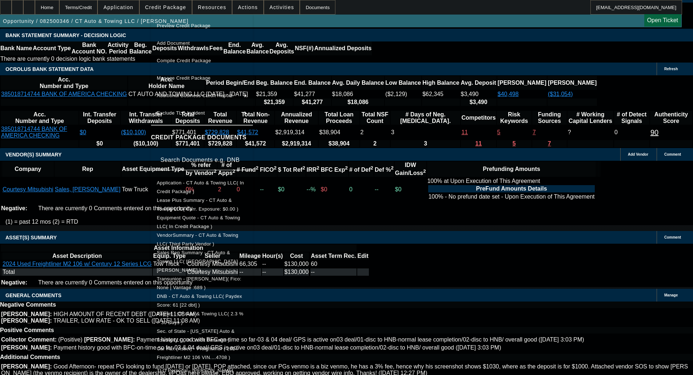
click at [198, 219] on span "Equipment Quote - CT Auto & Towing LLC( In Credit Package )" at bounding box center [198, 222] width 83 height 14
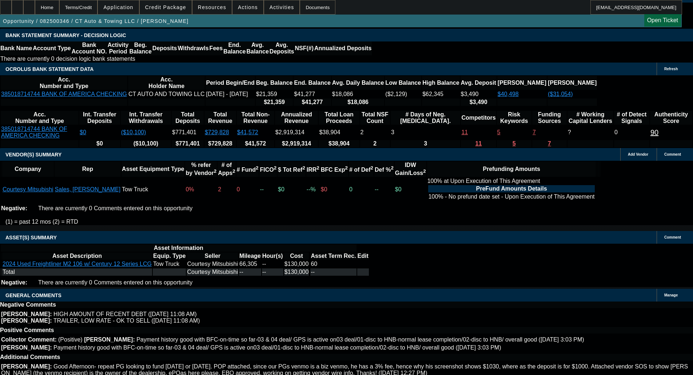
click at [173, 11] on span at bounding box center [166, 7] width 52 height 17
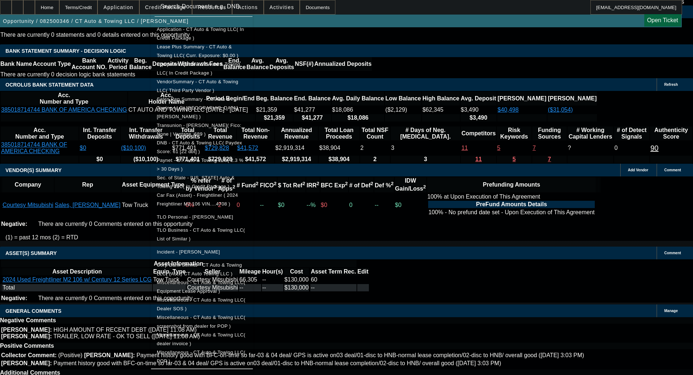
scroll to position [140, 0]
click at [244, 332] on span "Miscellaneous - CT Auto & Towing LLC( dealer invoice )" at bounding box center [201, 339] width 89 height 14
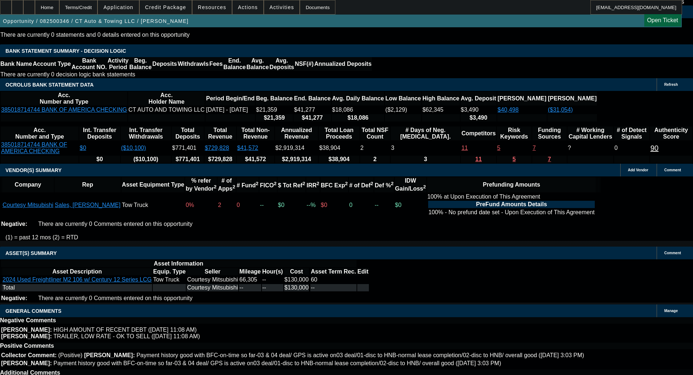
click at [181, 10] on span at bounding box center [166, 7] width 52 height 17
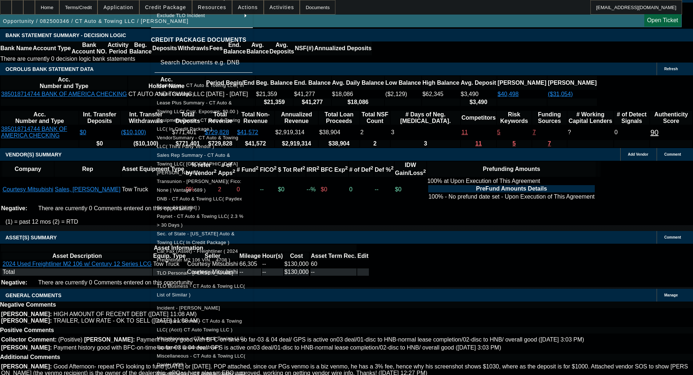
scroll to position [125, 0]
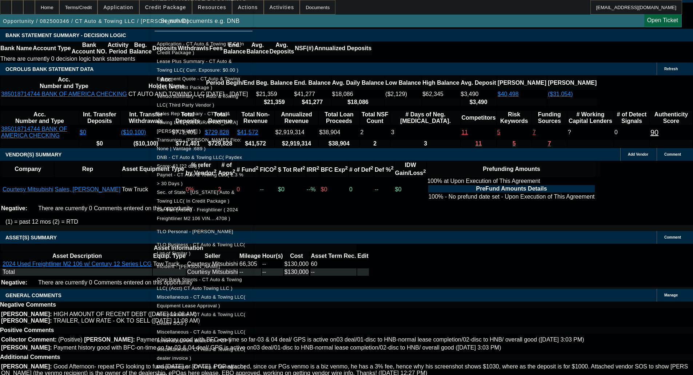
click at [234, 312] on span "Miscellaneous - CT Auto & Towing LLC( Dealer SOS )" at bounding box center [202, 318] width 90 height 17
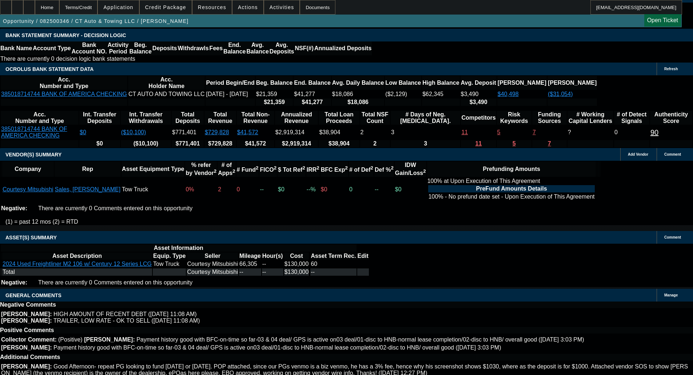
click at [175, 12] on span at bounding box center [166, 7] width 52 height 17
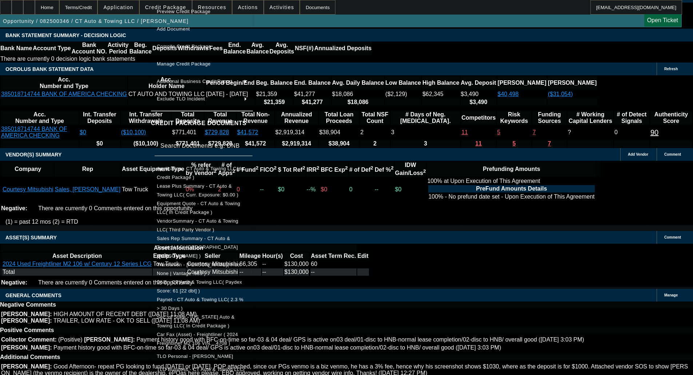
scroll to position [221, 0]
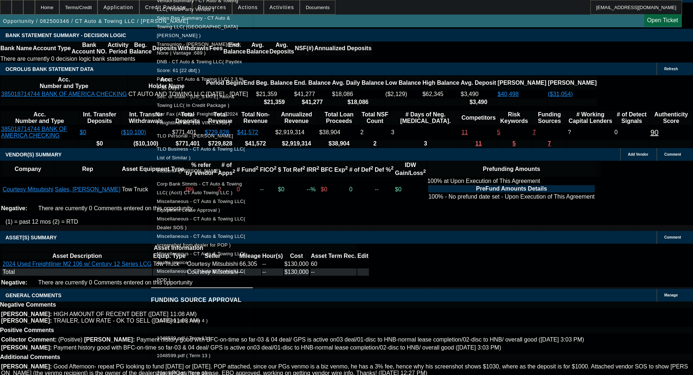
click at [237, 269] on span "Miscellaneous - CT Auto & Towing LLC( POP )" at bounding box center [201, 276] width 89 height 14
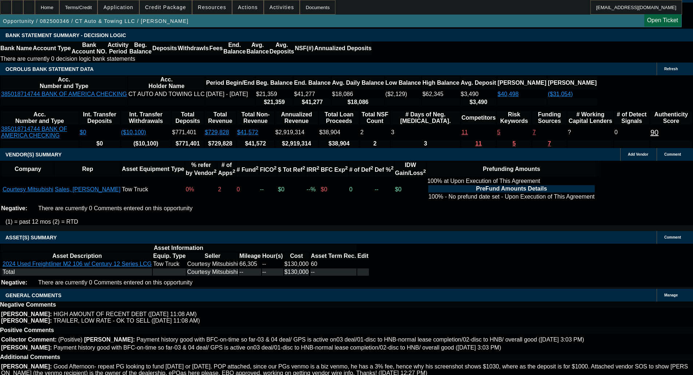
click at [180, 11] on span at bounding box center [166, 7] width 52 height 17
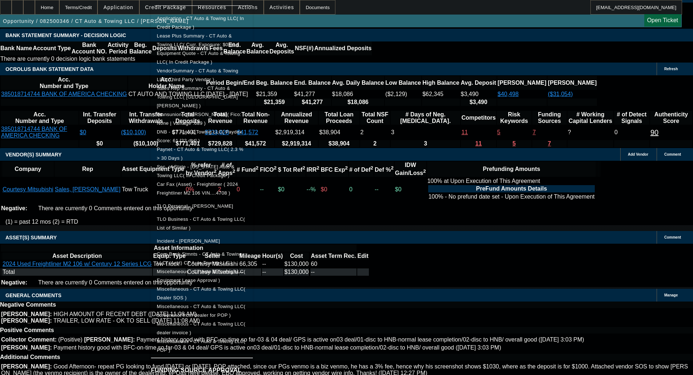
scroll to position [292, 0]
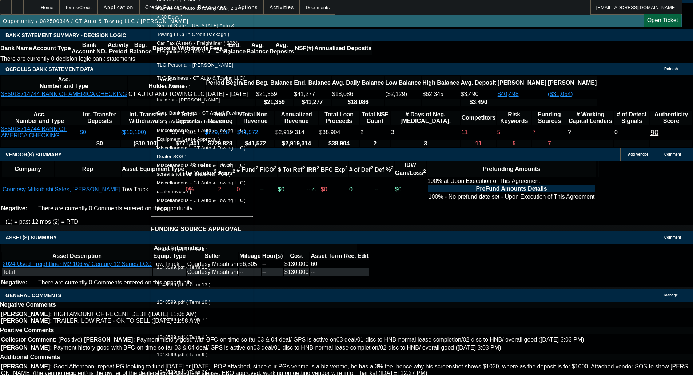
click at [241, 144] on span "Miscellaneous - CT Auto & Towing LLC( Dealer SOS )" at bounding box center [202, 152] width 90 height 17
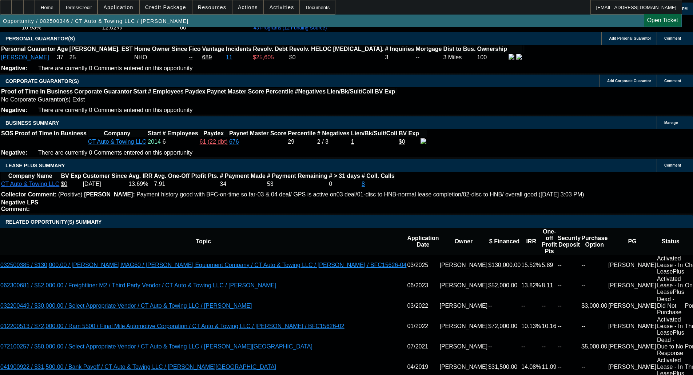
scroll to position [1194, 0]
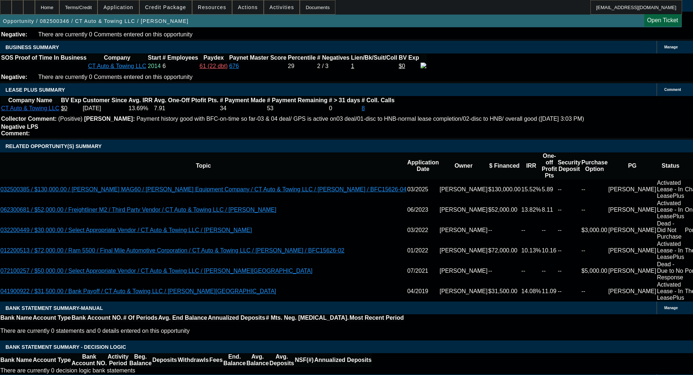
click at [171, 8] on span "Credit Package" at bounding box center [165, 7] width 41 height 6
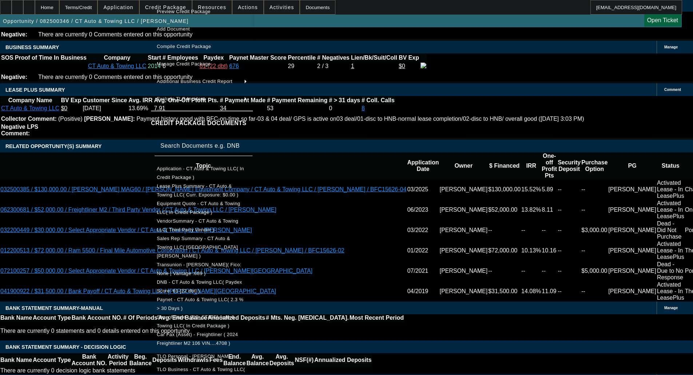
click at [197, 213] on button "Equipment Quote - CT Auto & Towing LLC( In Credit Package )" at bounding box center [202, 207] width 102 height 17
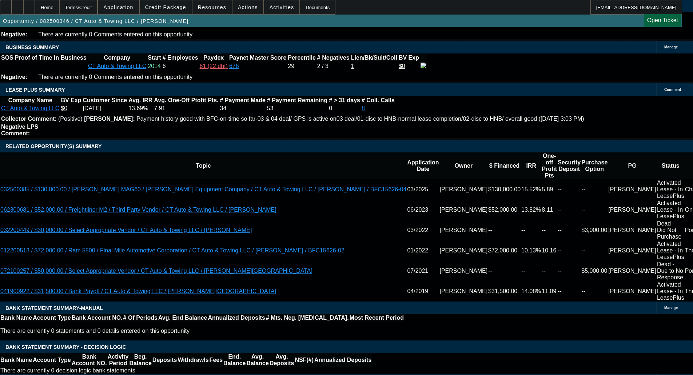
click at [177, 6] on span "Credit Package" at bounding box center [165, 7] width 41 height 6
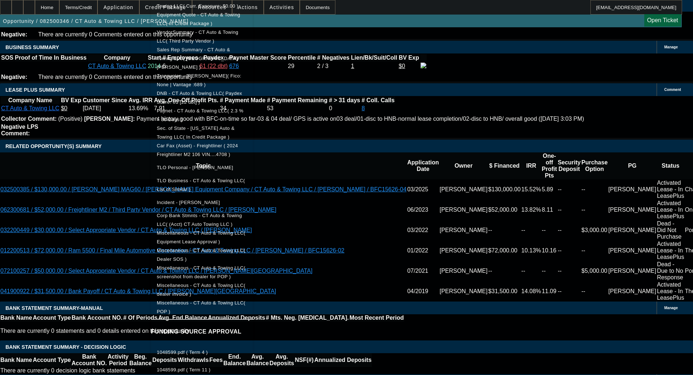
scroll to position [189, 0]
click at [112, 158] on div at bounding box center [346, 187] width 693 height 375
